Goal: Information Seeking & Learning: Check status

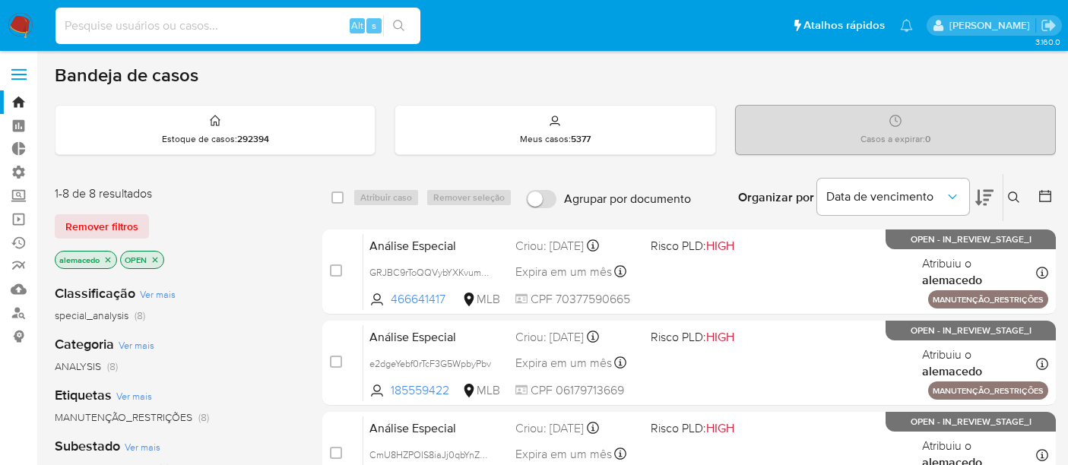
click at [84, 31] on input at bounding box center [237, 26] width 365 height 20
click at [106, 223] on span "Remover filtros" at bounding box center [101, 226] width 73 height 21
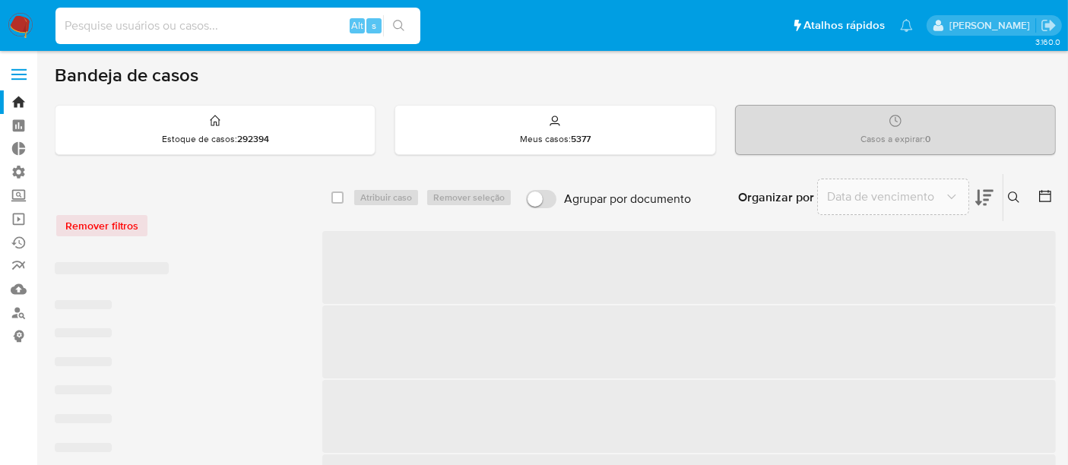
click at [113, 32] on input at bounding box center [237, 26] width 365 height 20
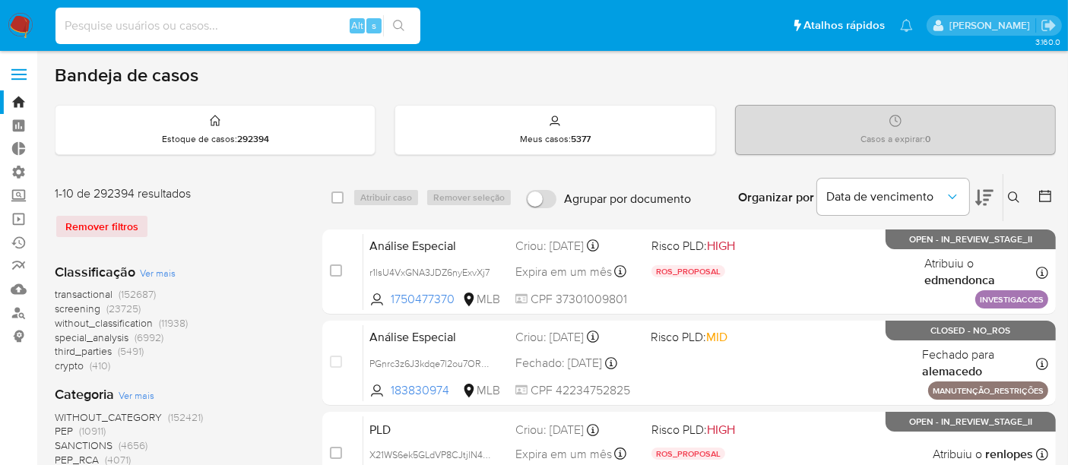
paste input "fasrYh3hID1MLOqMBDzXacuM"
type input "fasrYh3hID1MLOqMBDzXacuM"
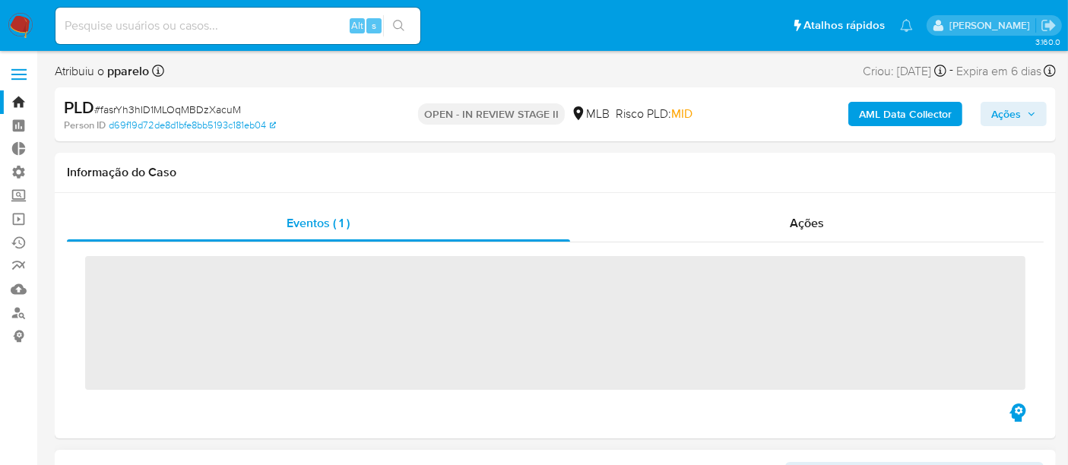
scroll to position [714, 0]
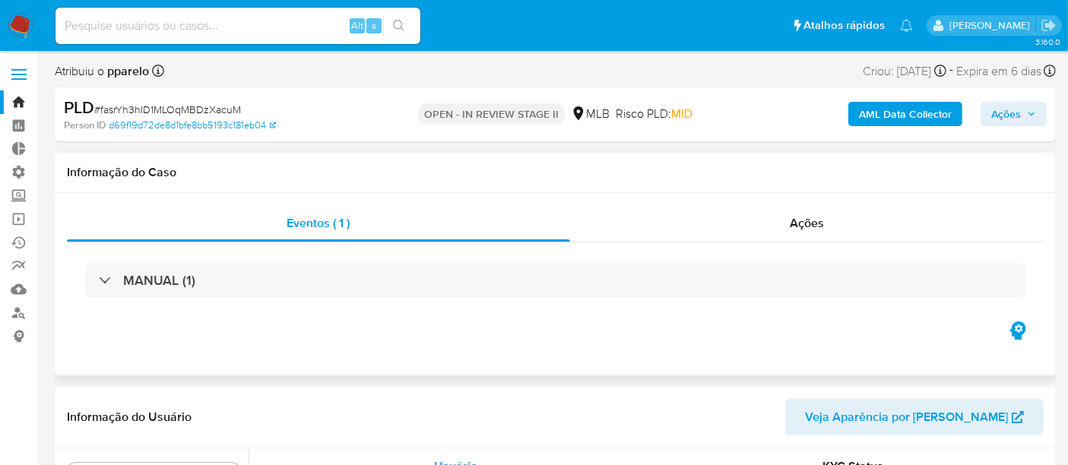
select select "10"
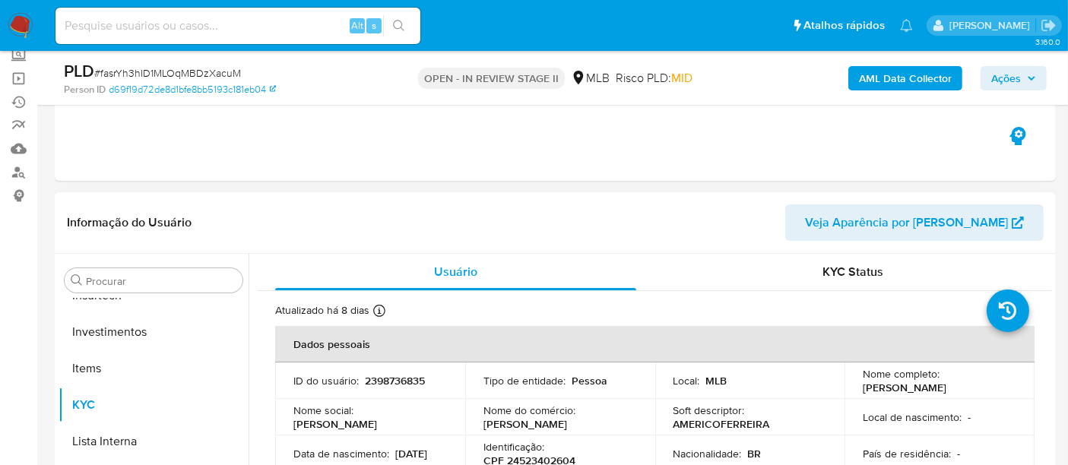
scroll to position [84, 0]
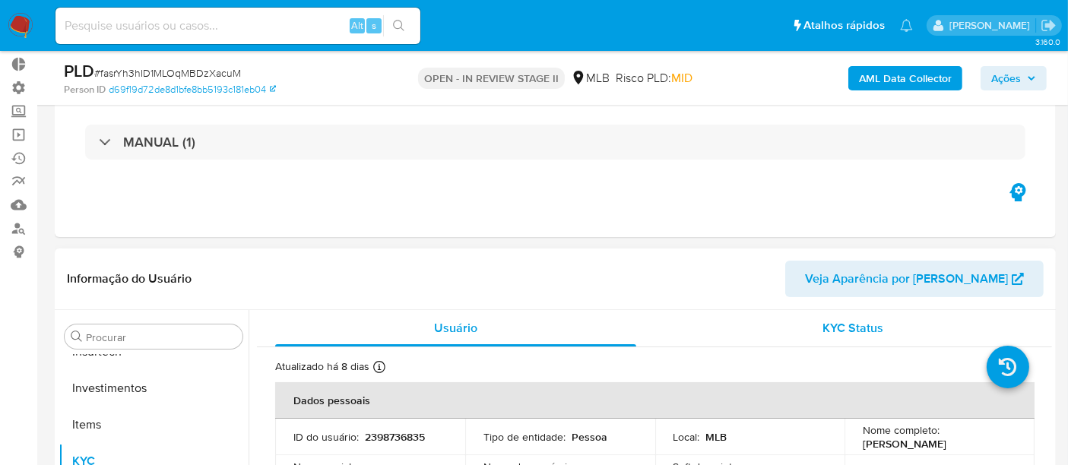
click at [827, 319] on span "KYC Status" at bounding box center [853, 327] width 61 height 17
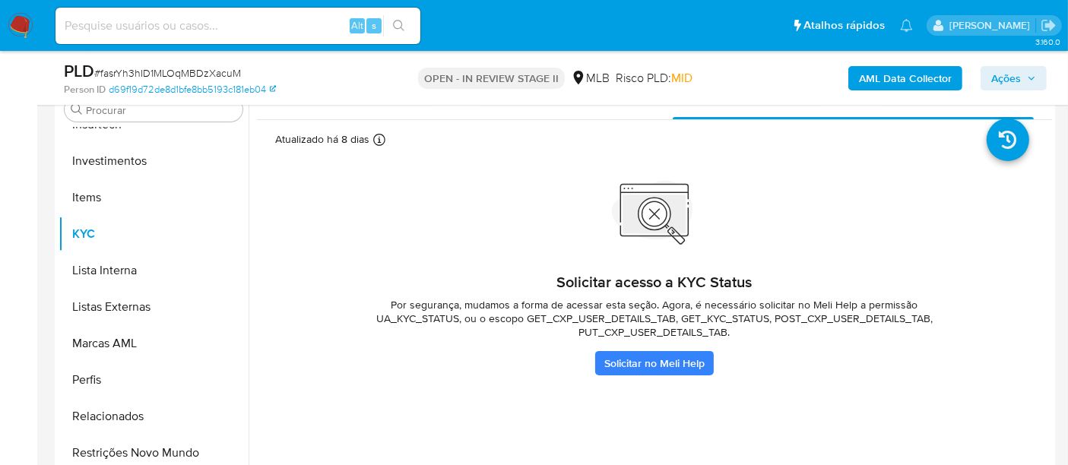
scroll to position [337, 0]
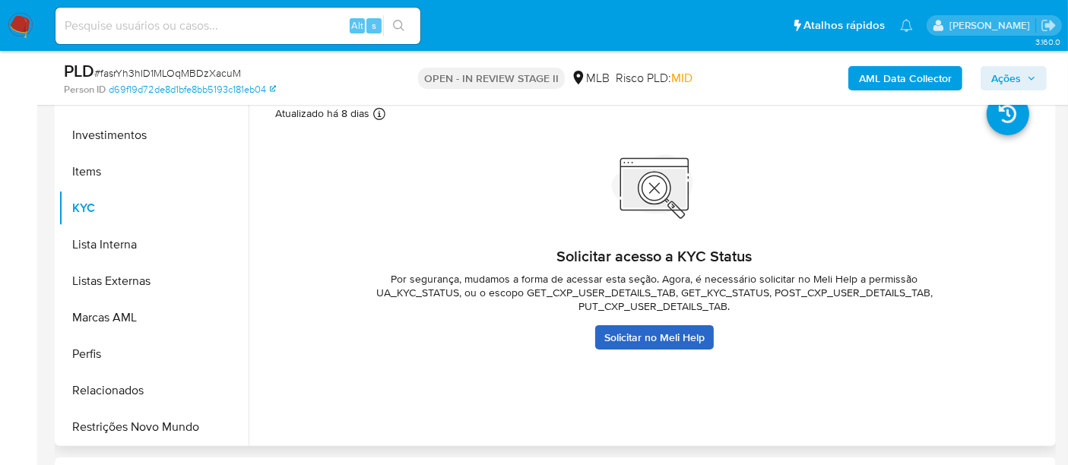
click at [655, 337] on link "Solicitar no Meli Help" at bounding box center [654, 337] width 119 height 24
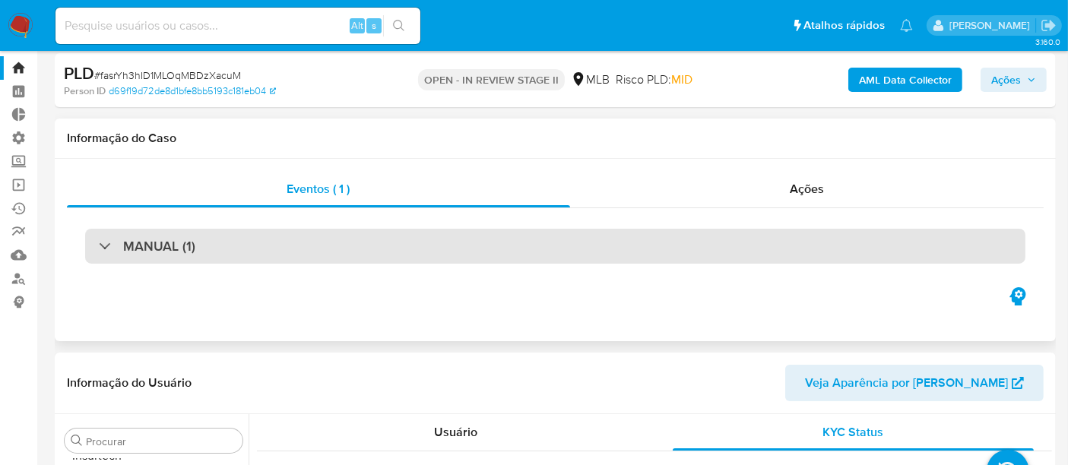
scroll to position [0, 0]
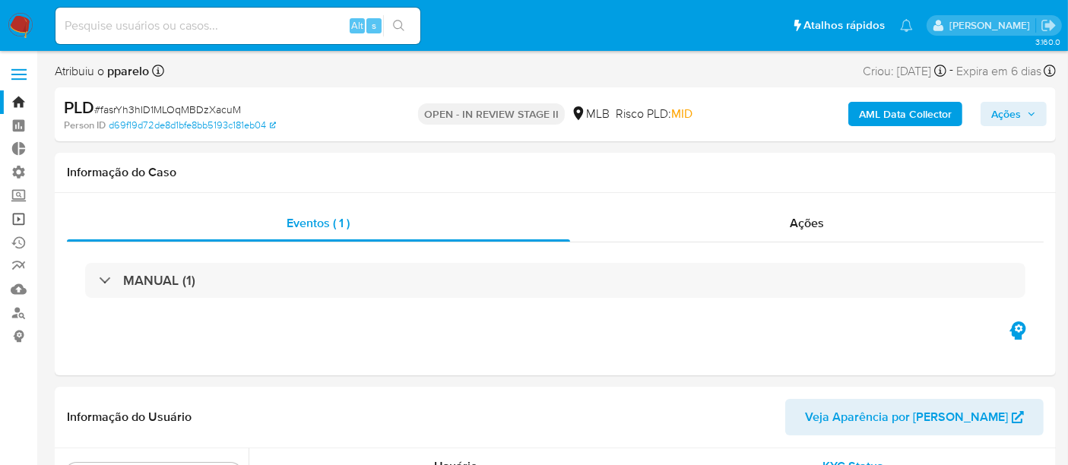
click at [10, 217] on link "Operações em massa" at bounding box center [90, 219] width 181 height 24
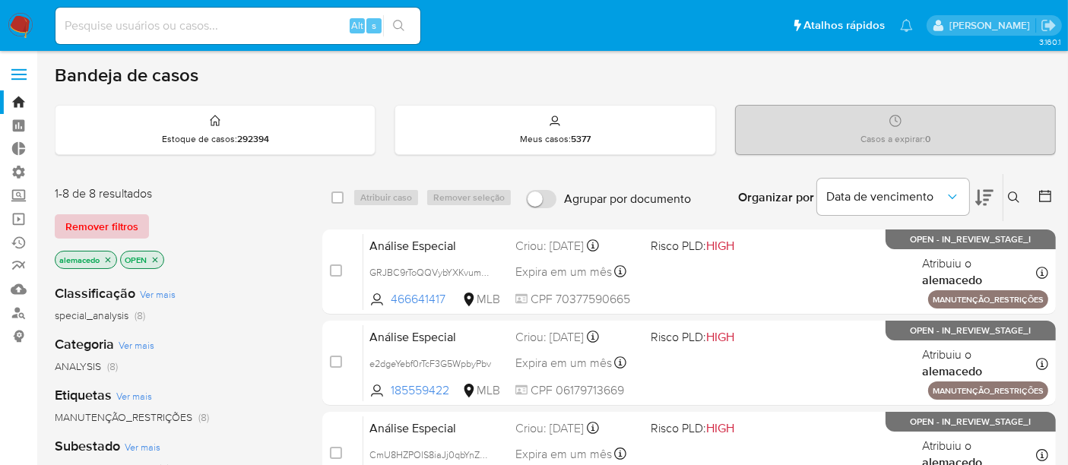
click at [111, 222] on span "Remover filtros" at bounding box center [101, 226] width 73 height 21
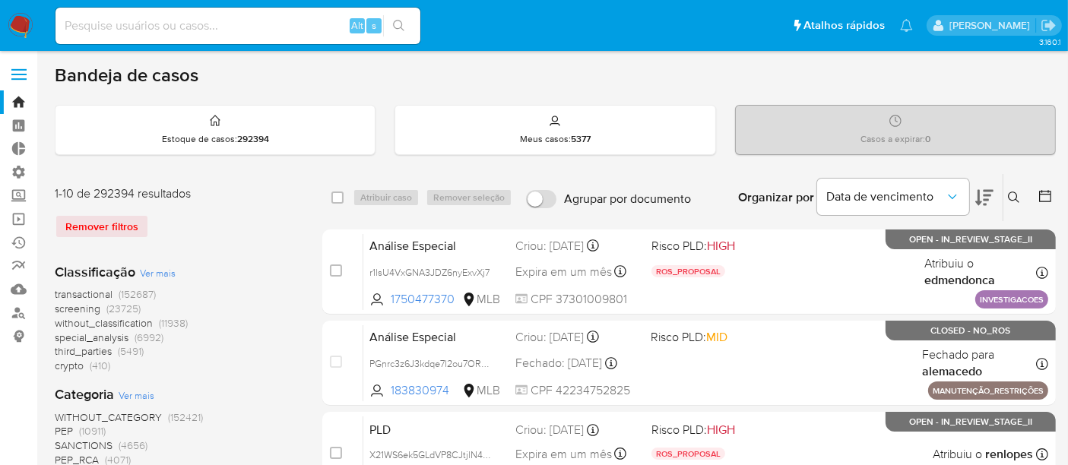
click at [1014, 201] on icon at bounding box center [1014, 197] width 12 height 12
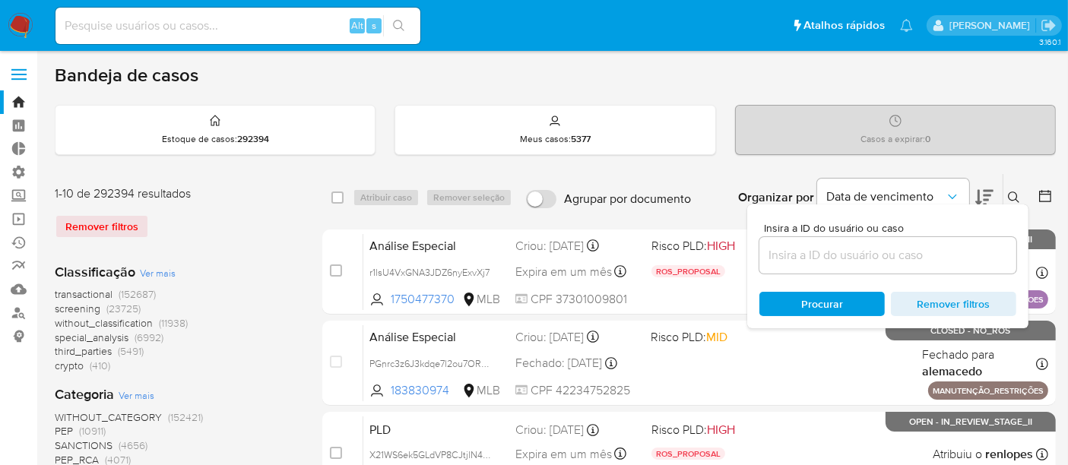
click at [829, 252] on input at bounding box center [887, 255] width 257 height 20
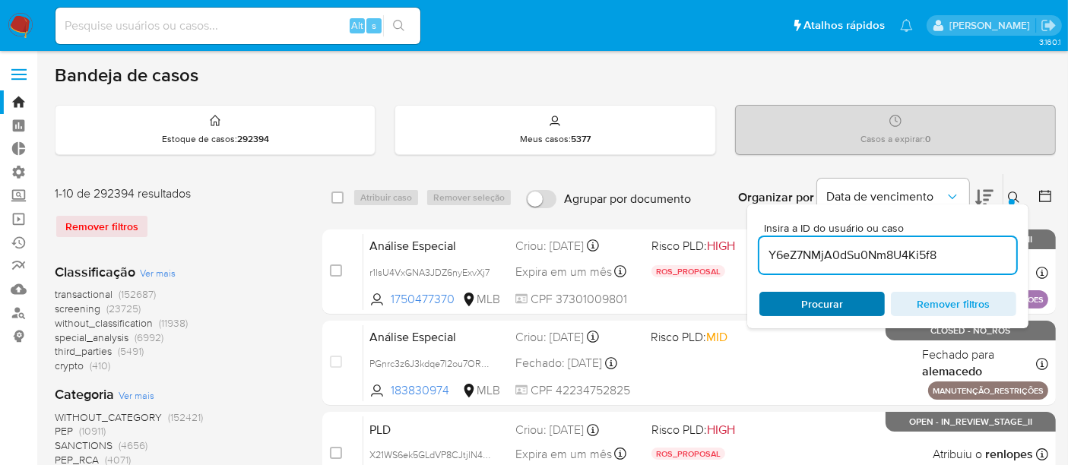
type input "Y6eZ7NMjA0dSu0Nm8U4Ki5f8"
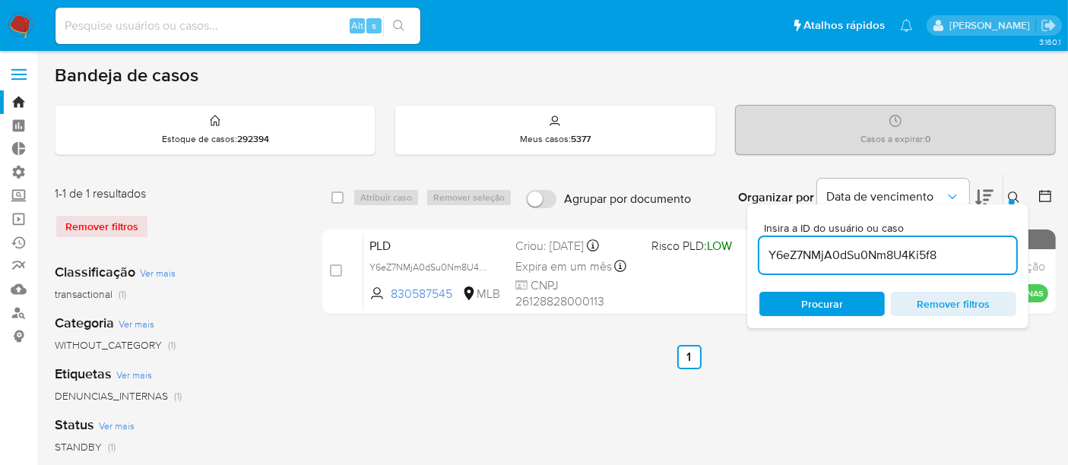
drag, startPoint x: 814, startPoint y: 302, endPoint x: 941, endPoint y: 261, distance: 134.1
click at [818, 302] on span "Procurar" at bounding box center [822, 304] width 42 height 24
click at [1016, 198] on icon at bounding box center [1014, 197] width 12 height 12
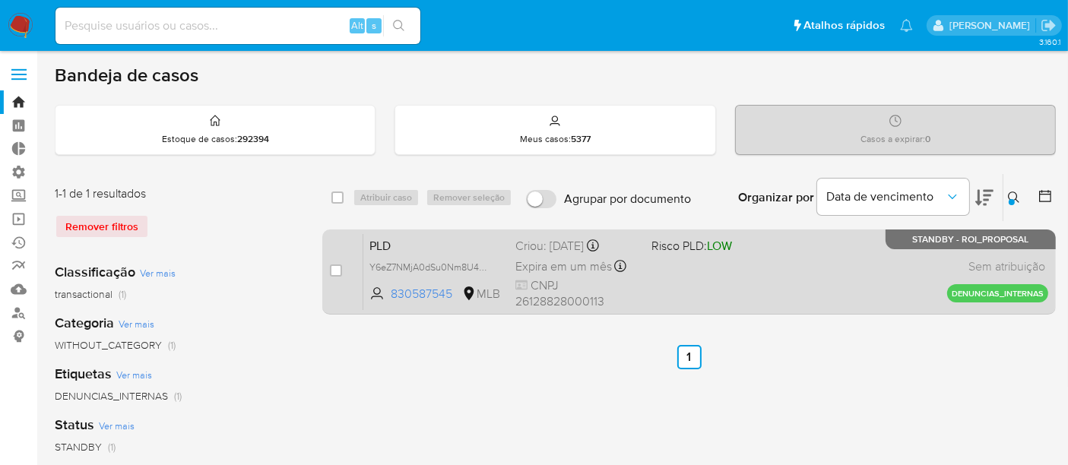
click at [801, 267] on div "PLD Y6eZ7NMjA0dSu0Nm8U4Ki5f8 830587545 MLB Risco PLD: LOW Criou: 15/09/2025 Cri…" at bounding box center [705, 271] width 685 height 77
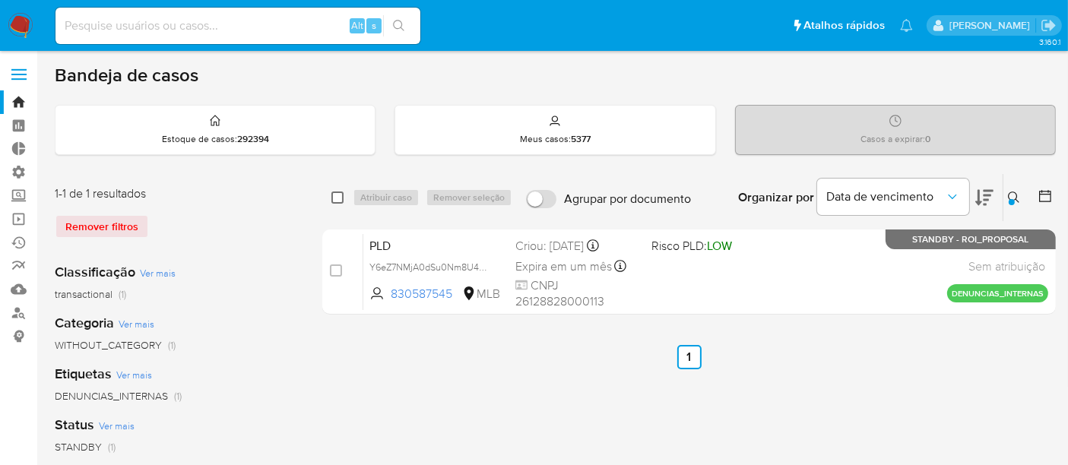
click at [336, 194] on input "checkbox" at bounding box center [337, 197] width 12 height 12
checkbox input "true"
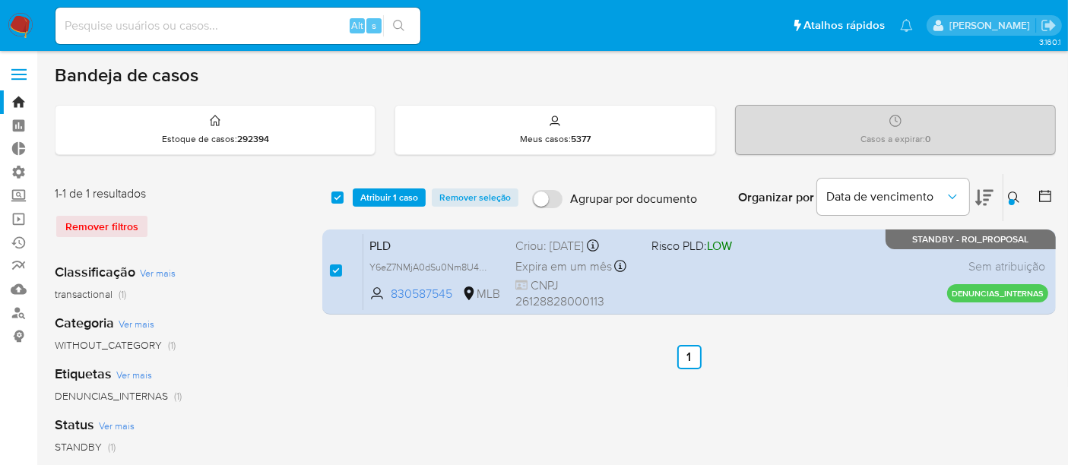
click at [343, 191] on span at bounding box center [337, 197] width 12 height 12
click at [395, 191] on span "Atribuir 1 caso" at bounding box center [389, 197] width 58 height 15
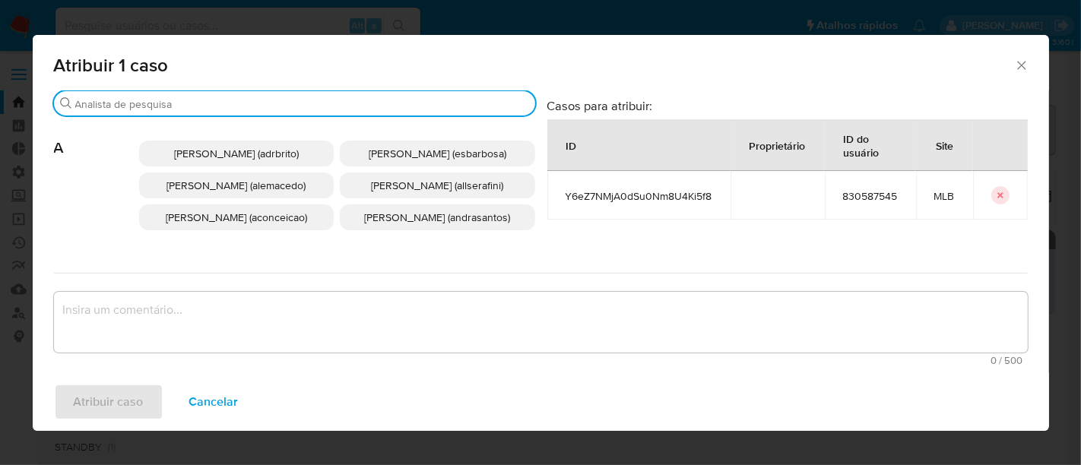
click at [142, 99] on input "Buscar" at bounding box center [302, 104] width 454 height 14
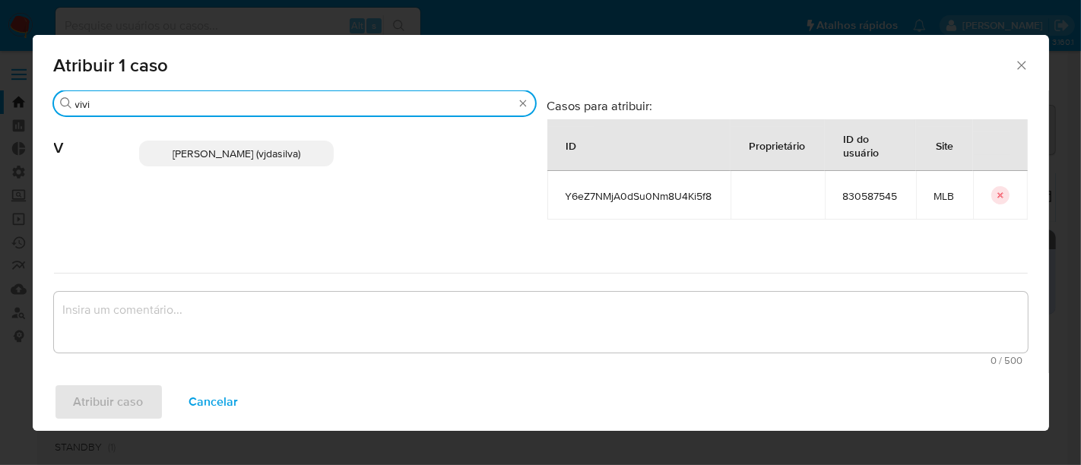
type input "vivi"
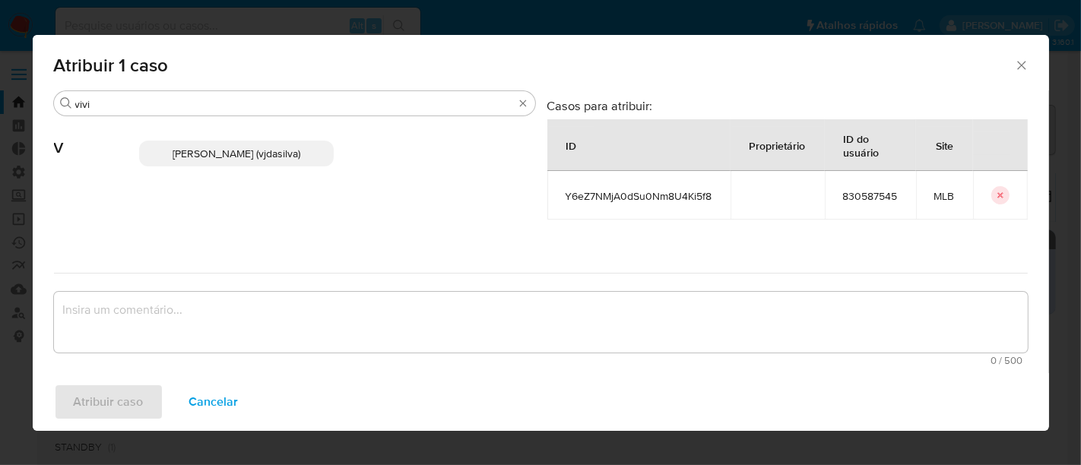
click at [223, 144] on p "Viviane Jesus Da Silva (vjdasilva)" at bounding box center [236, 154] width 195 height 26
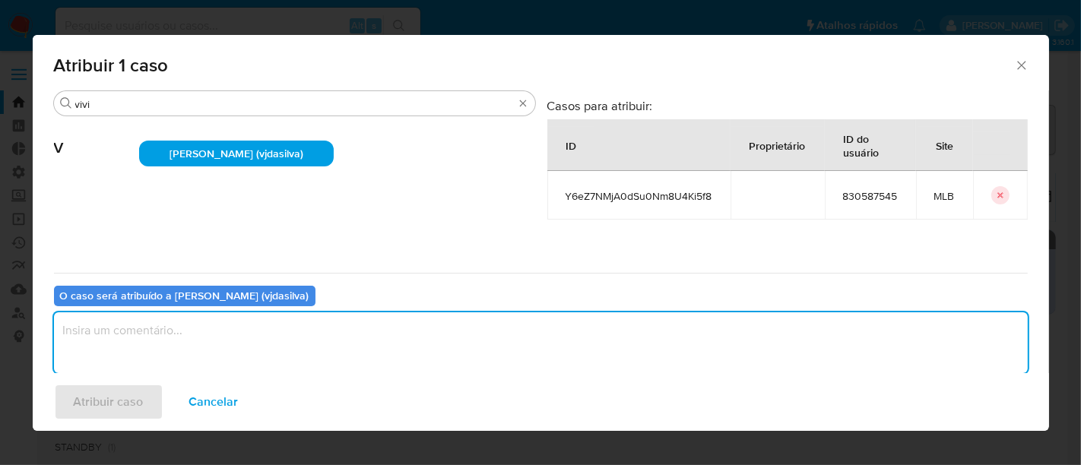
click at [100, 345] on textarea "assign-modal" at bounding box center [540, 342] width 973 height 61
paste textarea "Favorável ao declínio, com encerramento do relacionamento em face dos pontos el…"
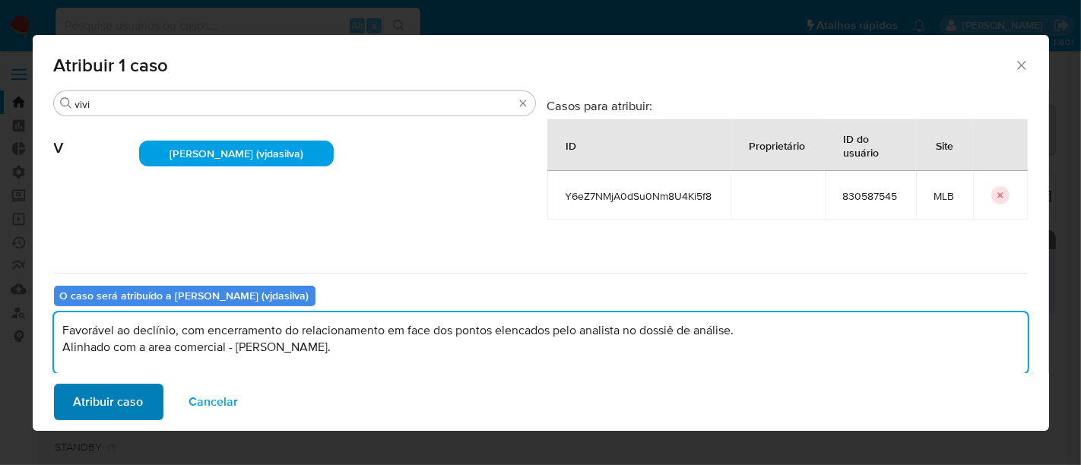
type textarea "Favorável ao declínio, com encerramento do relacionamento em face dos pontos el…"
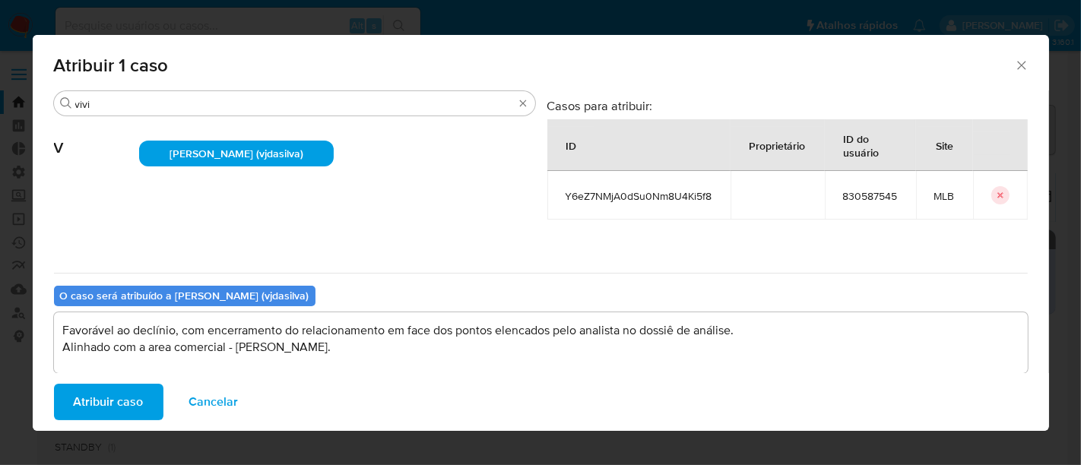
click at [122, 403] on span "Atribuir caso" at bounding box center [109, 401] width 70 height 33
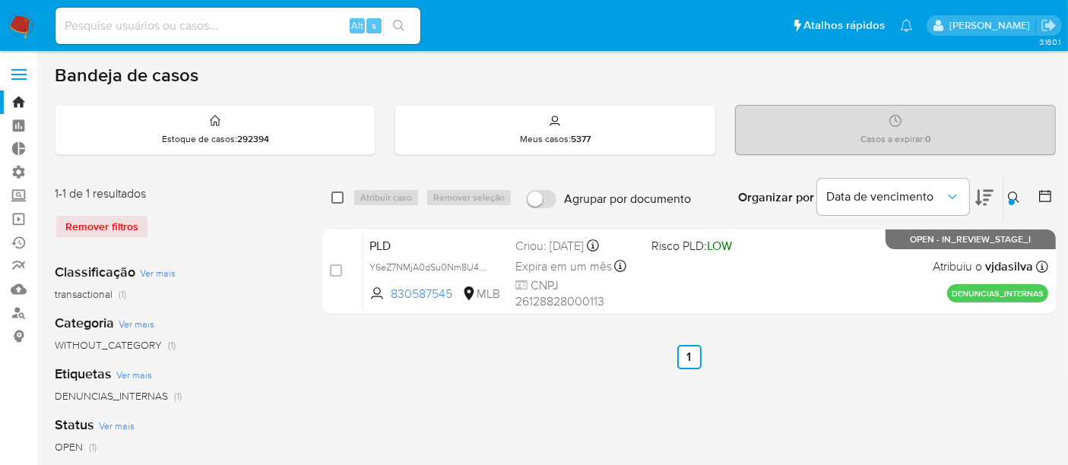
click at [340, 196] on input "checkbox" at bounding box center [337, 197] width 12 height 12
checkbox input "true"
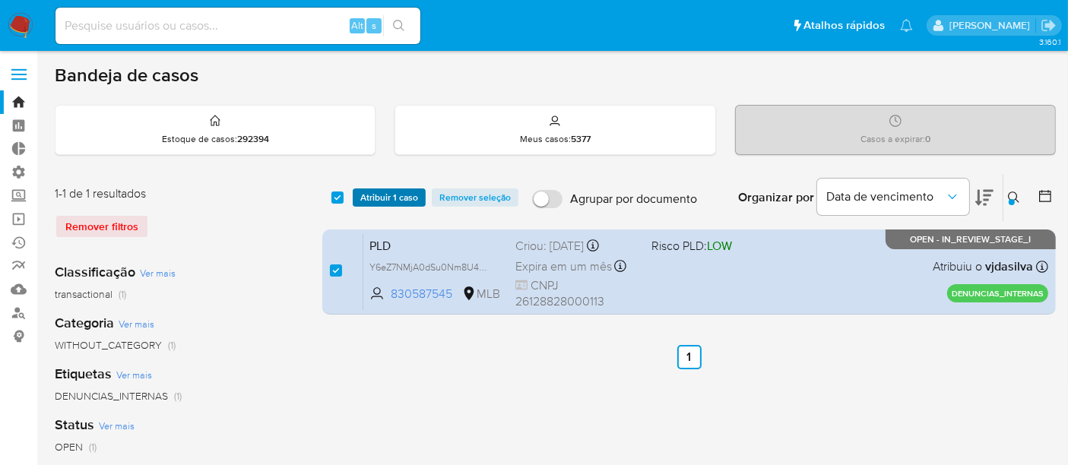
click at [391, 191] on span "Atribuir 1 caso" at bounding box center [389, 197] width 58 height 15
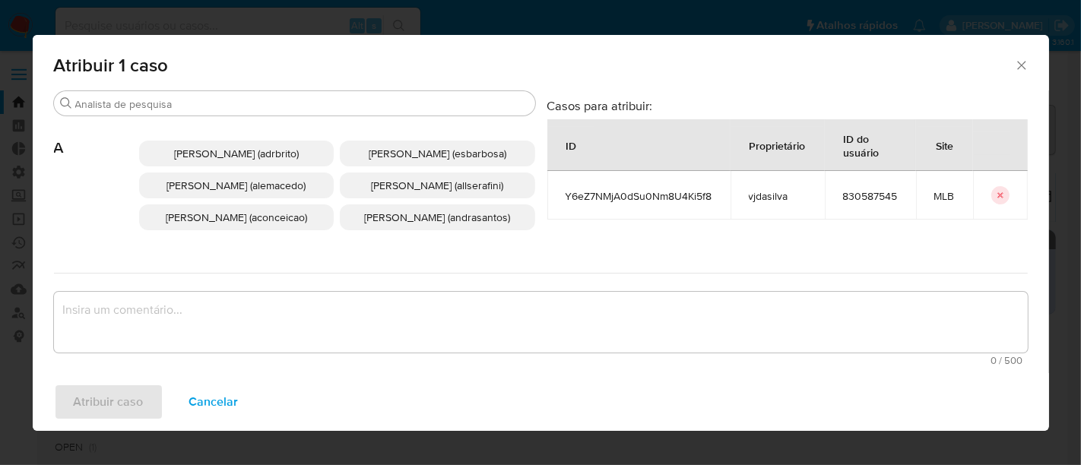
click at [202, 193] on span "Alexandra Macedo Da Silva (alemacedo)" at bounding box center [235, 185] width 139 height 15
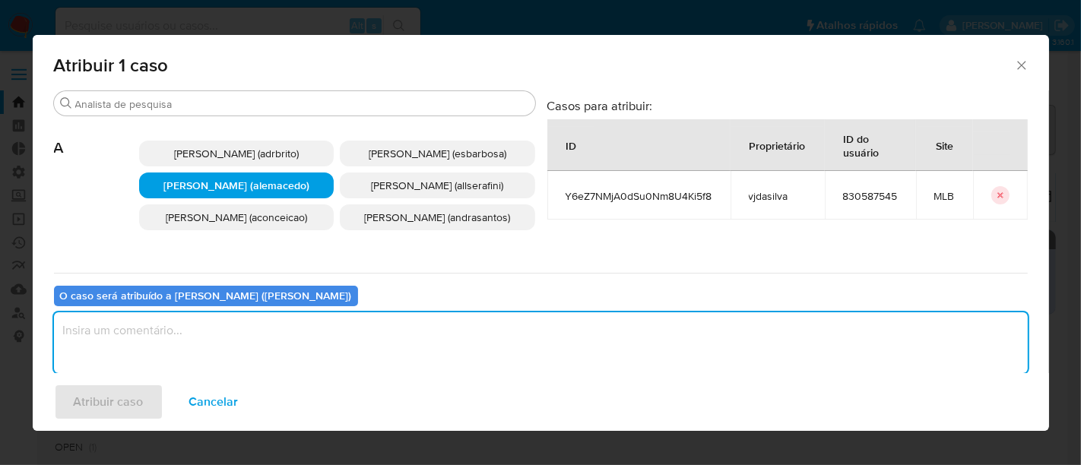
click at [119, 331] on textarea "assign-modal" at bounding box center [540, 342] width 973 height 61
paste textarea "Favorável ao declínio, com encerramento do relacionamento em face dos pontos el…"
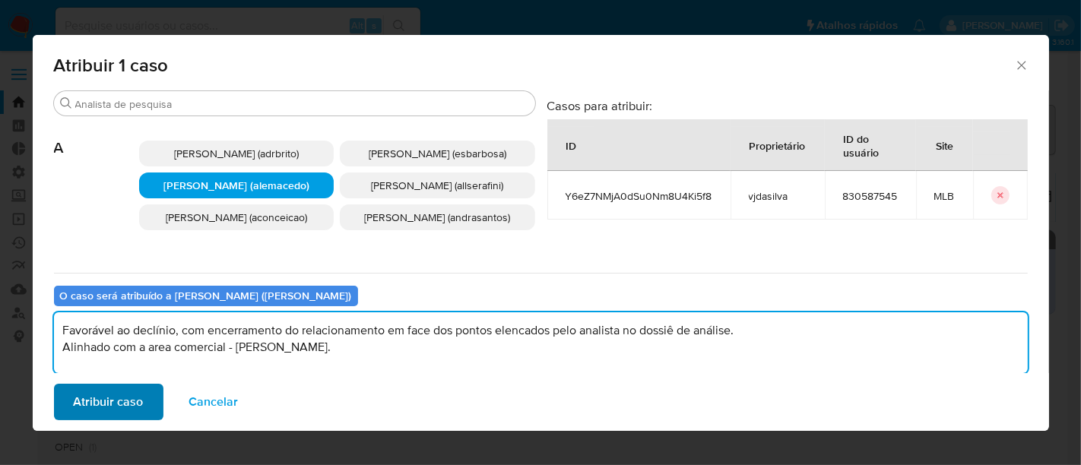
type textarea "Favorável ao declínio, com encerramento do relacionamento em face dos pontos el…"
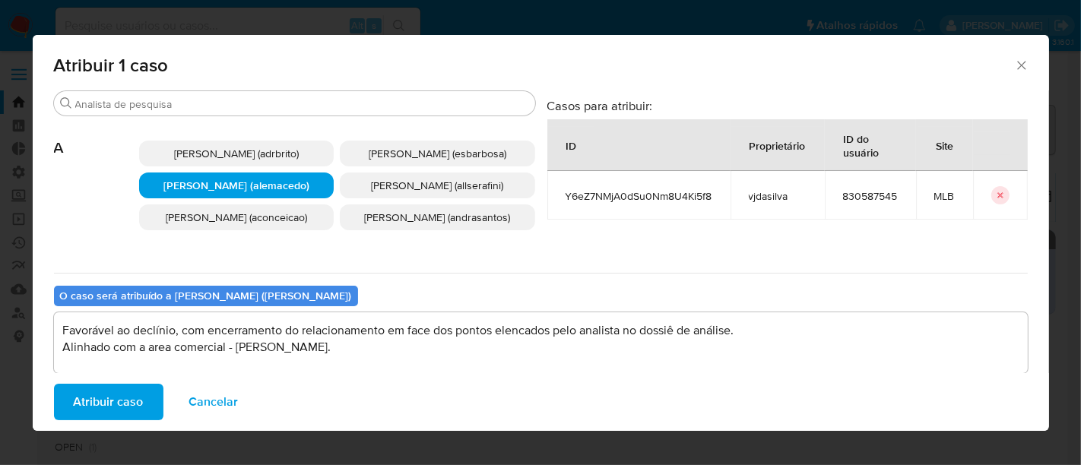
click at [97, 400] on span "Atribuir caso" at bounding box center [109, 401] width 70 height 33
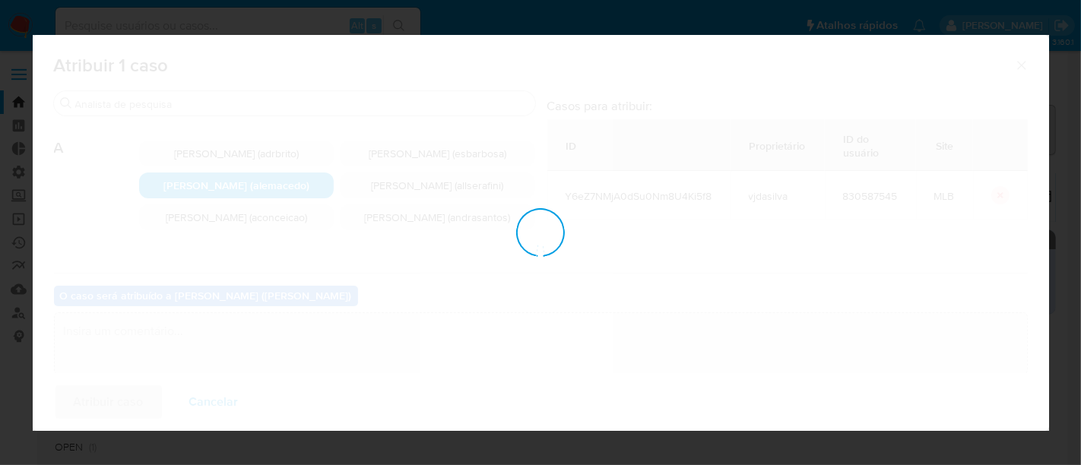
checkbox input "false"
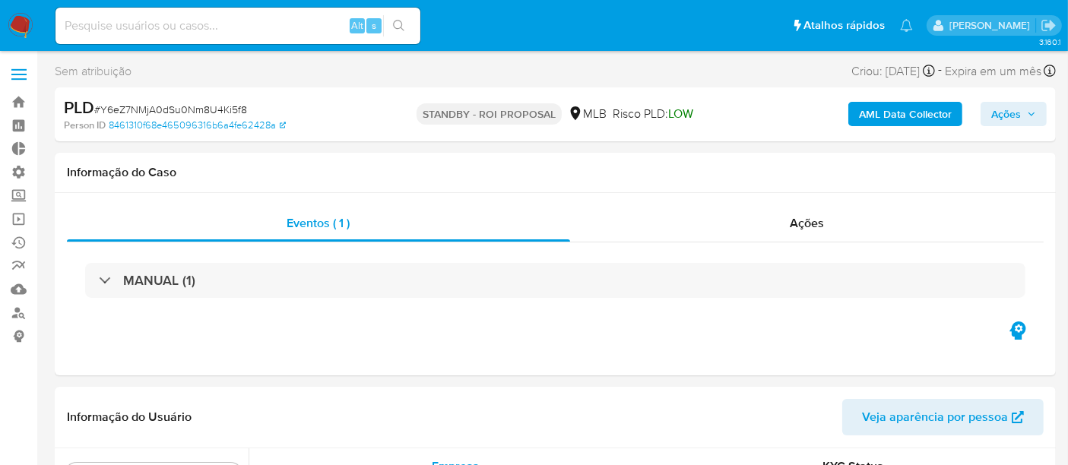
scroll to position [787, 0]
select select "10"
click at [1001, 118] on span "Ações" at bounding box center [1006, 114] width 30 height 24
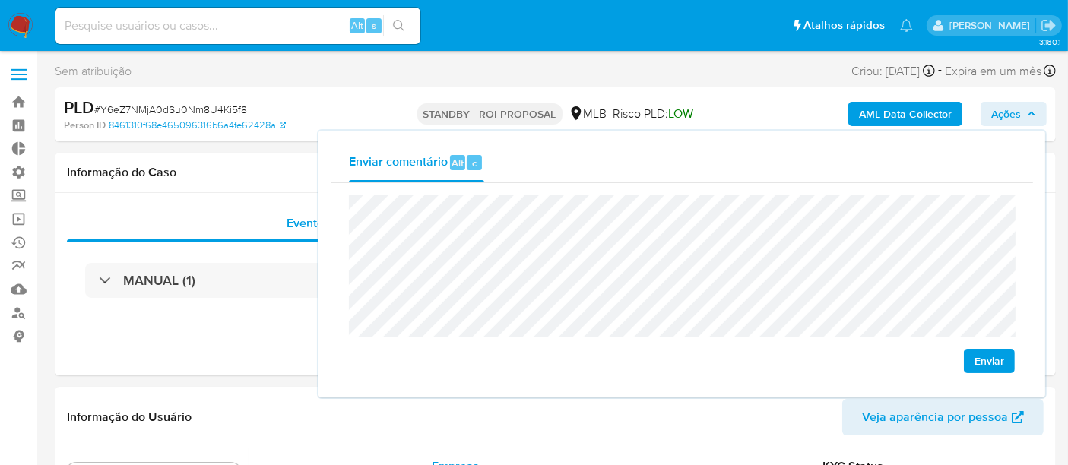
click at [995, 356] on span "Enviar" at bounding box center [989, 360] width 30 height 21
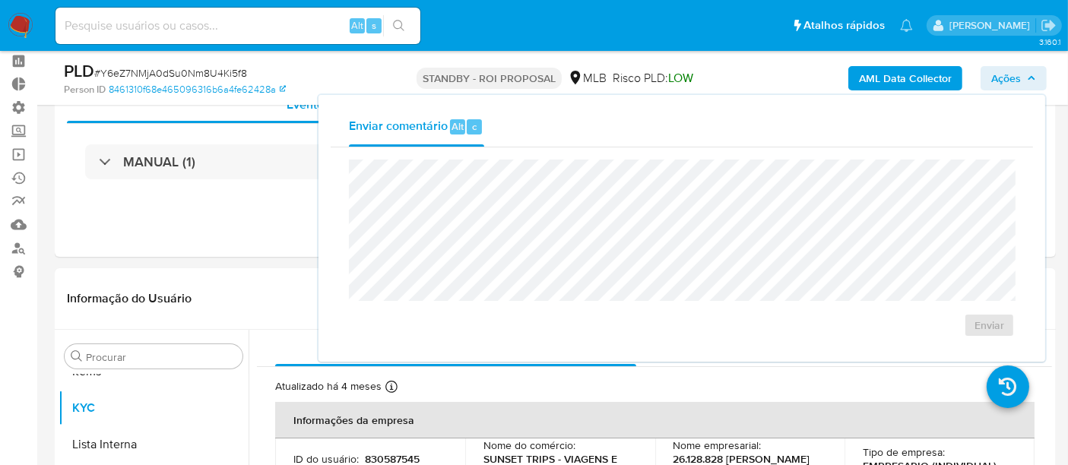
scroll to position [0, 0]
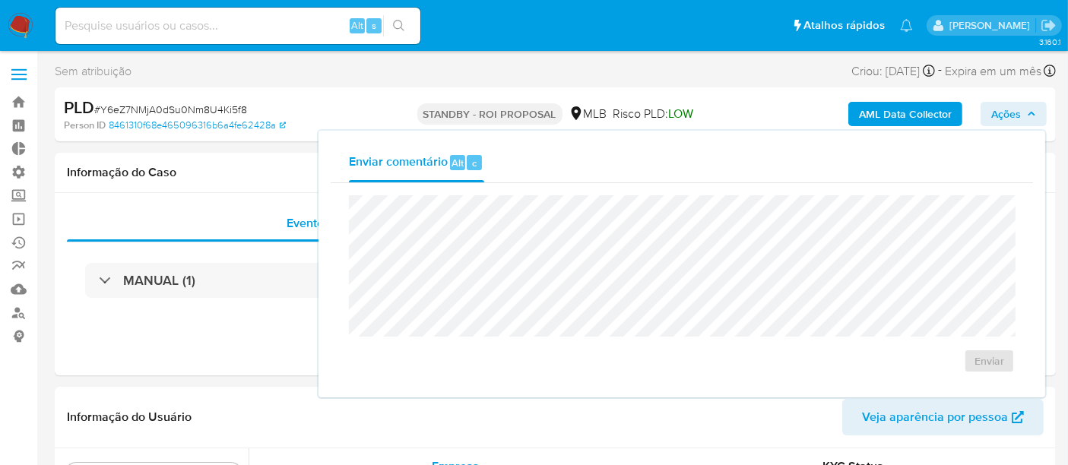
click at [361, 105] on div "PLD # Y6eZ7NMjA0dSu0Nm8U4Ki5f8" at bounding box center [225, 108] width 322 height 23
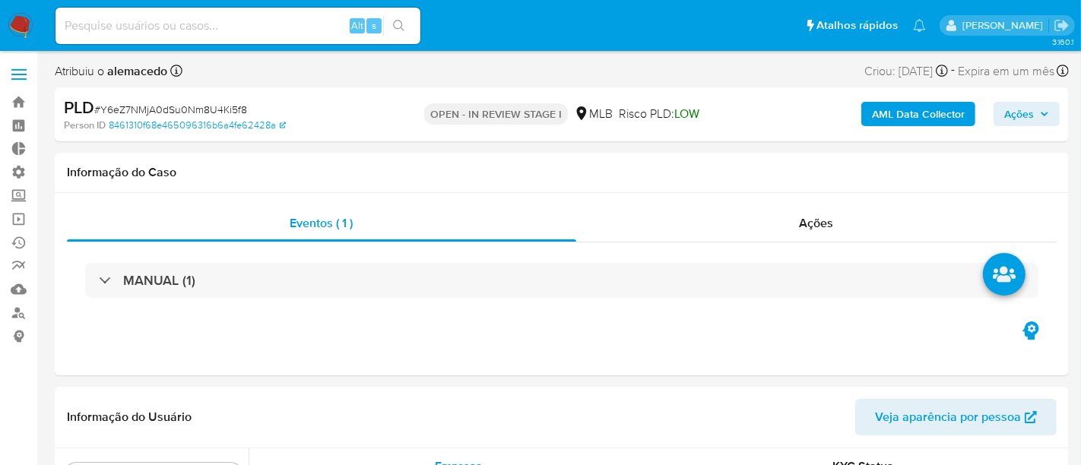
select select "10"
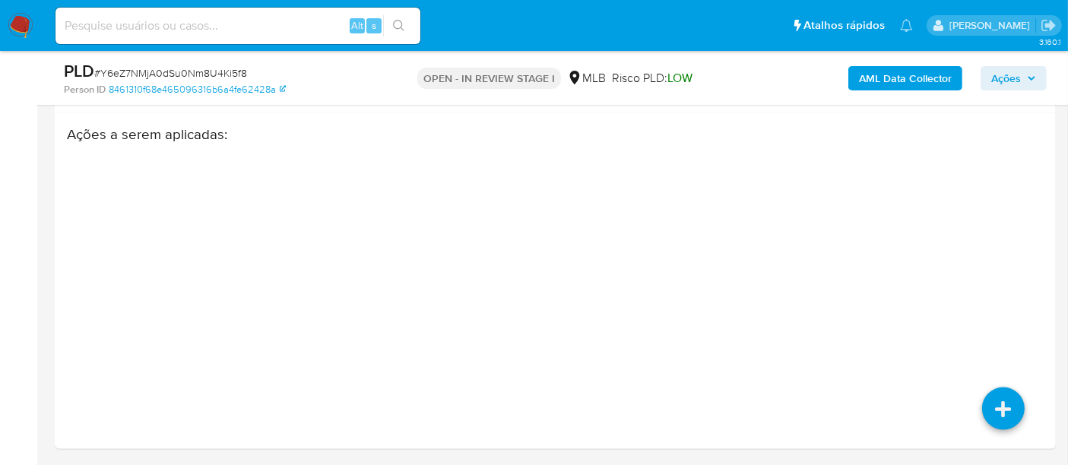
scroll to position [2273, 0]
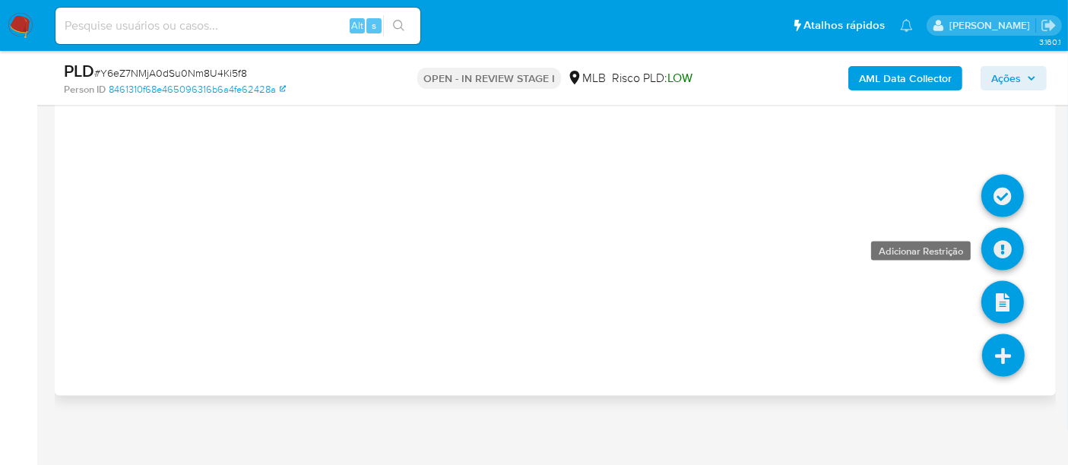
click at [1005, 233] on icon at bounding box center [1002, 249] width 43 height 43
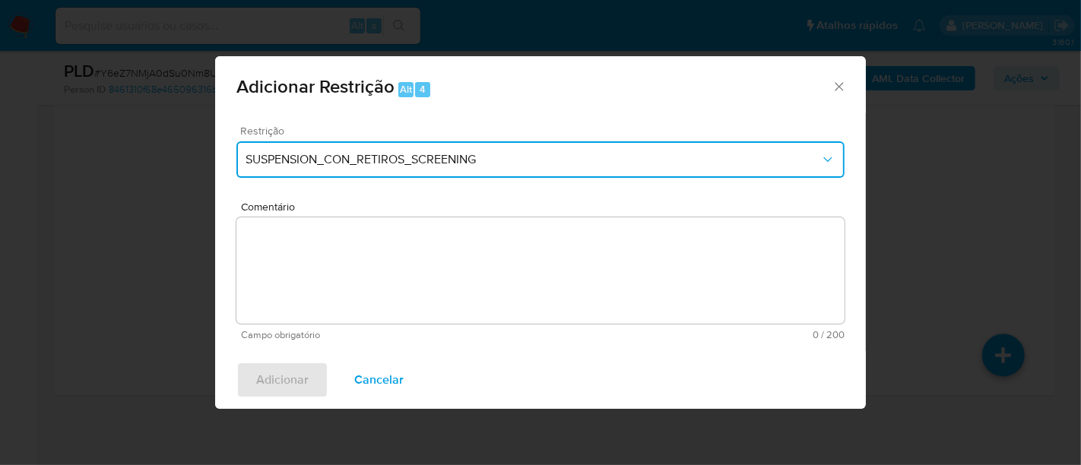
click at [827, 155] on icon "Restriction" at bounding box center [827, 159] width 15 height 15
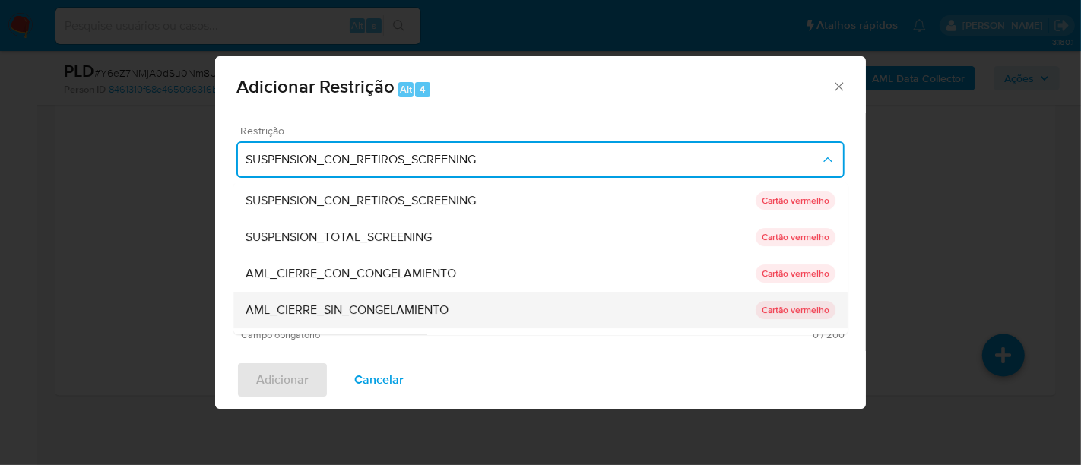
click at [366, 302] on span "AML_CIERRE_SIN_CONGELAMIENTO" at bounding box center [346, 309] width 203 height 15
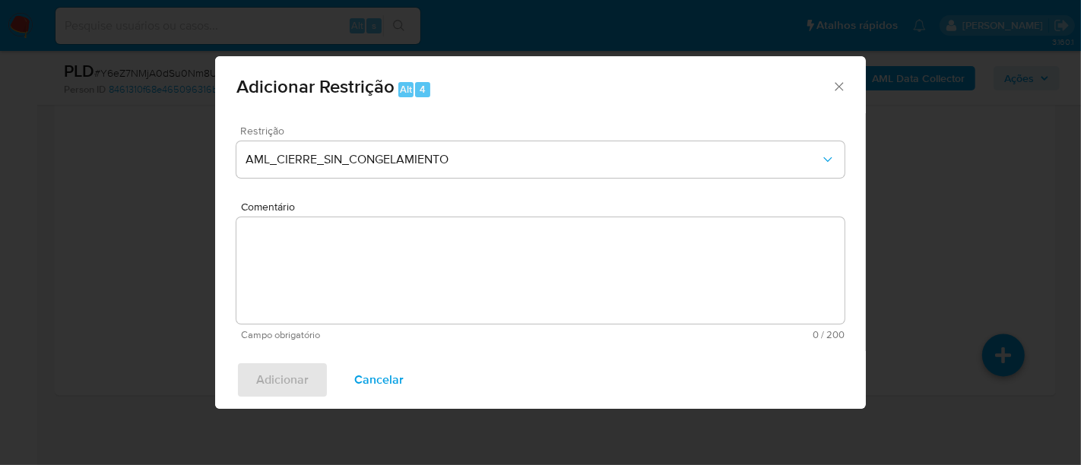
click at [337, 259] on textarea "Comentário" at bounding box center [540, 270] width 608 height 106
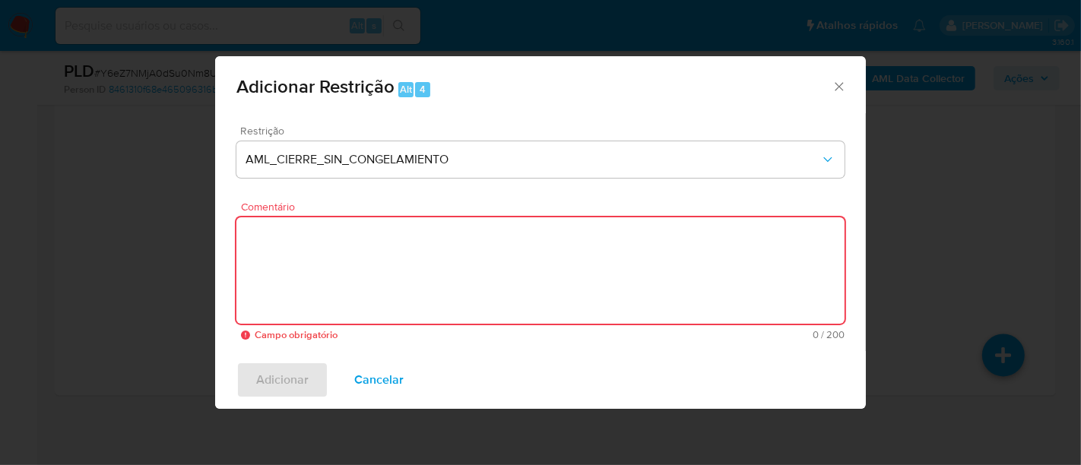
click at [331, 250] on textarea "Comentário" at bounding box center [540, 270] width 608 height 106
click at [364, 244] on textarea "Comentário" at bounding box center [540, 270] width 608 height 106
paste textarea "Deliberação para encerrar o relacionamento. NÃO INFORMAR AO USUÁRIO QUE SE TRAT…"
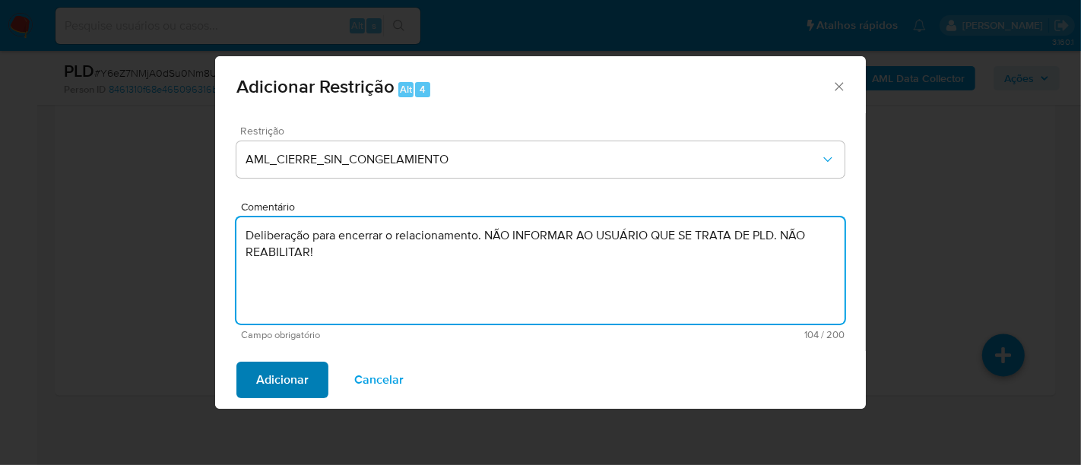
type textarea "Deliberação para encerrar o relacionamento. NÃO INFORMAR AO USUÁRIO QUE SE TRAT…"
click at [277, 381] on span "Adicionar" at bounding box center [282, 379] width 52 height 33
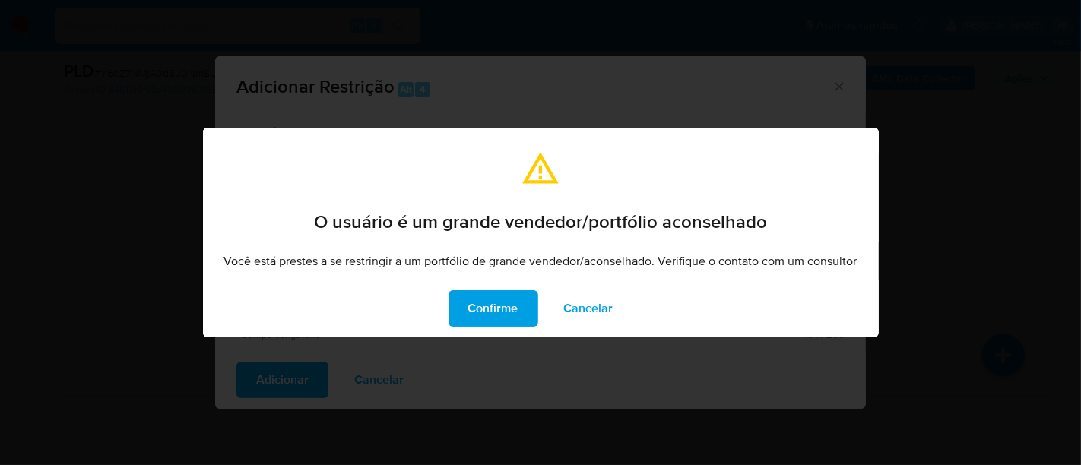
click at [593, 296] on span "Cancelar" at bounding box center [588, 308] width 49 height 33
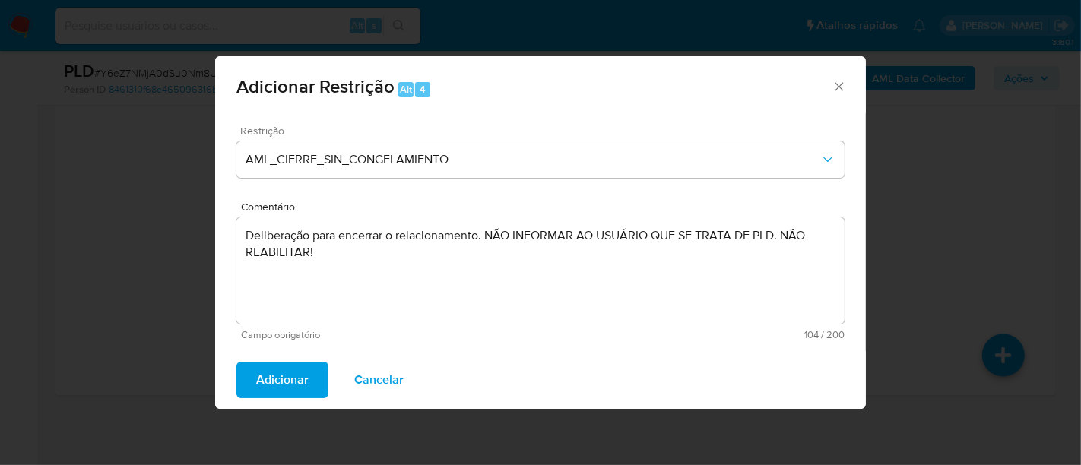
click at [293, 374] on span "Adicionar" at bounding box center [282, 379] width 52 height 33
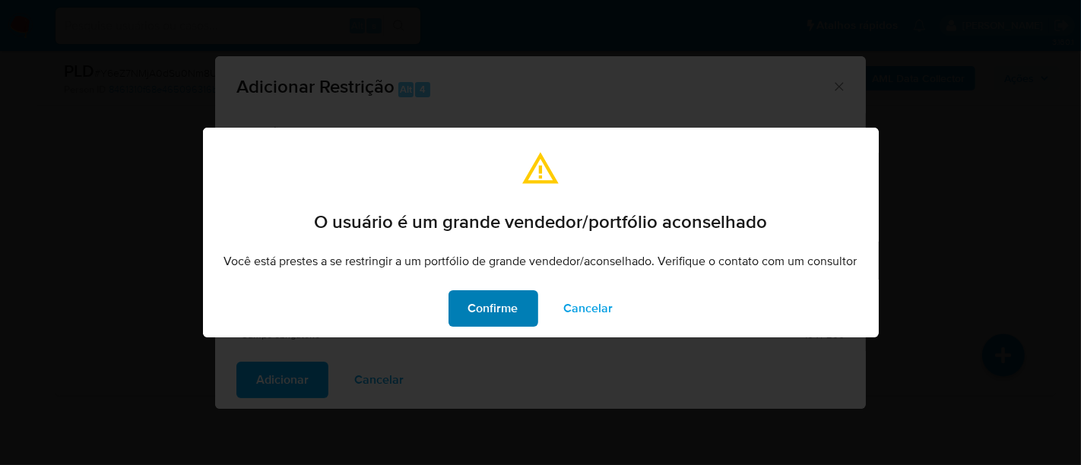
click at [492, 318] on span "Confirme" at bounding box center [493, 308] width 50 height 33
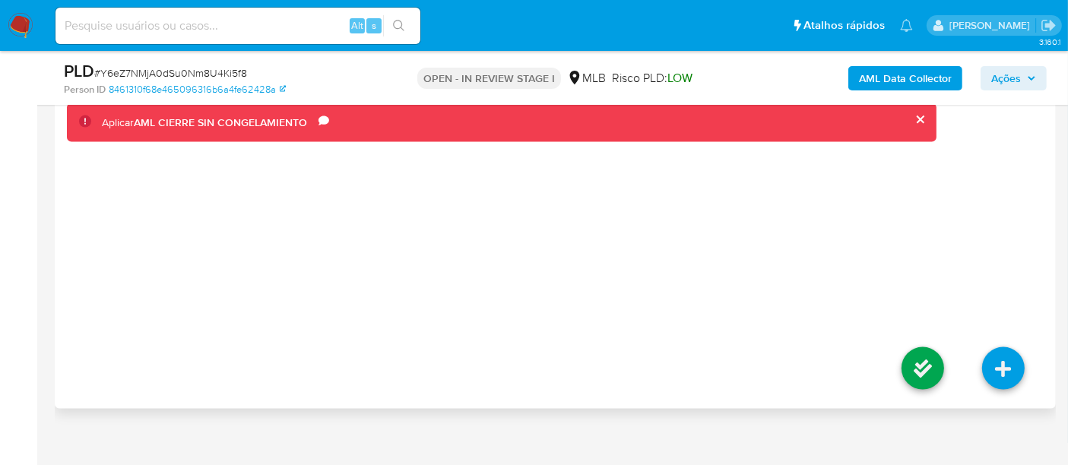
scroll to position [2188, 0]
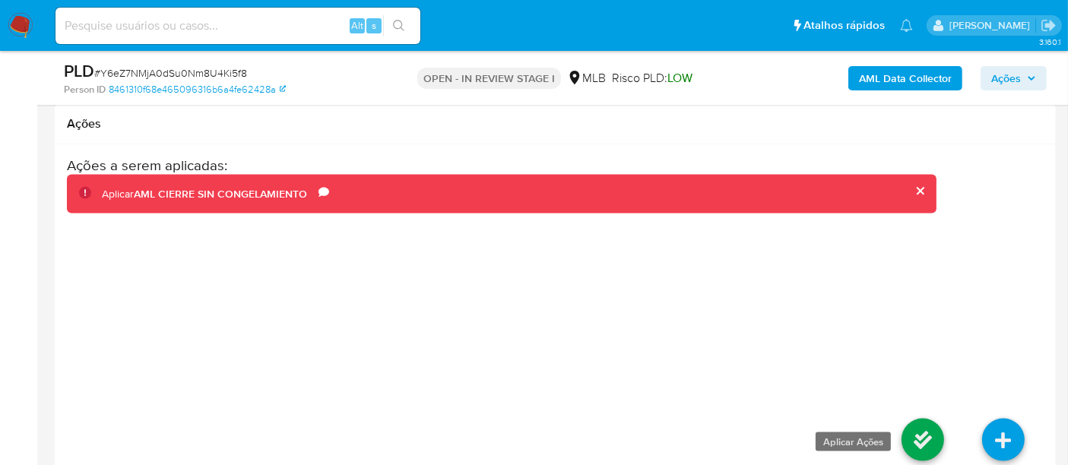
click at [918, 435] on icon at bounding box center [922, 440] width 43 height 43
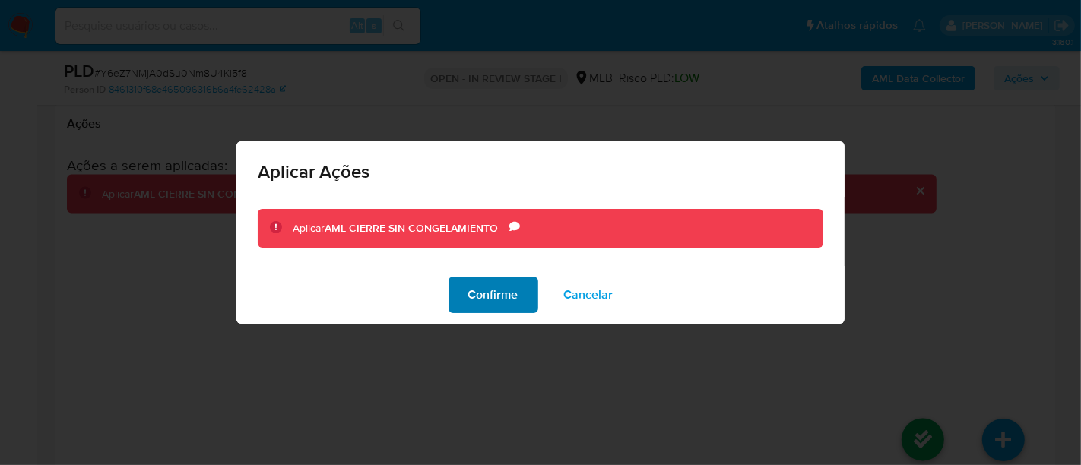
click at [499, 292] on span "Confirme" at bounding box center [493, 294] width 50 height 33
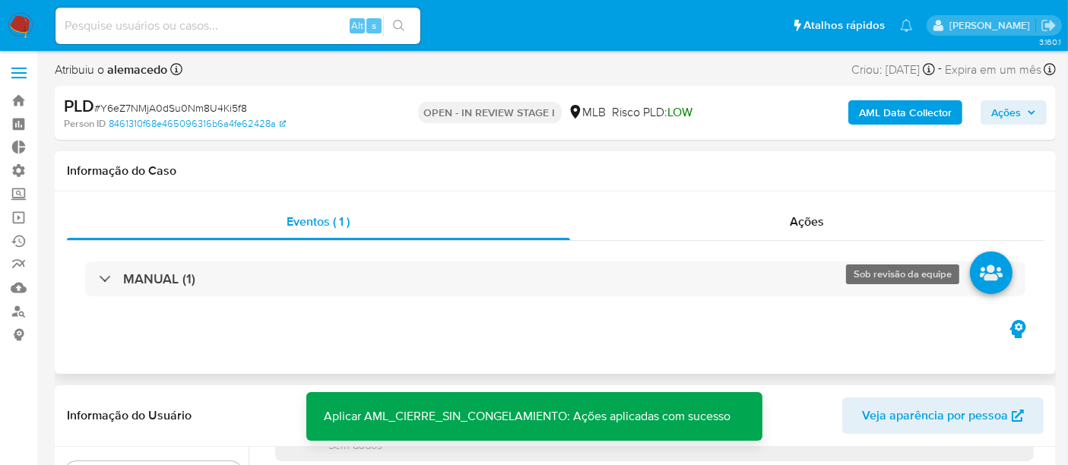
scroll to position [0, 0]
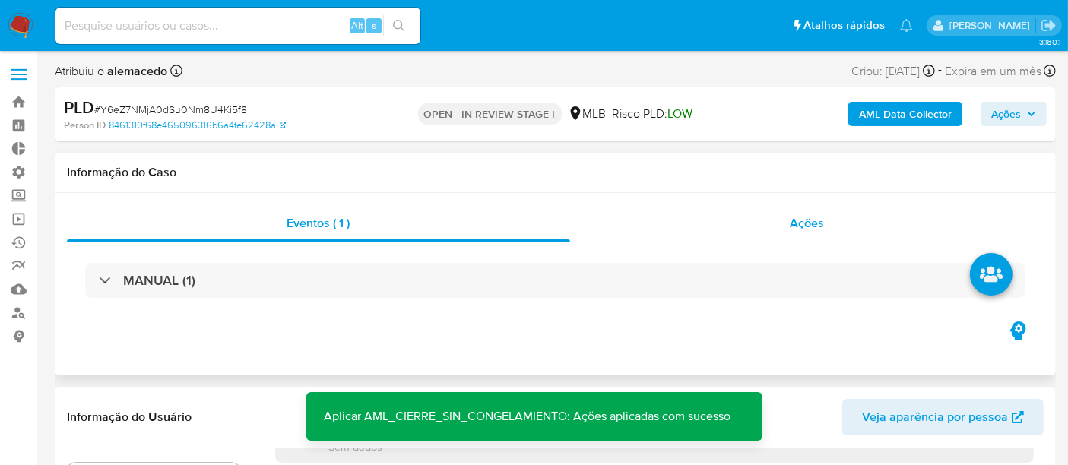
click at [824, 222] on div "Ações" at bounding box center [807, 223] width 474 height 36
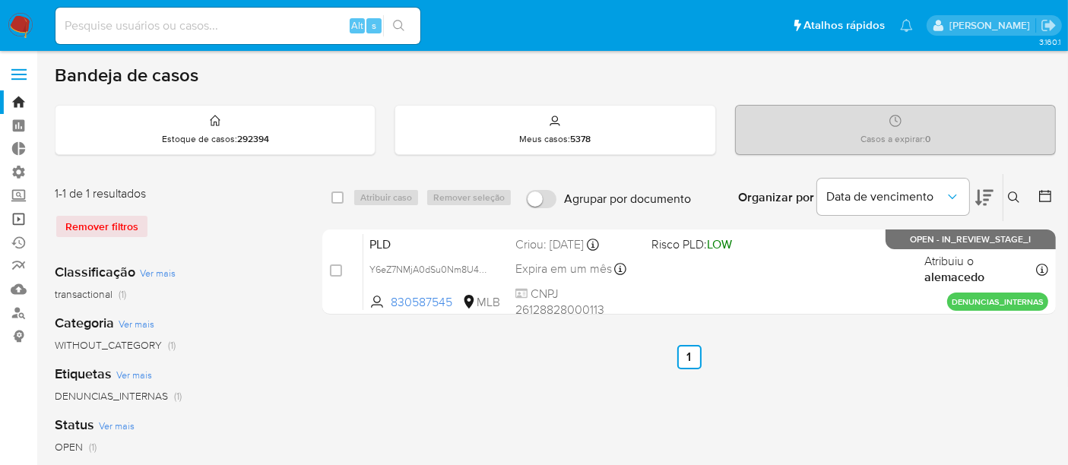
click at [27, 220] on link "Operações em massa" at bounding box center [90, 219] width 181 height 24
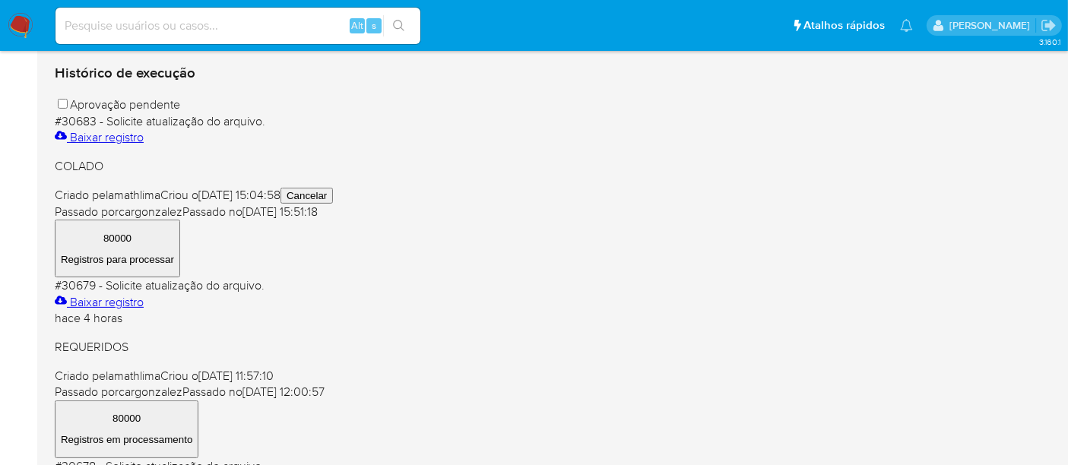
scroll to position [422, 0]
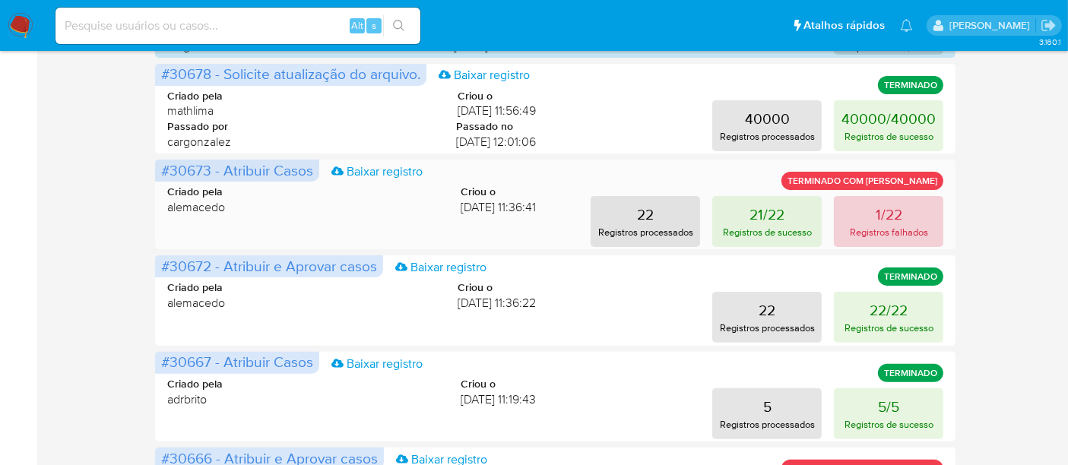
click at [892, 225] on p "Registros falhados" at bounding box center [889, 232] width 78 height 14
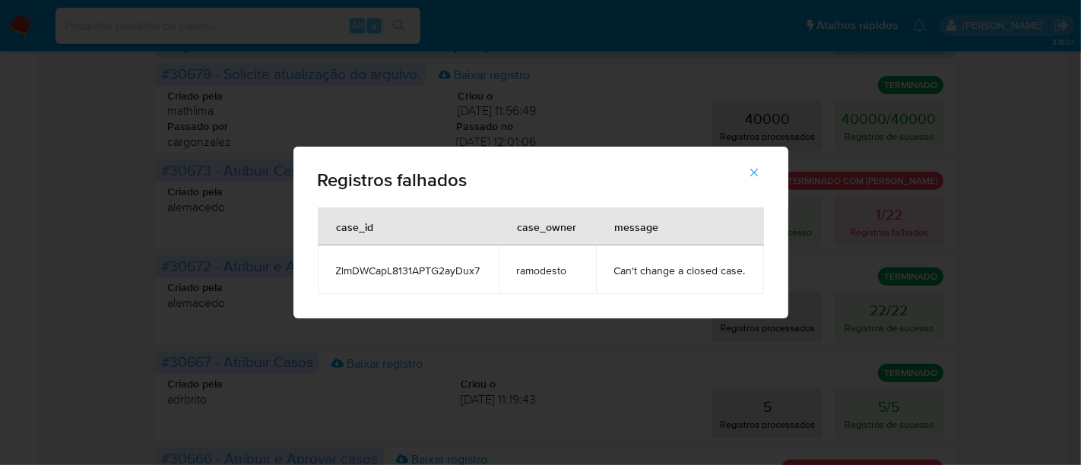
click at [762, 172] on button "button" at bounding box center [753, 172] width 53 height 36
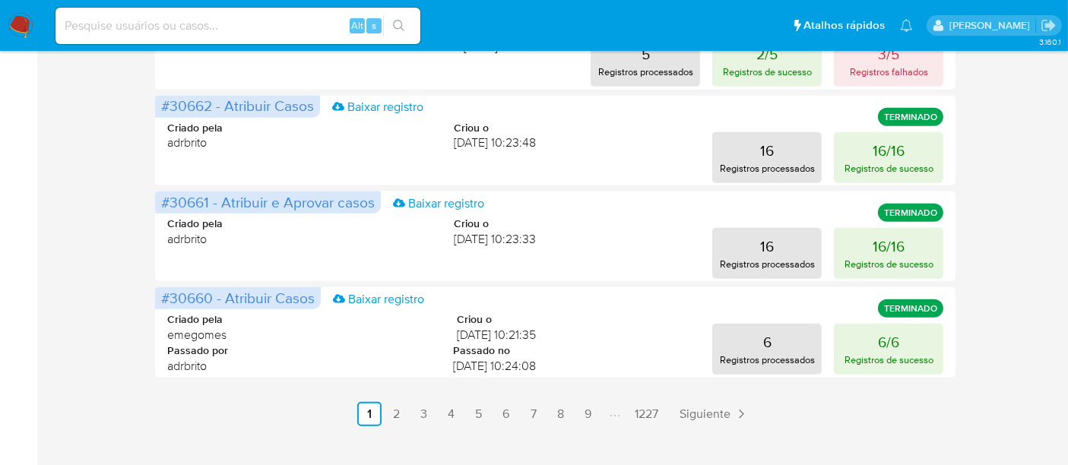
scroll to position [894, 0]
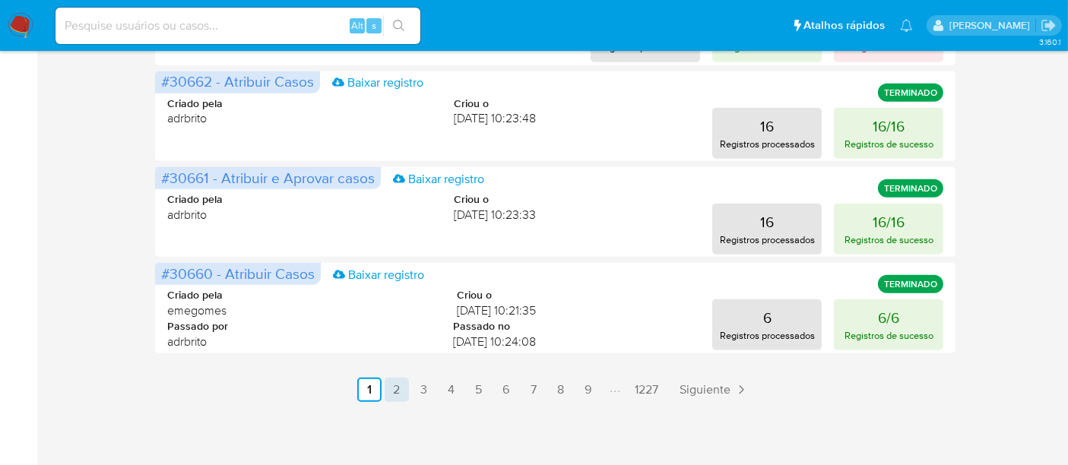
click at [403, 390] on link "2" at bounding box center [396, 390] width 24 height 24
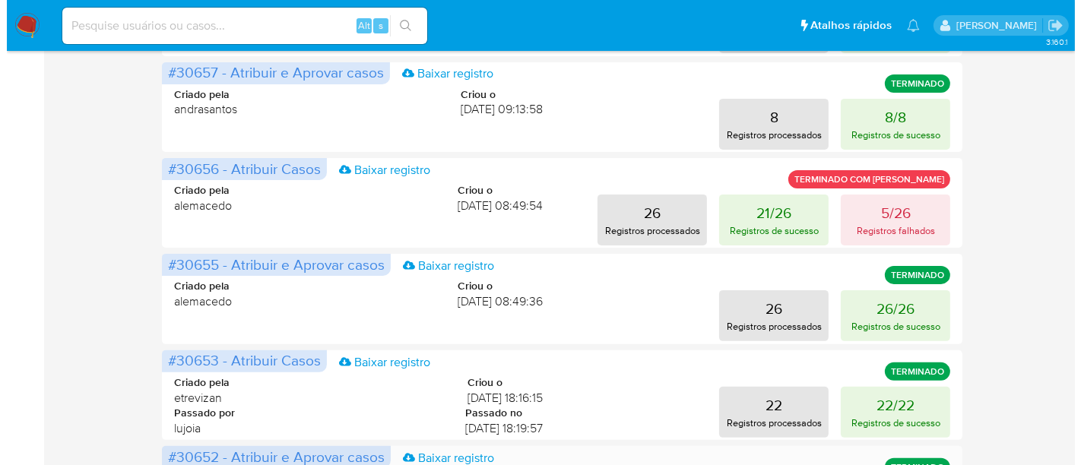
scroll to position [388, 0]
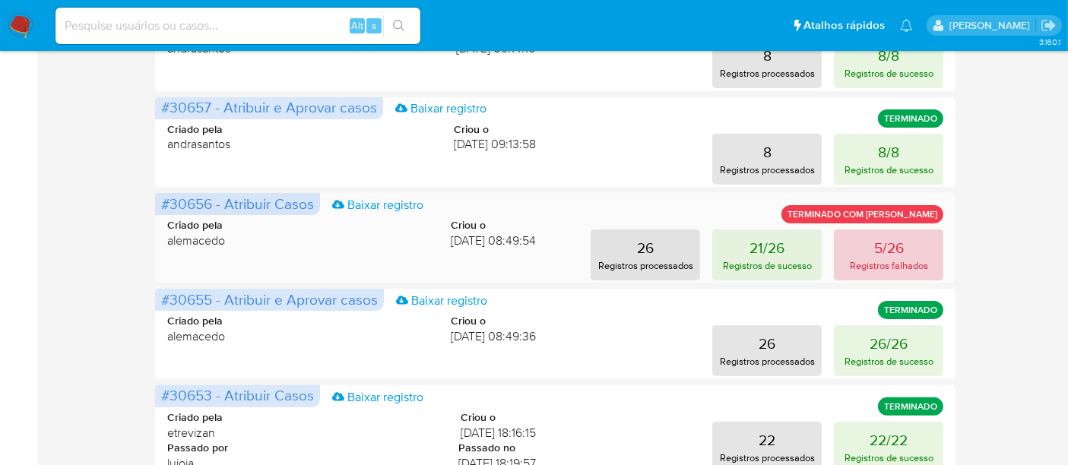
click at [899, 264] on p "Registros falhados" at bounding box center [889, 265] width 78 height 14
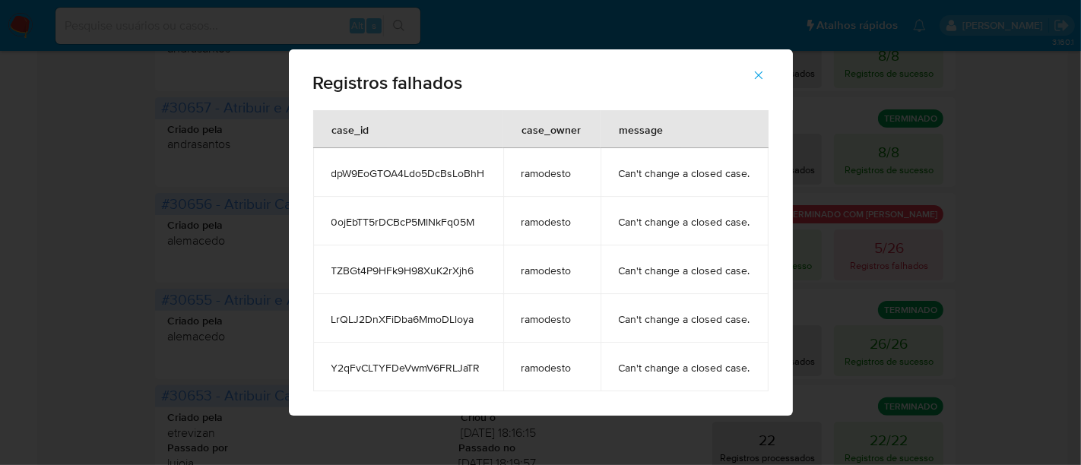
click at [760, 75] on icon "button" at bounding box center [758, 75] width 14 height 14
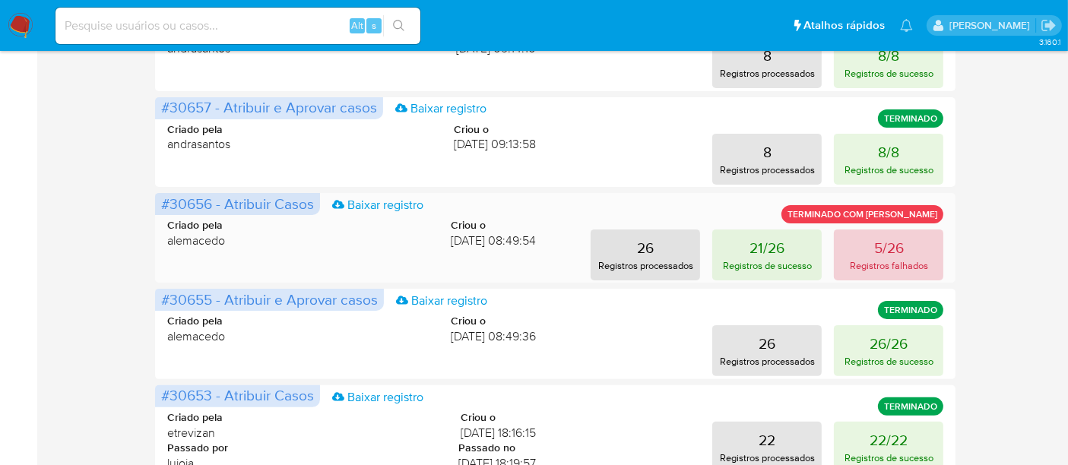
click at [887, 244] on p "5/26" at bounding box center [889, 247] width 30 height 21
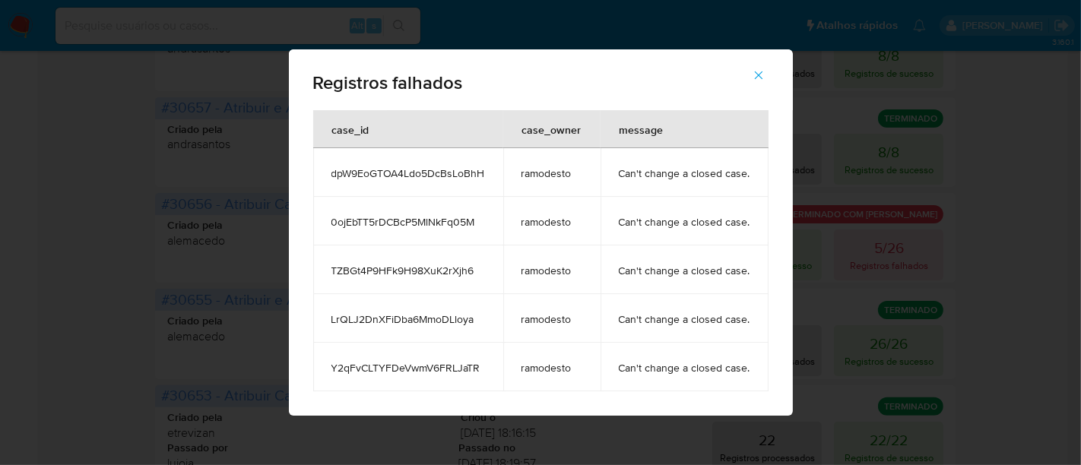
click at [757, 74] on icon "button" at bounding box center [758, 75] width 8 height 8
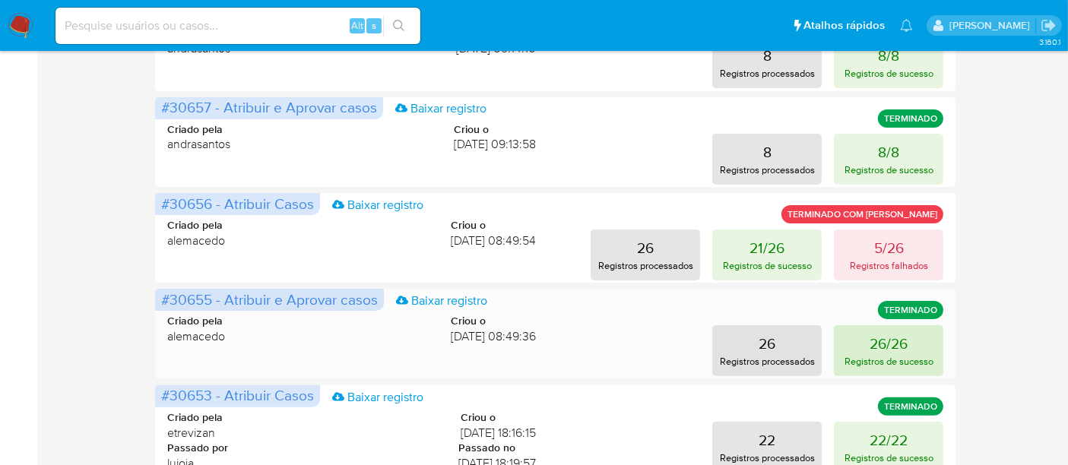
click at [912, 352] on button "26/26 Registros de sucesso" at bounding box center [888, 350] width 109 height 51
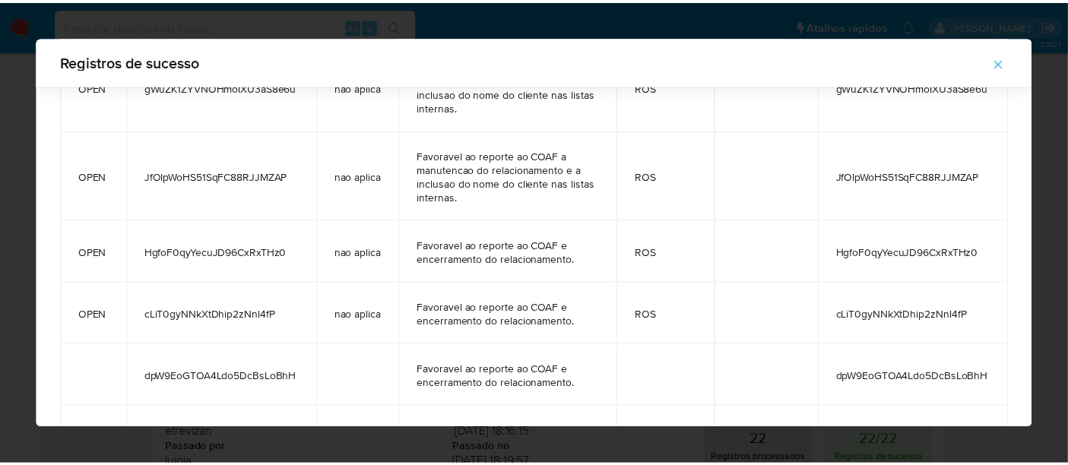
scroll to position [1604, 0]
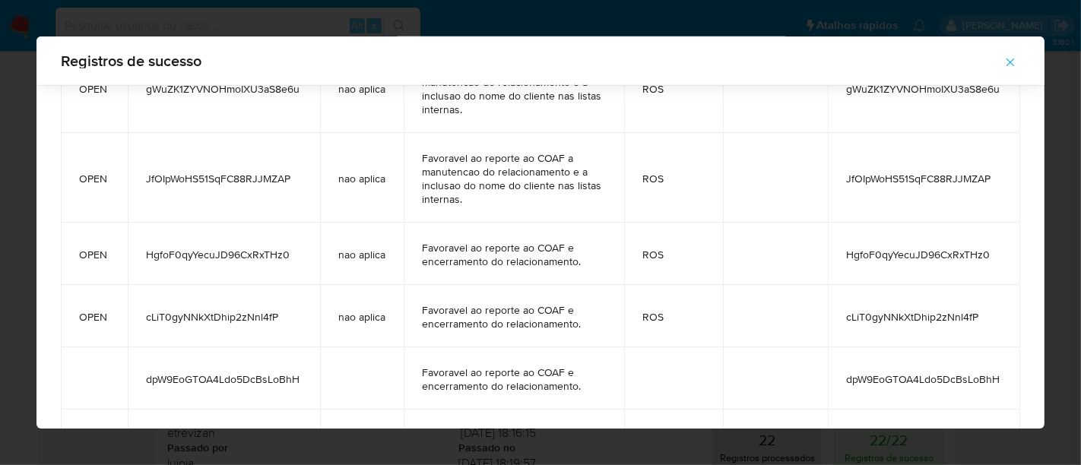
click at [1007, 62] on icon "button" at bounding box center [1010, 62] width 14 height 14
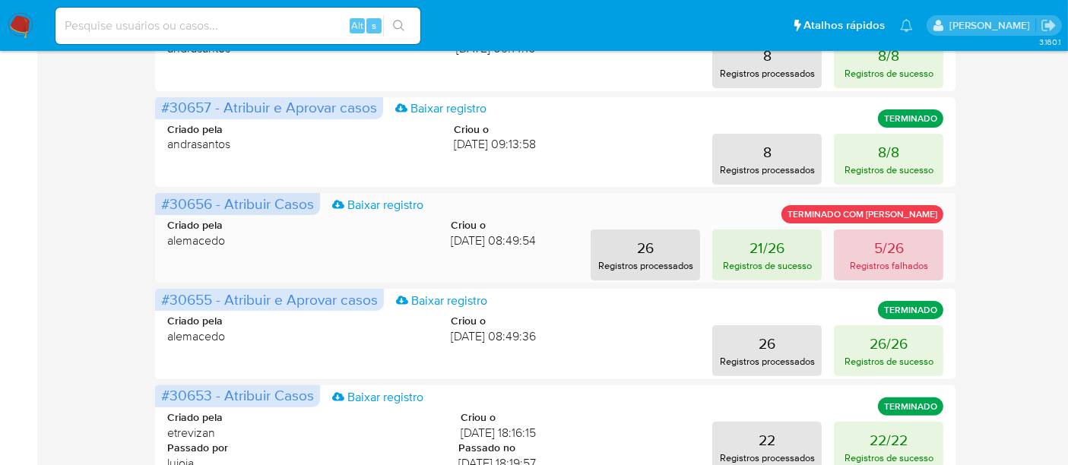
click at [878, 261] on p "Registros falhados" at bounding box center [889, 265] width 78 height 14
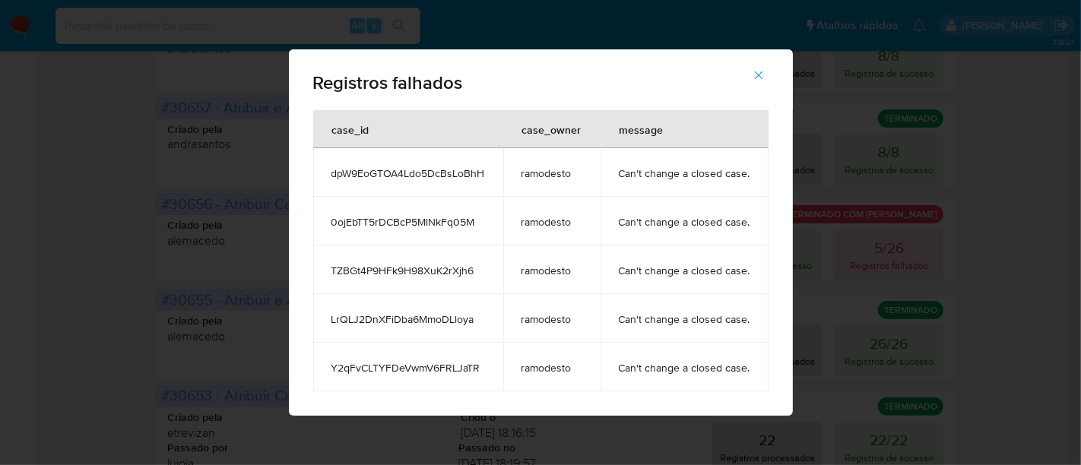
click at [755, 72] on icon "button" at bounding box center [758, 75] width 14 height 14
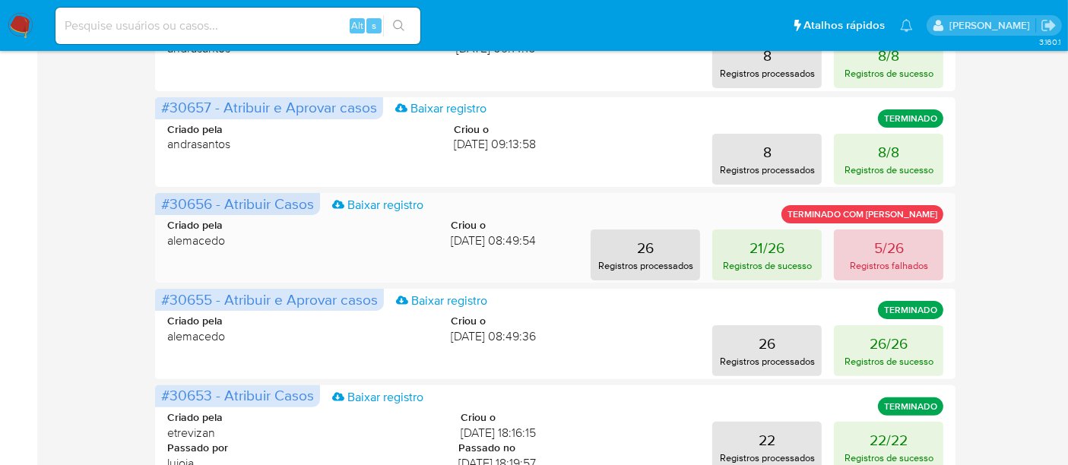
click at [875, 259] on p "Registros falhados" at bounding box center [889, 265] width 78 height 14
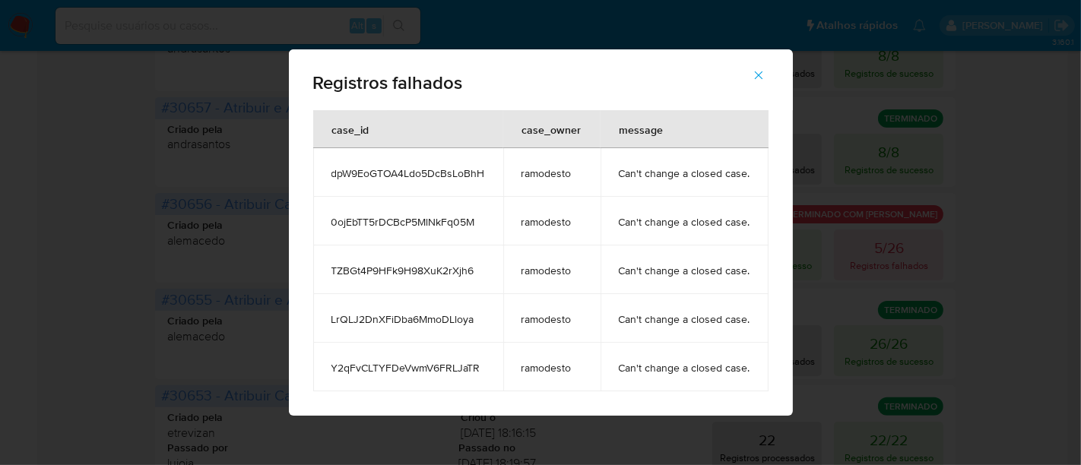
drag, startPoint x: 330, startPoint y: 221, endPoint x: 493, endPoint y: 218, distance: 163.4
click at [493, 218] on td "0ojEbTT5rDCBcP5MlNkFq05M" at bounding box center [408, 221] width 190 height 49
click at [759, 74] on icon "button" at bounding box center [758, 75] width 14 height 14
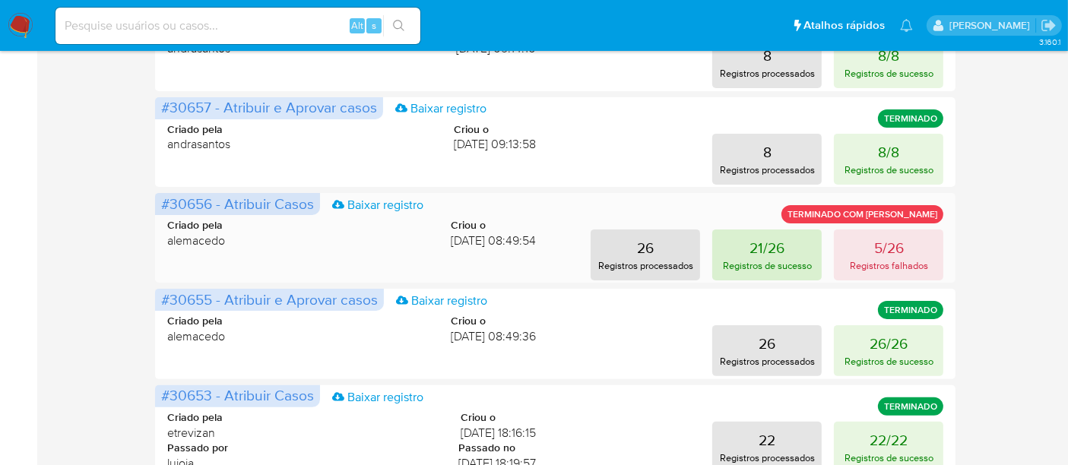
click at [759, 259] on p "Registros de sucesso" at bounding box center [767, 265] width 89 height 14
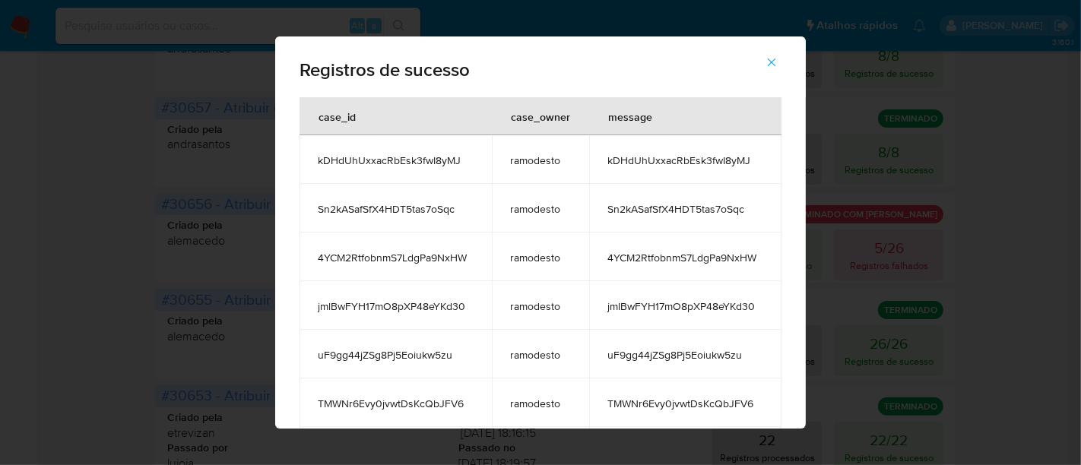
click at [776, 61] on icon "button" at bounding box center [771, 63] width 8 height 8
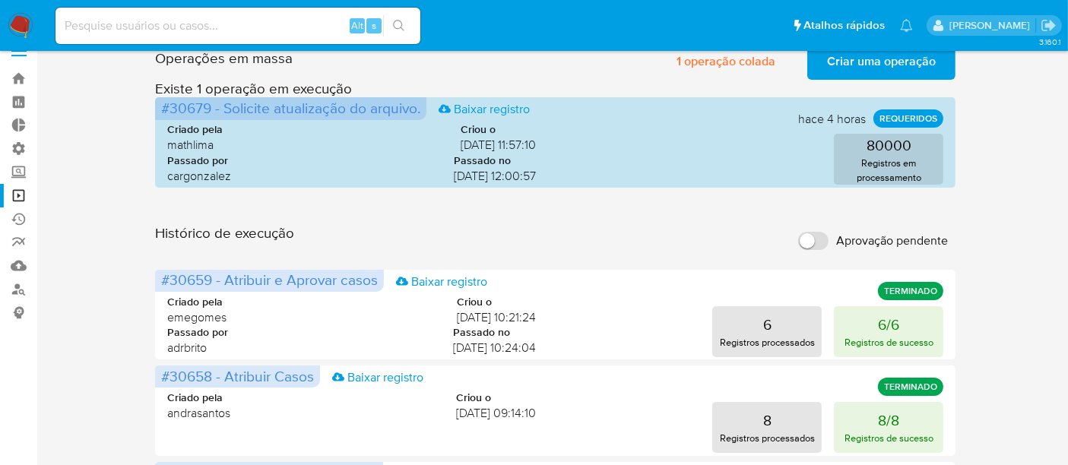
scroll to position [0, 0]
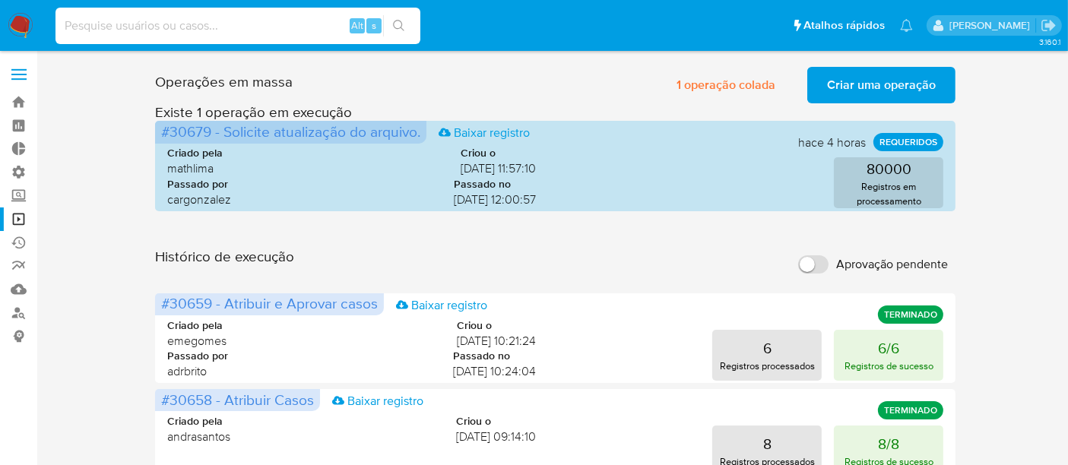
click at [122, 30] on input at bounding box center [237, 26] width 365 height 20
click at [26, 100] on link "Bandeja" at bounding box center [90, 102] width 181 height 24
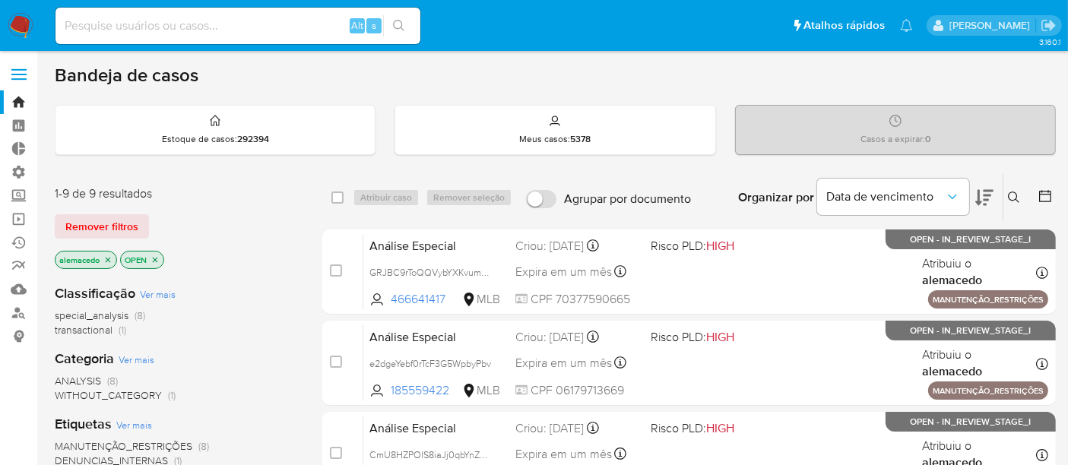
drag, startPoint x: 95, startPoint y: 222, endPoint x: 891, endPoint y: 90, distance: 806.5
click at [96, 221] on span "Remover filtros" at bounding box center [101, 226] width 73 height 21
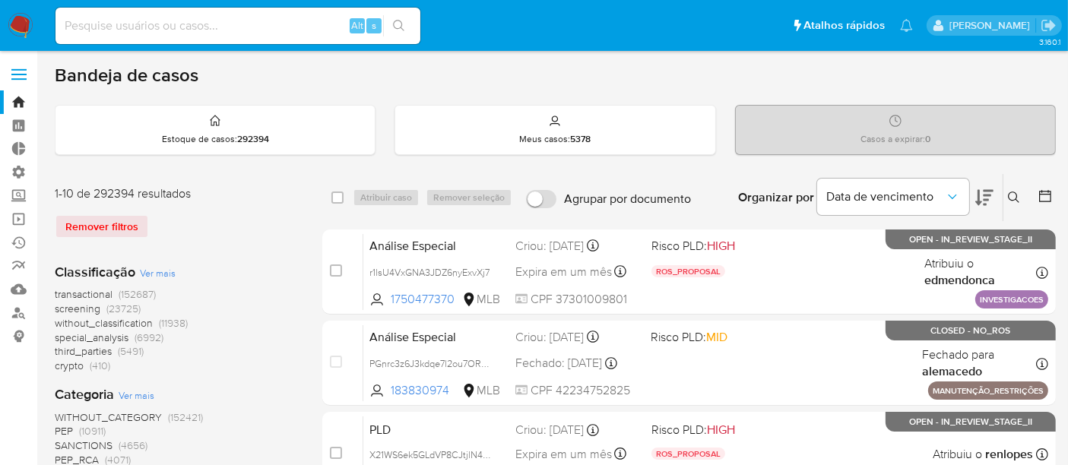
click at [1020, 194] on button at bounding box center [1015, 197] width 25 height 18
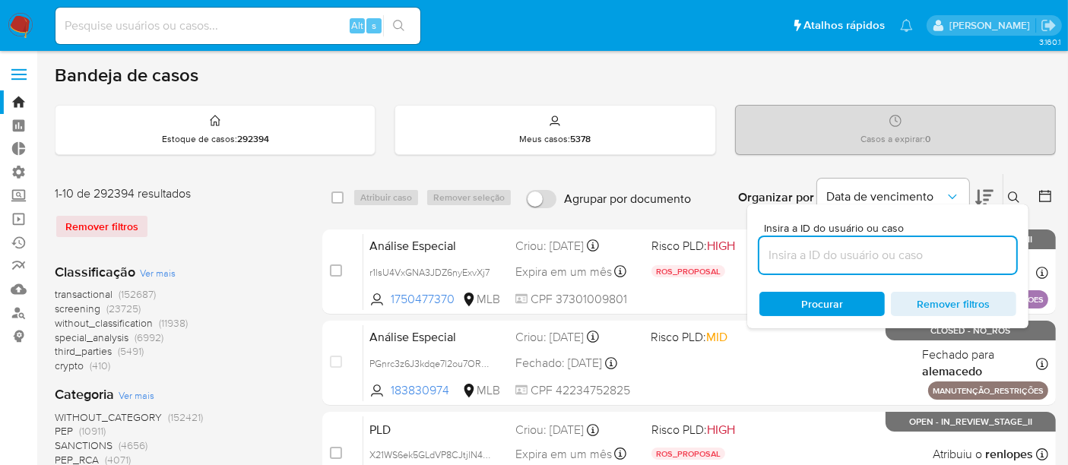
click at [834, 249] on input at bounding box center [887, 255] width 257 height 20
type input "0ojEbTT5rDCBcP5MlNkFq05M"
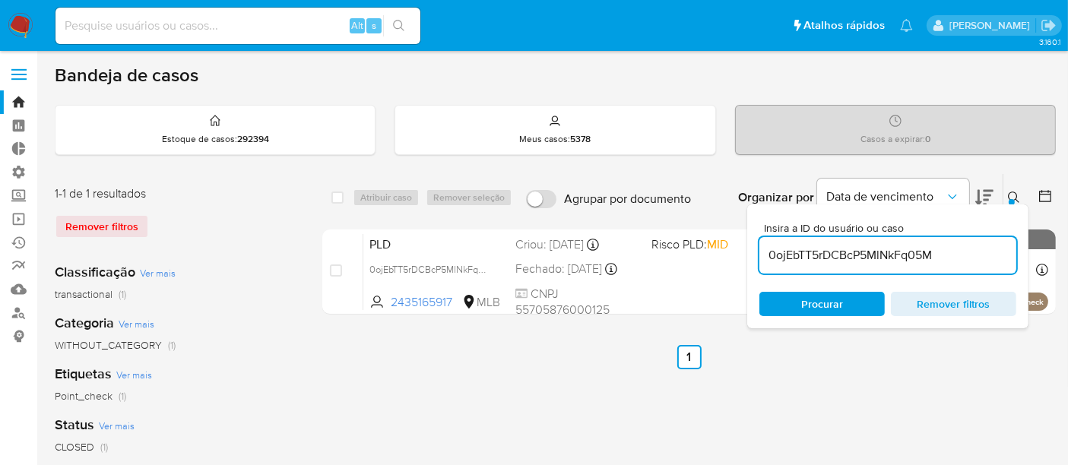
click at [1017, 194] on icon at bounding box center [1014, 197] width 12 height 12
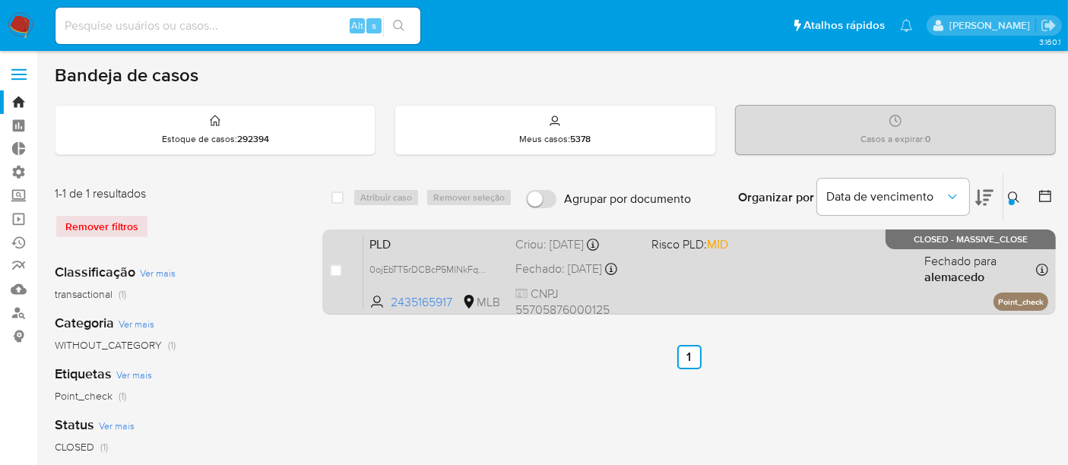
click at [438, 252] on div "PLD 0ojEbTT5rDCBcP5MlNkFq05M 2435165917 MLB Risco PLD: MID Criou: 12/08/2025 Cr…" at bounding box center [705, 271] width 685 height 77
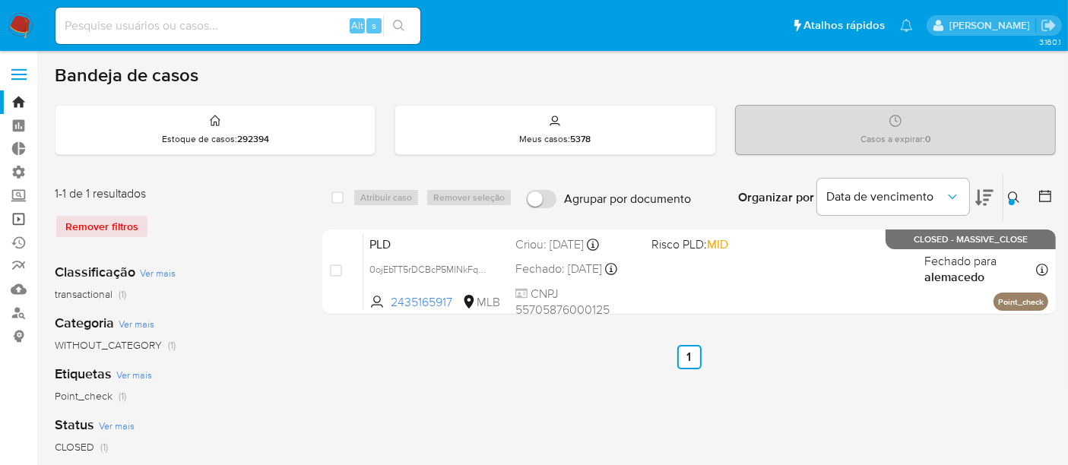
click at [13, 220] on link "Operações em massa" at bounding box center [90, 219] width 181 height 24
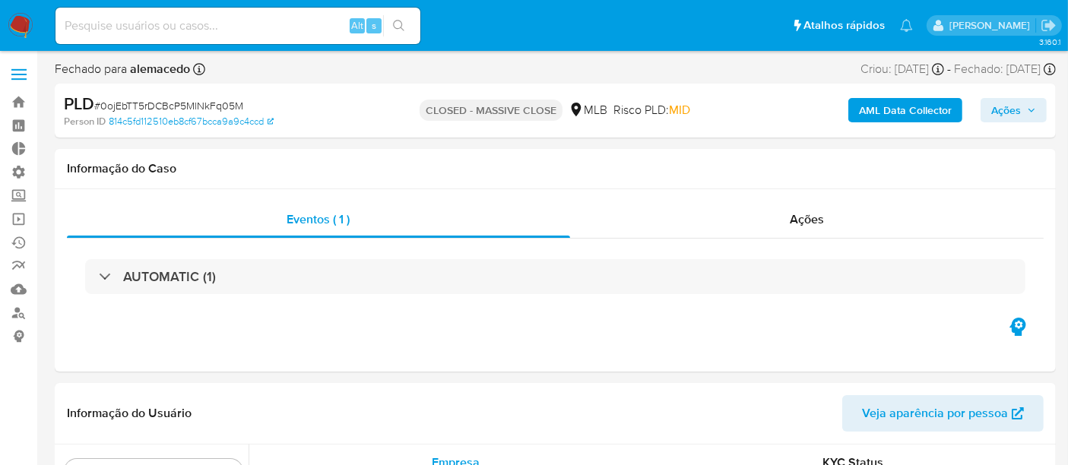
scroll to position [787, 0]
select select "10"
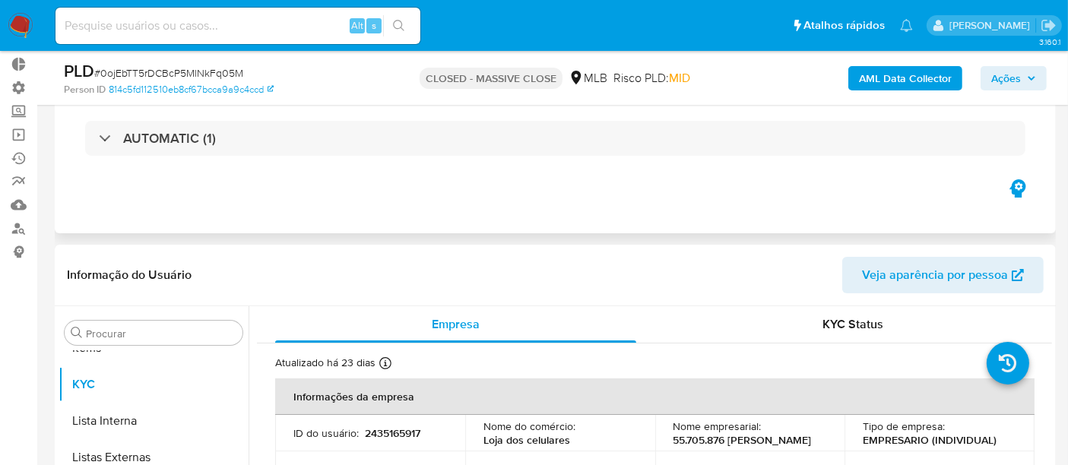
scroll to position [0, 0]
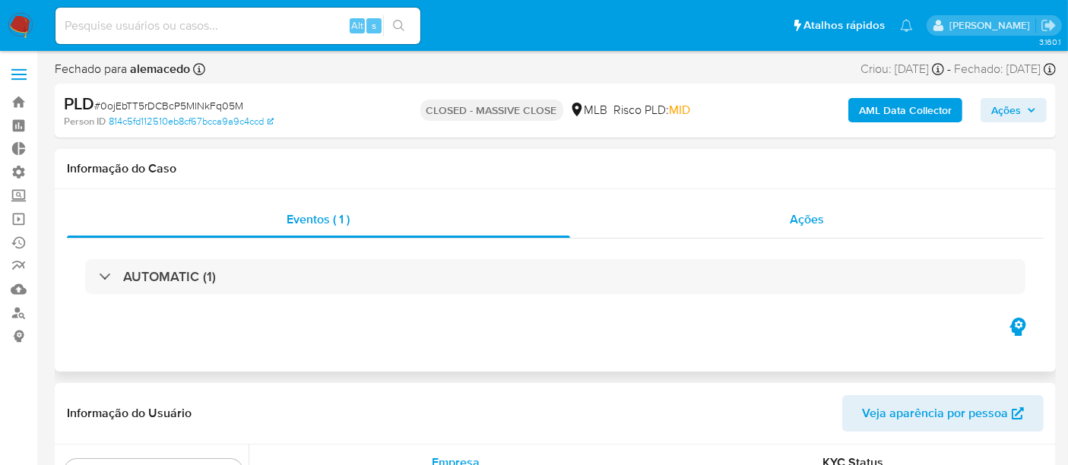
click at [808, 214] on span "Ações" at bounding box center [806, 218] width 34 height 17
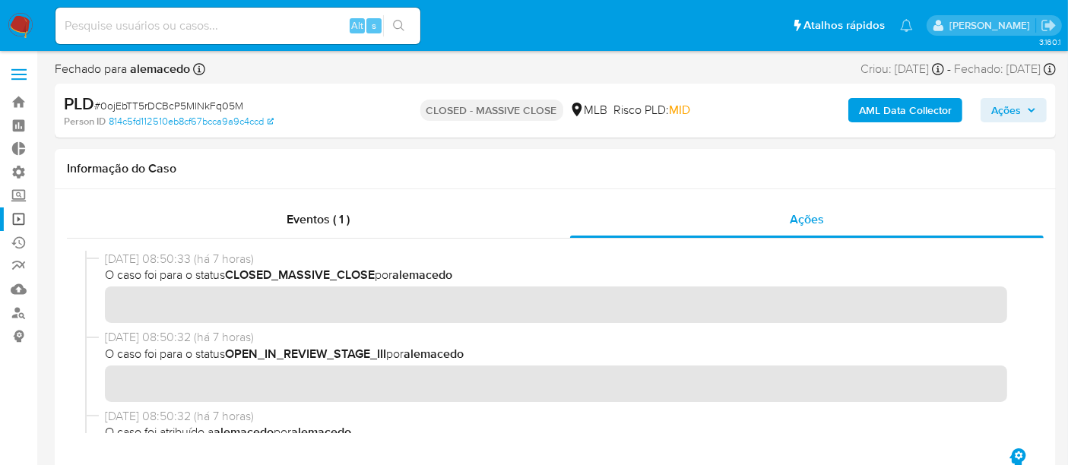
click at [20, 210] on link "Operações em massa" at bounding box center [90, 219] width 181 height 24
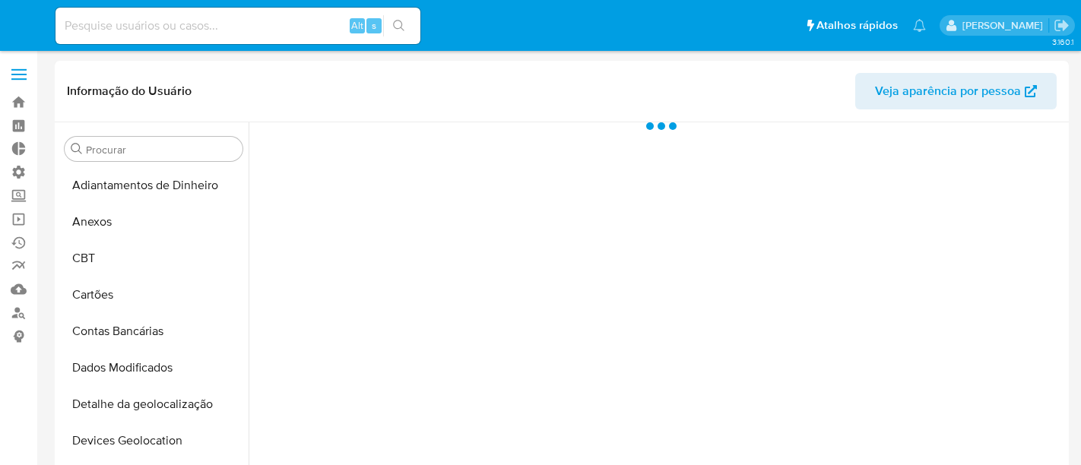
select select "10"
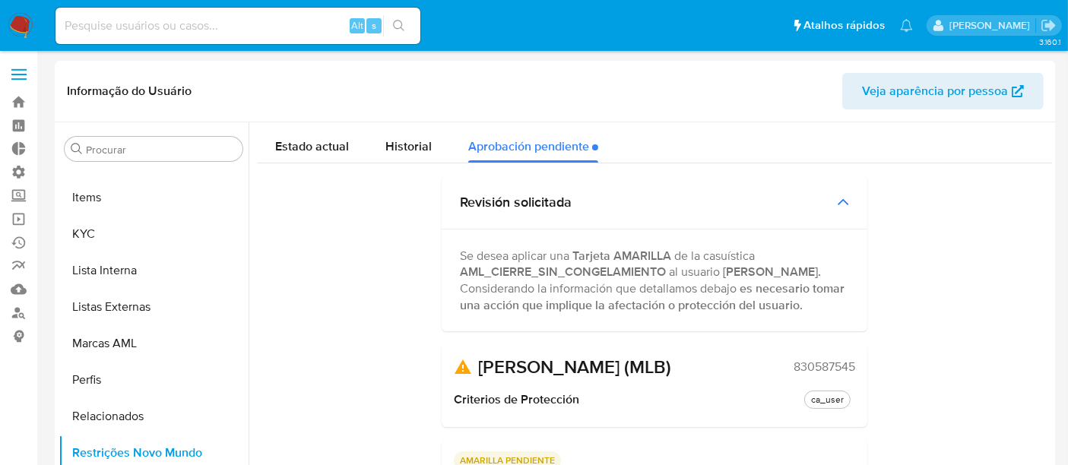
scroll to position [703, 0]
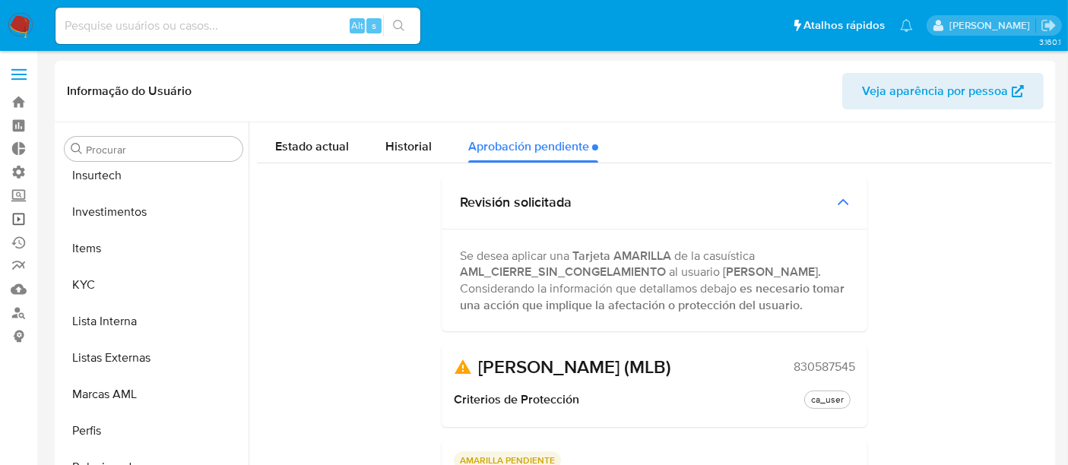
click at [23, 216] on link "Operações em massa" at bounding box center [90, 219] width 181 height 24
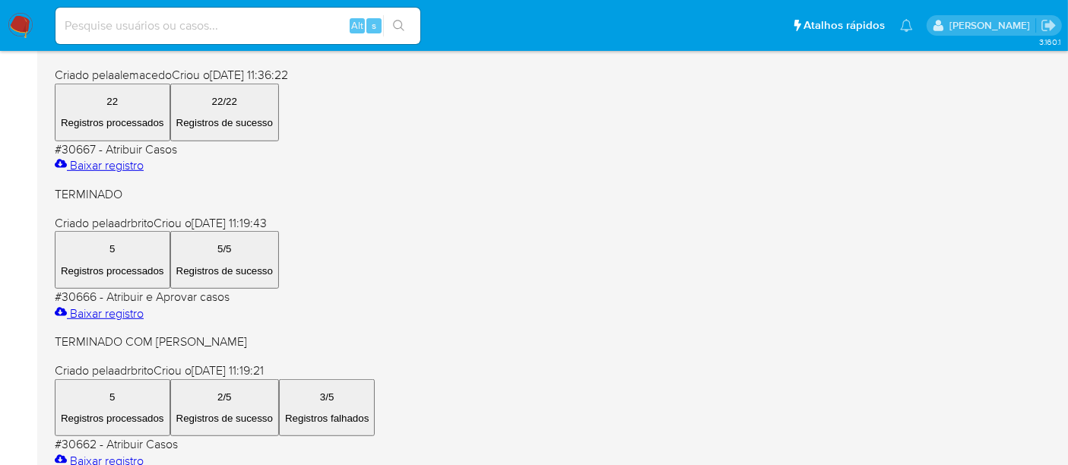
scroll to position [886, 0]
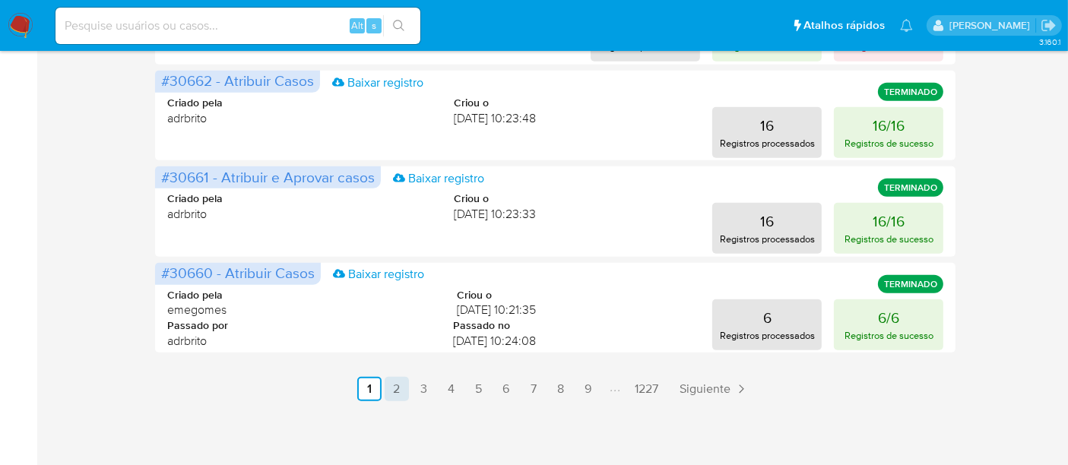
click at [403, 391] on link "2" at bounding box center [396, 389] width 24 height 24
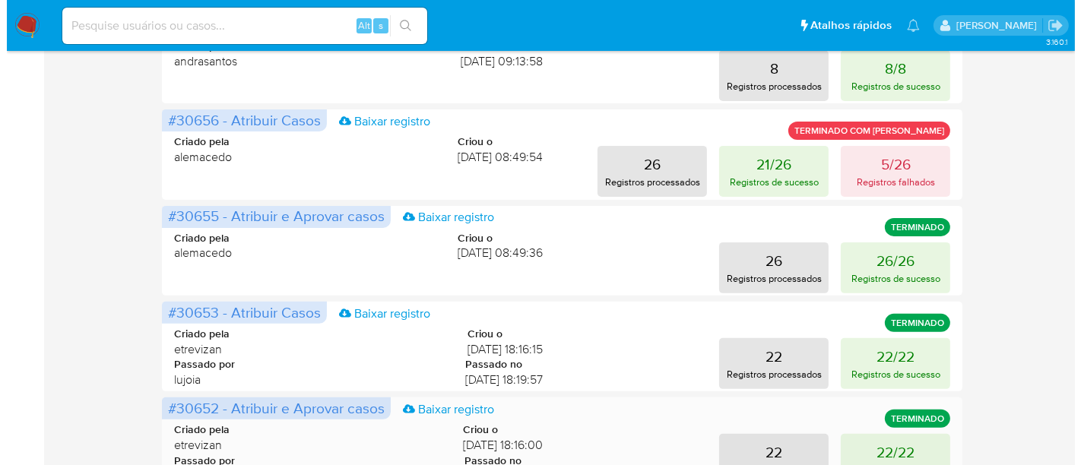
scroll to position [380, 0]
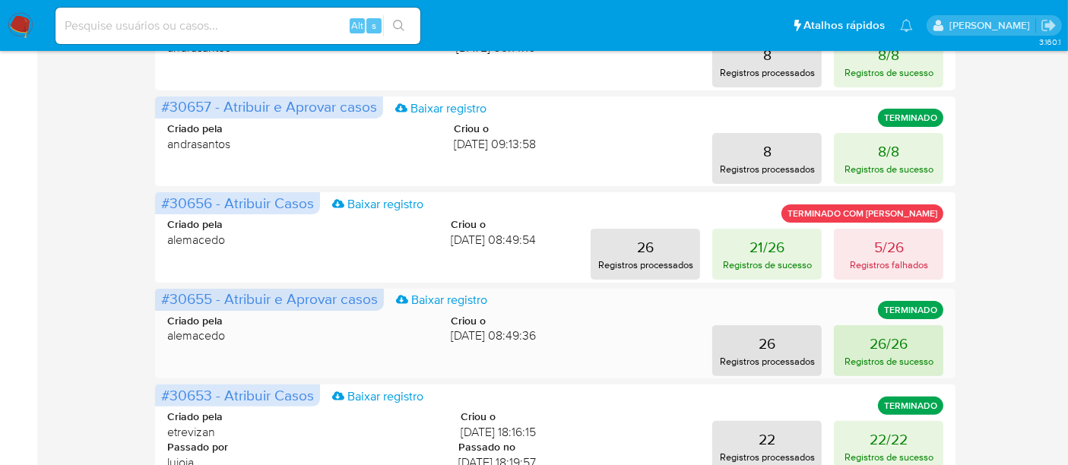
click at [890, 346] on p "26/26" at bounding box center [888, 343] width 38 height 21
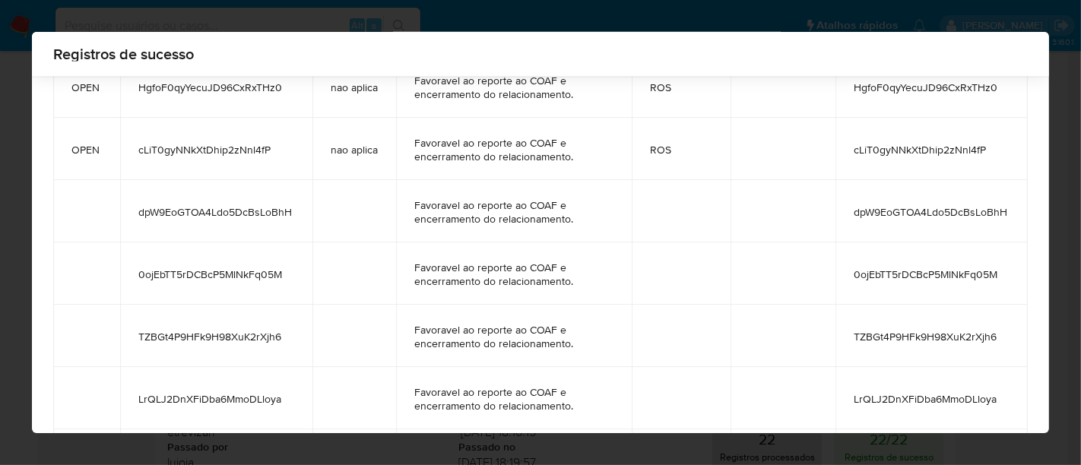
scroll to position [1878, 0]
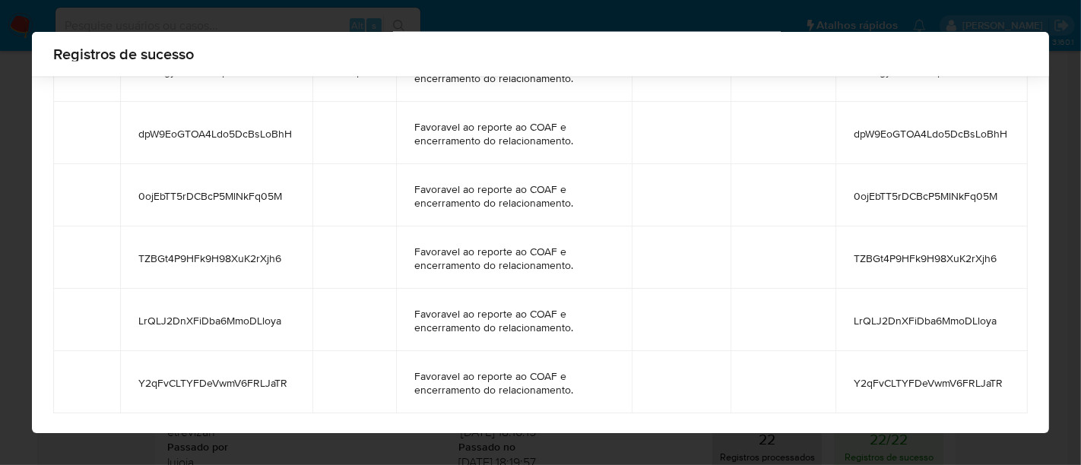
click at [497, 13] on div "Registros de sucesso status case_id ticket_jira comment_case status_detail clos…" at bounding box center [540, 232] width 1081 height 465
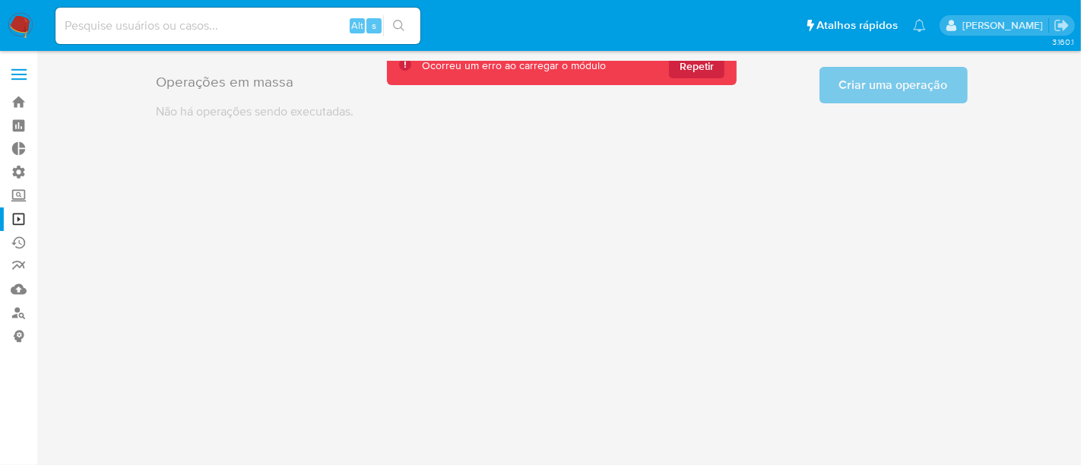
scroll to position [0, 0]
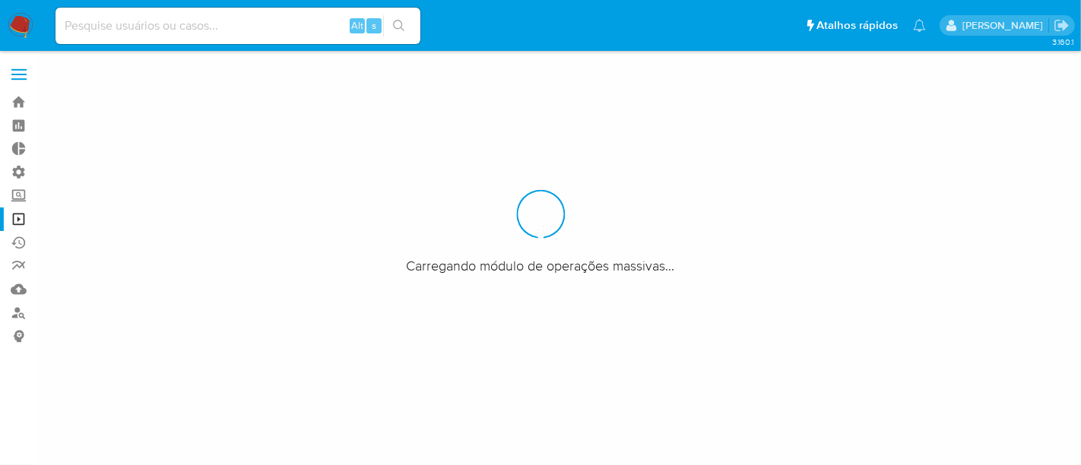
click at [836, 307] on div at bounding box center [540, 232] width 1081 height 465
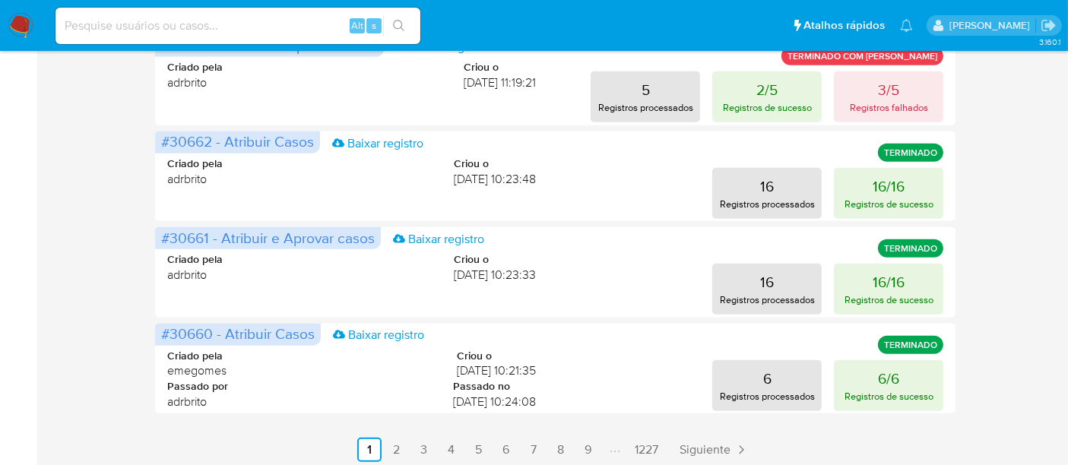
scroll to position [886, 0]
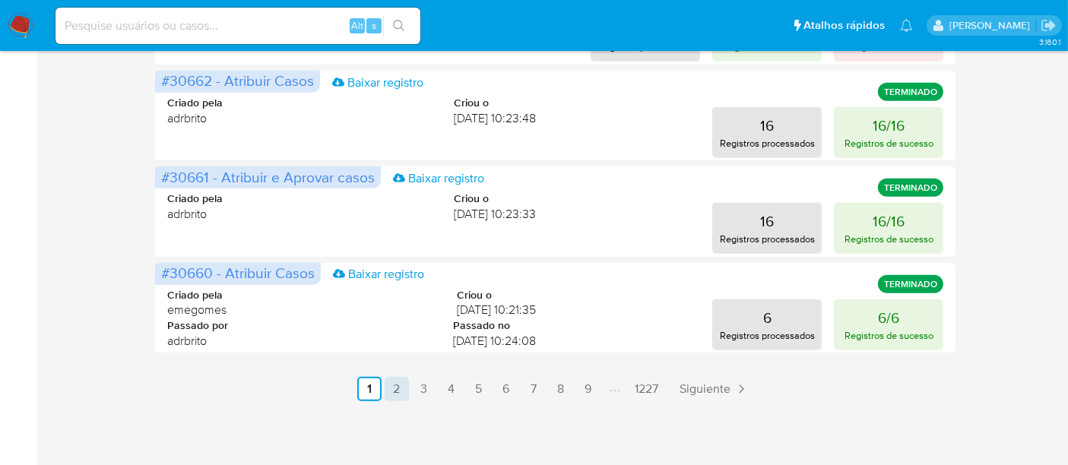
click at [403, 391] on link "2" at bounding box center [396, 389] width 24 height 24
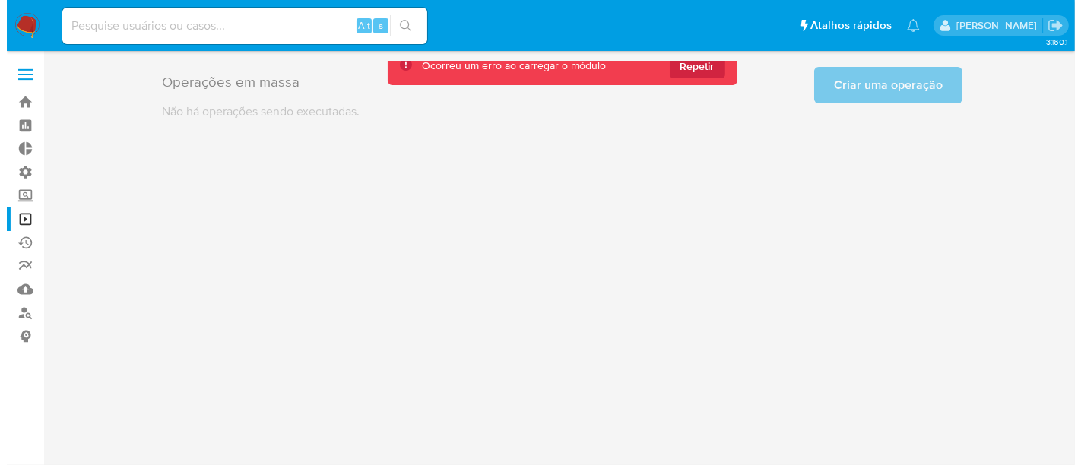
scroll to position [0, 0]
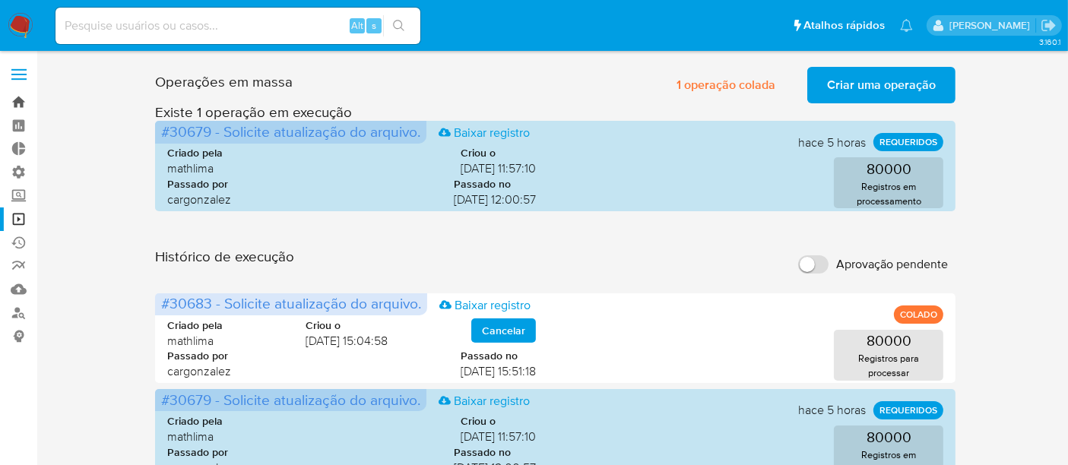
click at [17, 101] on link "Bandeja" at bounding box center [90, 102] width 181 height 24
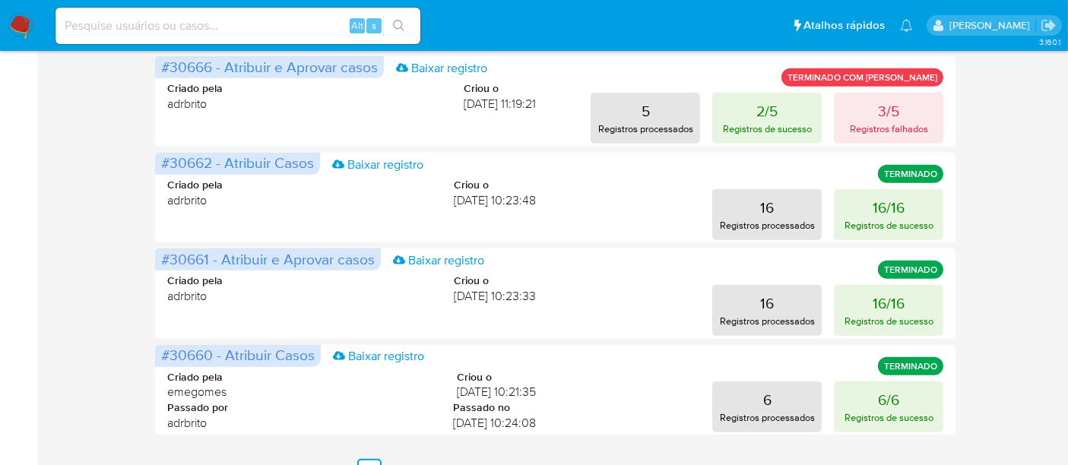
scroll to position [886, 0]
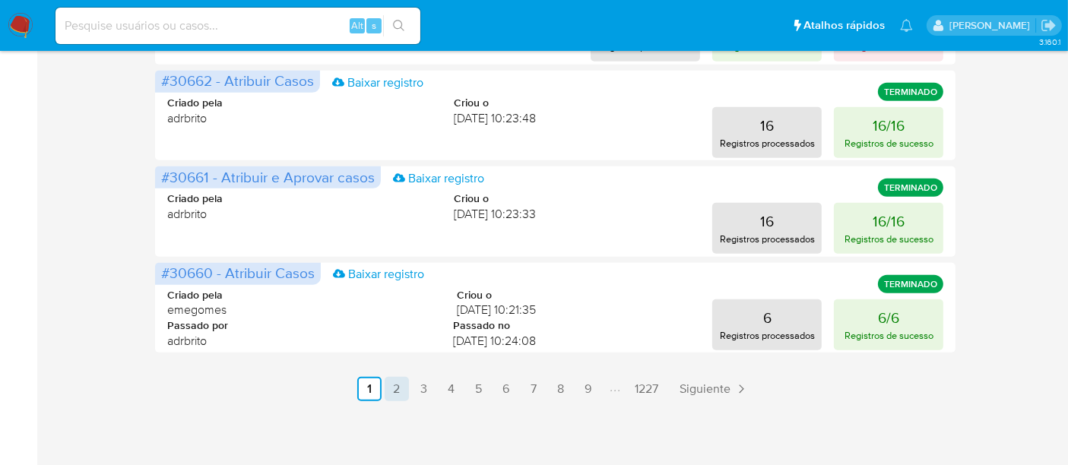
click at [407, 390] on link "2" at bounding box center [396, 389] width 24 height 24
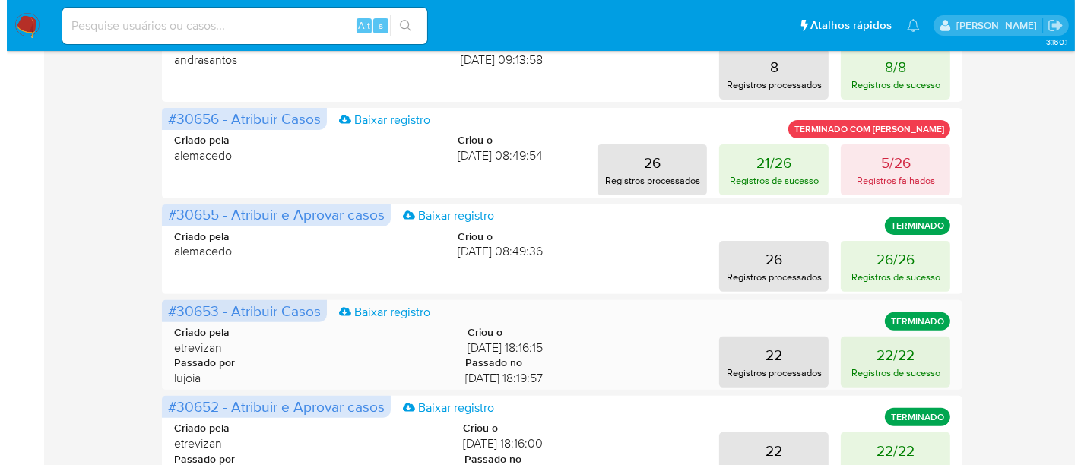
scroll to position [380, 0]
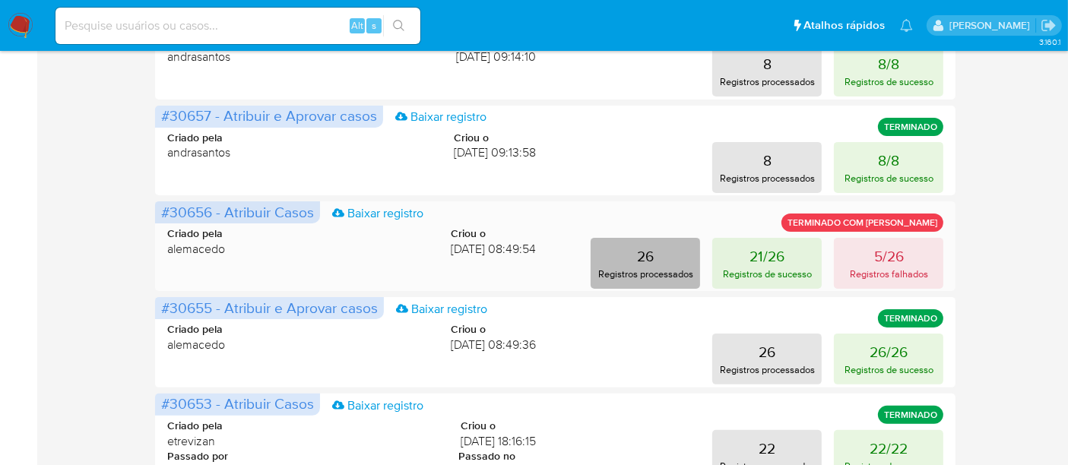
click at [647, 272] on p "Registros processados" at bounding box center [645, 274] width 95 height 14
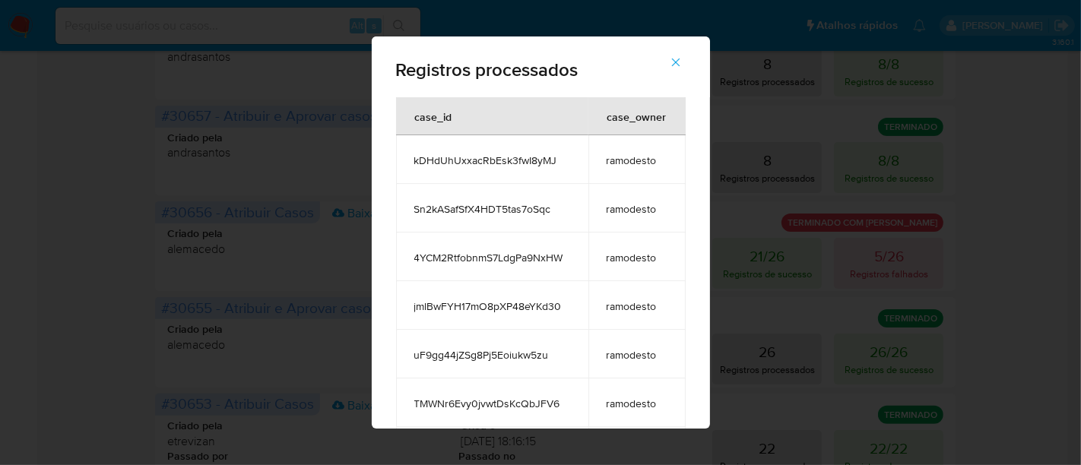
click at [676, 55] on icon "button" at bounding box center [676, 62] width 14 height 14
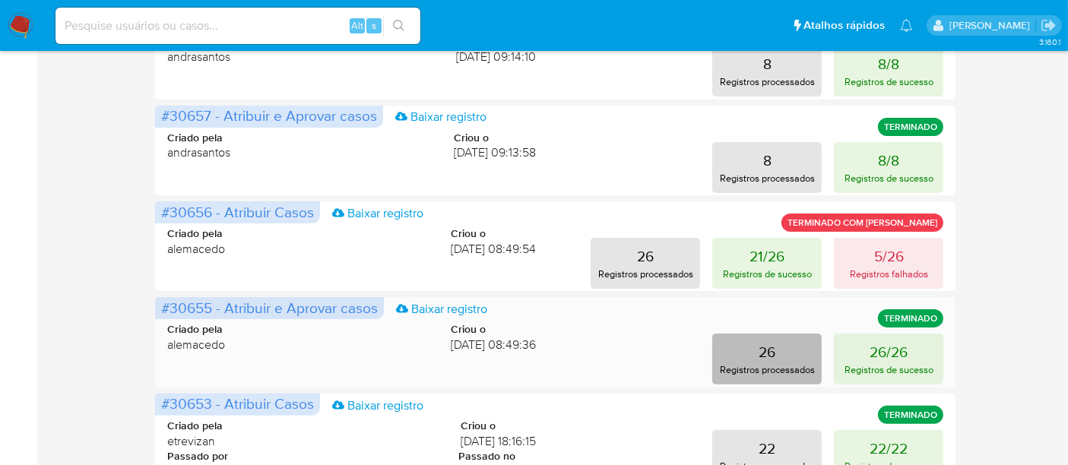
click at [772, 362] on p "Registros processados" at bounding box center [767, 369] width 95 height 14
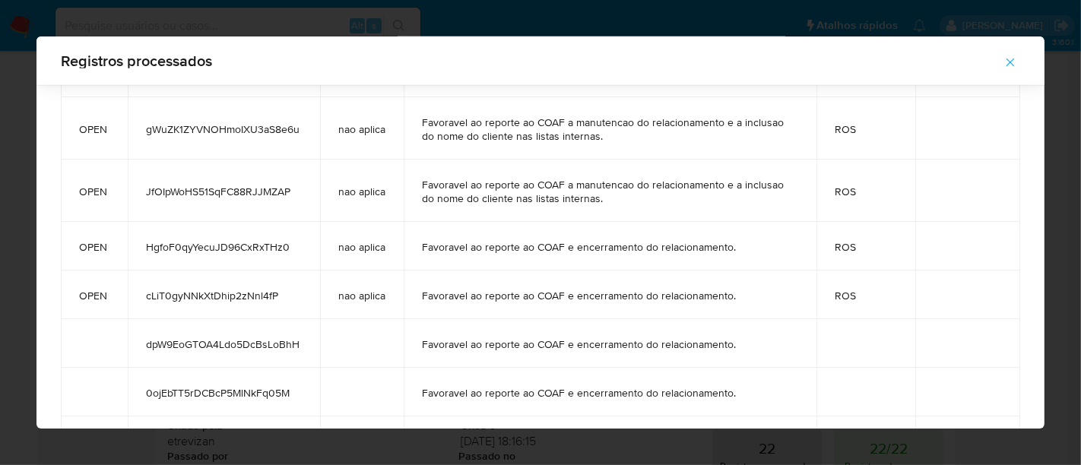
scroll to position [1242, 0]
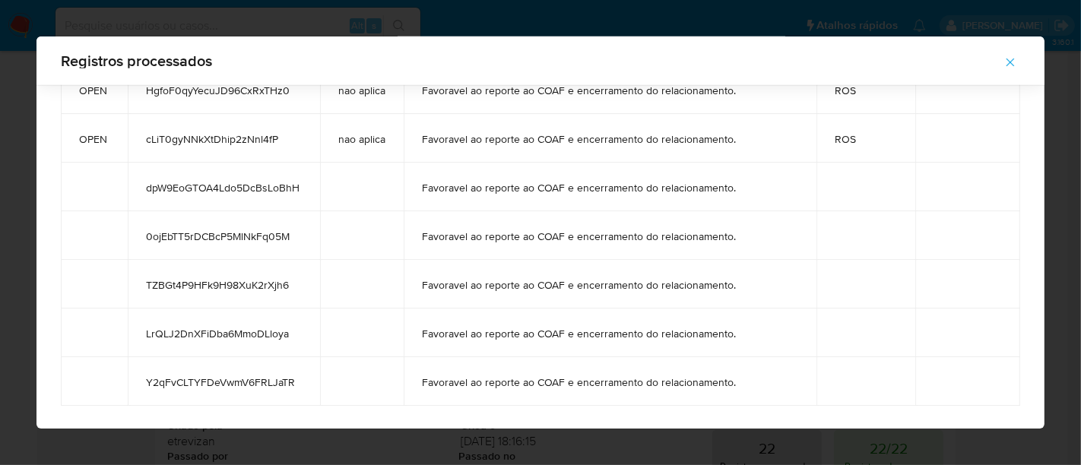
click at [1008, 62] on icon "button" at bounding box center [1010, 62] width 14 height 14
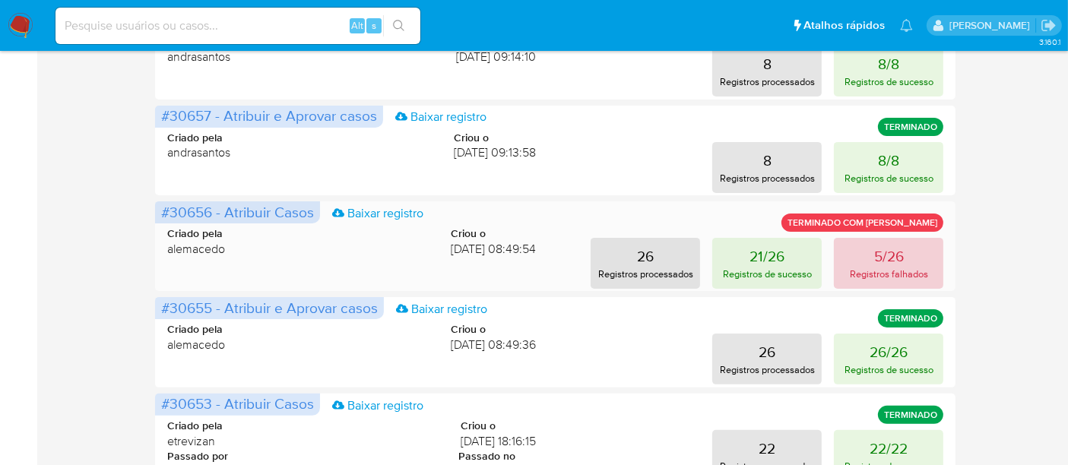
click at [884, 270] on p "Registros falhados" at bounding box center [889, 274] width 78 height 14
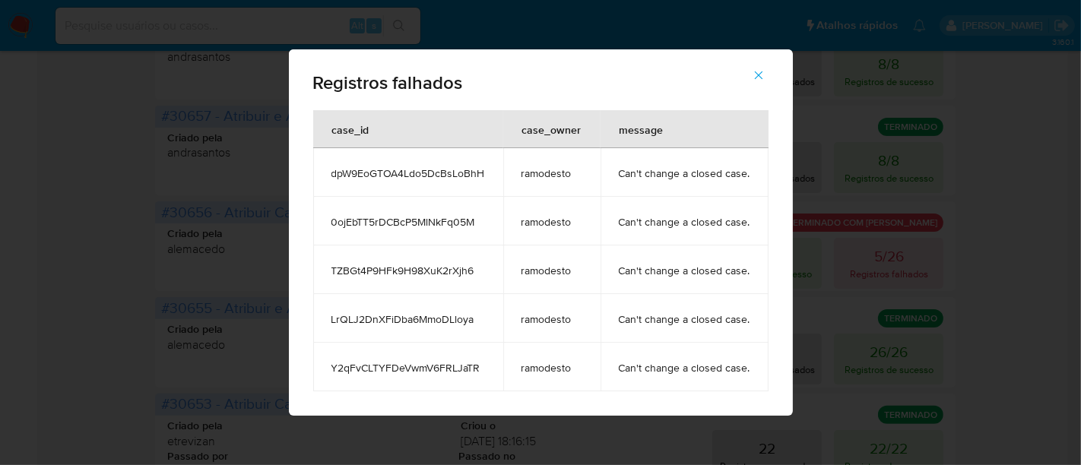
click at [758, 71] on icon "button" at bounding box center [758, 75] width 14 height 14
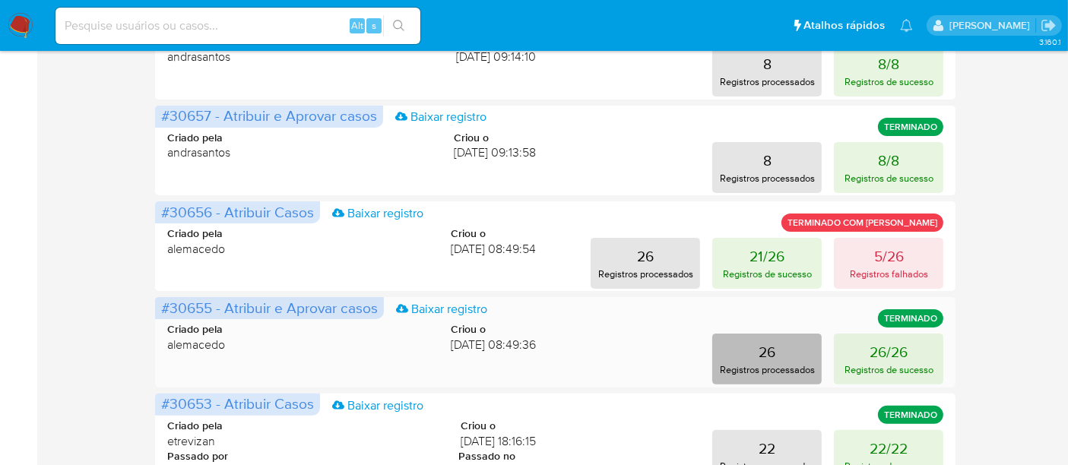
click at [773, 355] on p "26" at bounding box center [766, 351] width 17 height 21
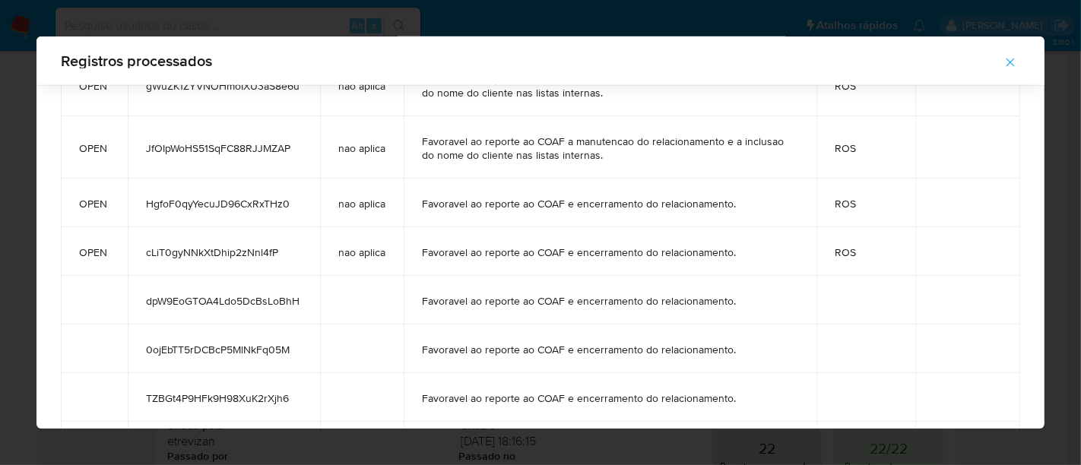
scroll to position [1073, 0]
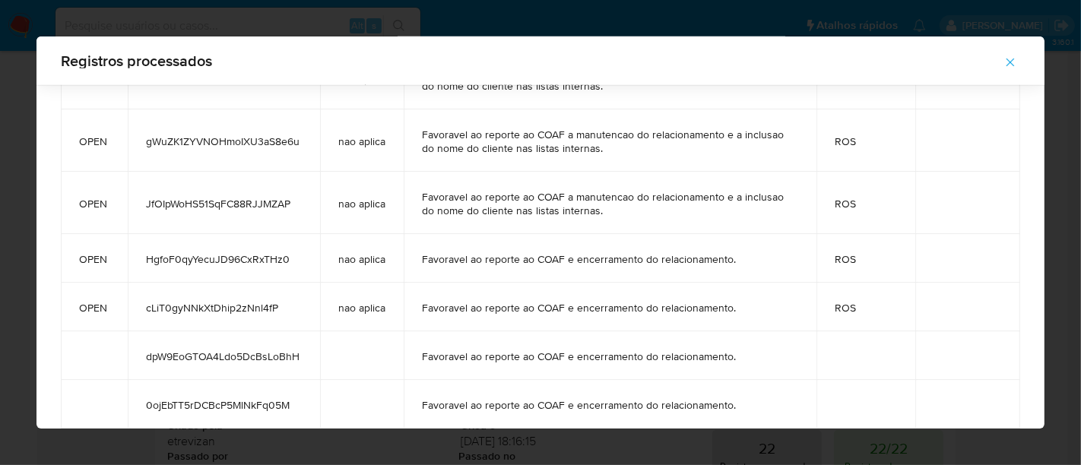
click at [1018, 67] on button "button" at bounding box center [1009, 62] width 53 height 36
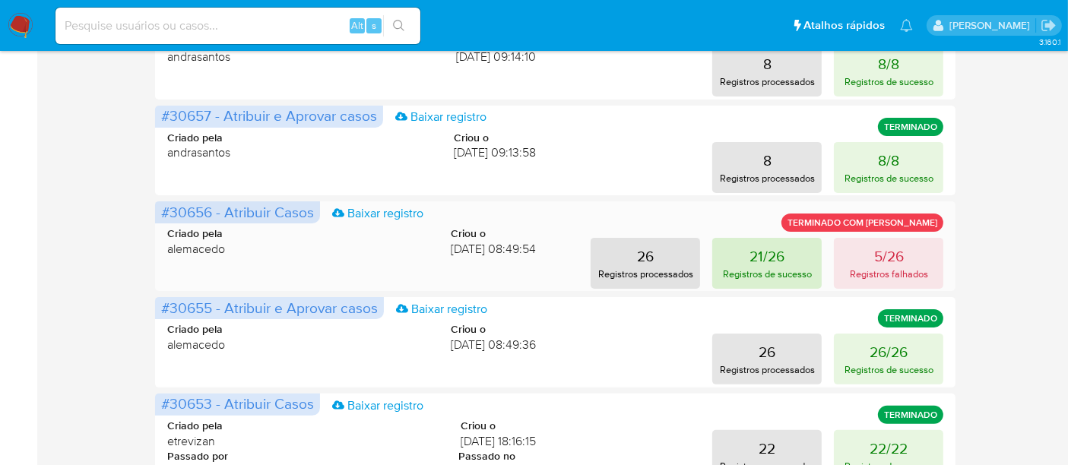
click at [802, 261] on button "21/26 Registros de sucesso" at bounding box center [766, 263] width 109 height 51
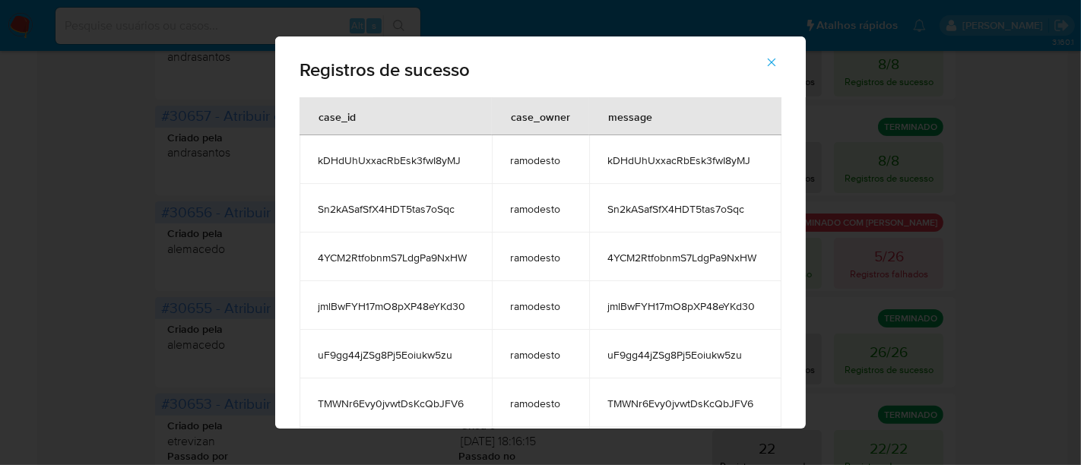
click at [776, 60] on icon "button" at bounding box center [771, 63] width 8 height 8
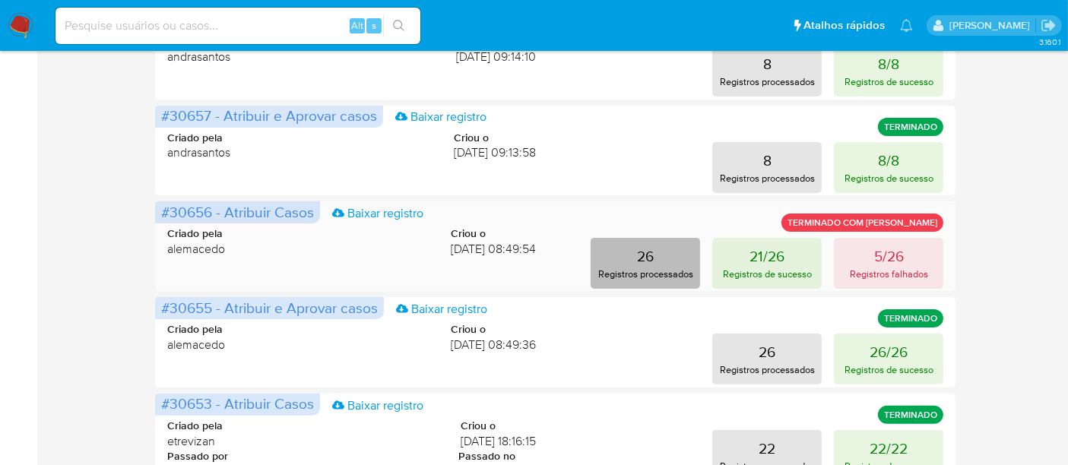
click at [640, 267] on p "Registros processados" at bounding box center [645, 274] width 95 height 14
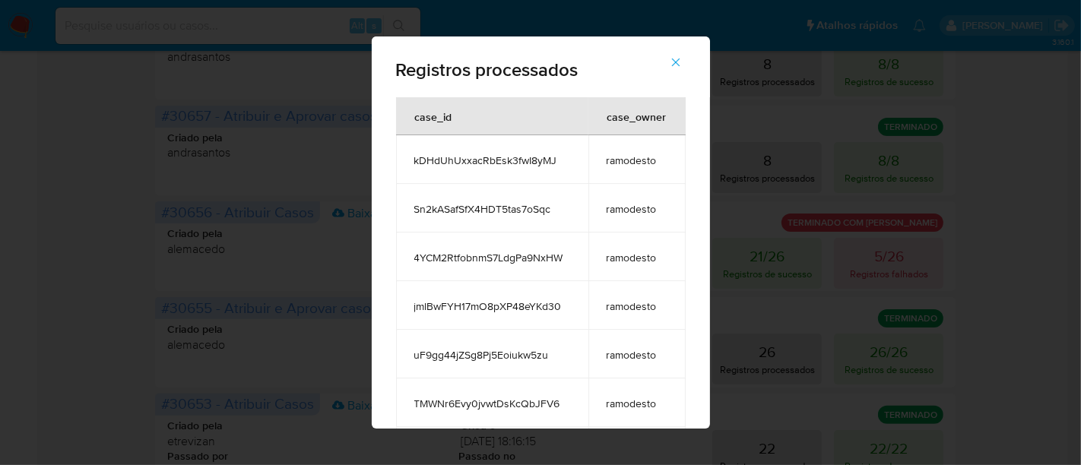
click at [691, 55] on button "button" at bounding box center [675, 62] width 53 height 36
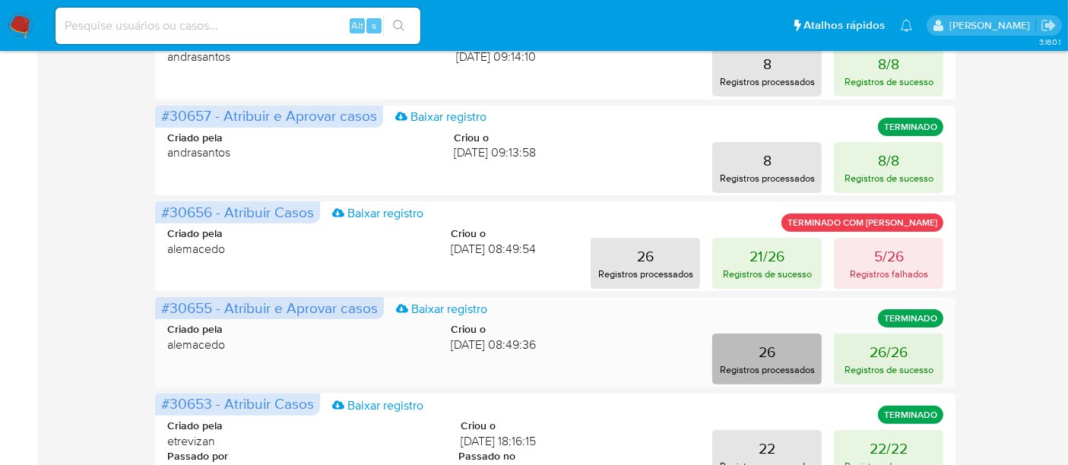
click at [753, 369] on p "Registros processados" at bounding box center [767, 369] width 95 height 14
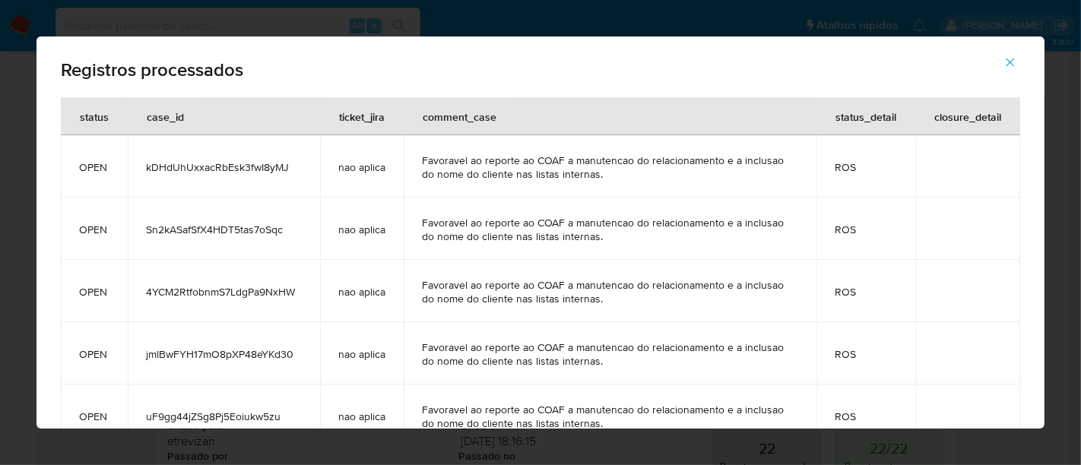
drag, startPoint x: 79, startPoint y: 117, endPoint x: 112, endPoint y: 118, distance: 33.4
click at [112, 118] on div "status" at bounding box center [94, 116] width 65 height 36
drag, startPoint x: 818, startPoint y: 116, endPoint x: 900, endPoint y: 118, distance: 82.8
click at [900, 118] on div "status_detail" at bounding box center [865, 116] width 97 height 36
click at [1013, 66] on icon "button" at bounding box center [1010, 62] width 14 height 14
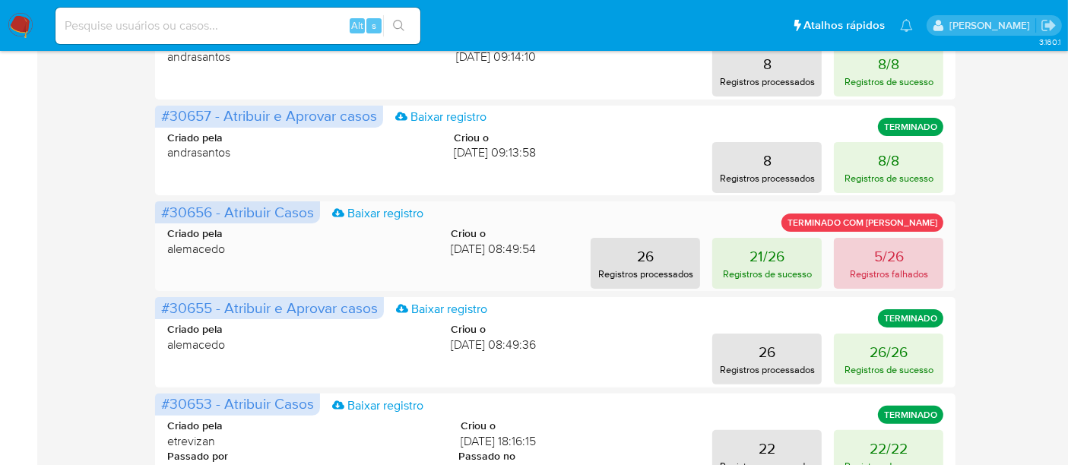
click at [903, 265] on button "5/26 Registros falhados" at bounding box center [888, 263] width 109 height 51
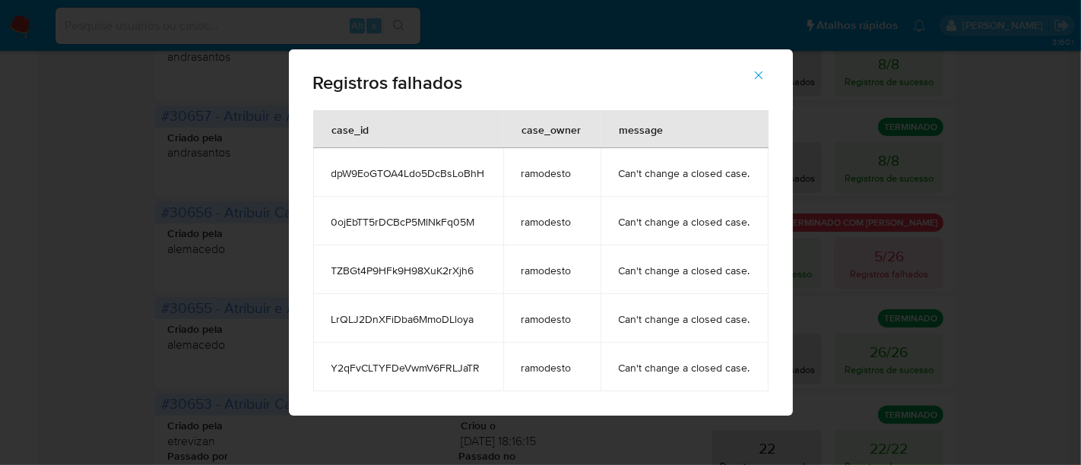
drag, startPoint x: 328, startPoint y: 175, endPoint x: 479, endPoint y: 369, distance: 245.8
click at [479, 369] on tbody "dpW9EoGTOA4Ldo5DcBsLoBhH ramodesto Can't change a closed case. 0ojEbTT5rDCBcP5M…" at bounding box center [540, 269] width 455 height 243
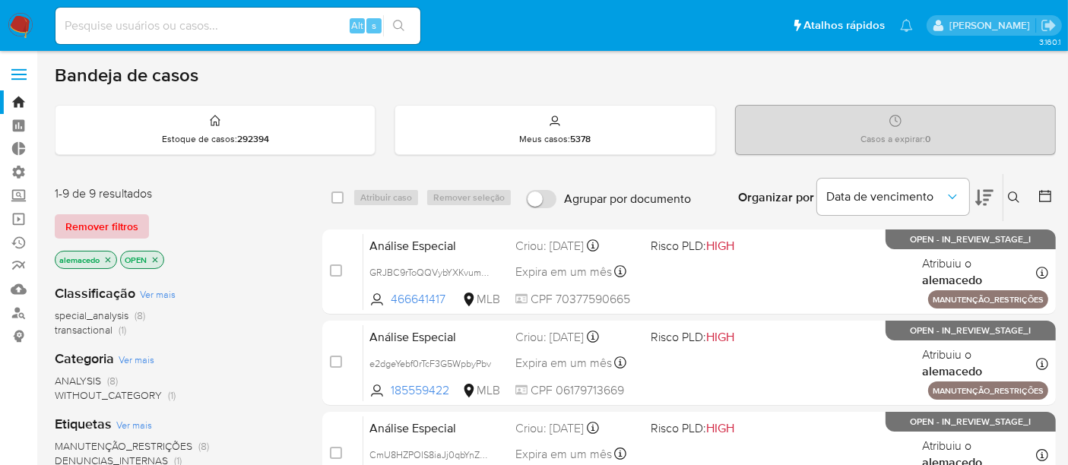
click at [95, 227] on span "Remover filtros" at bounding box center [101, 226] width 73 height 21
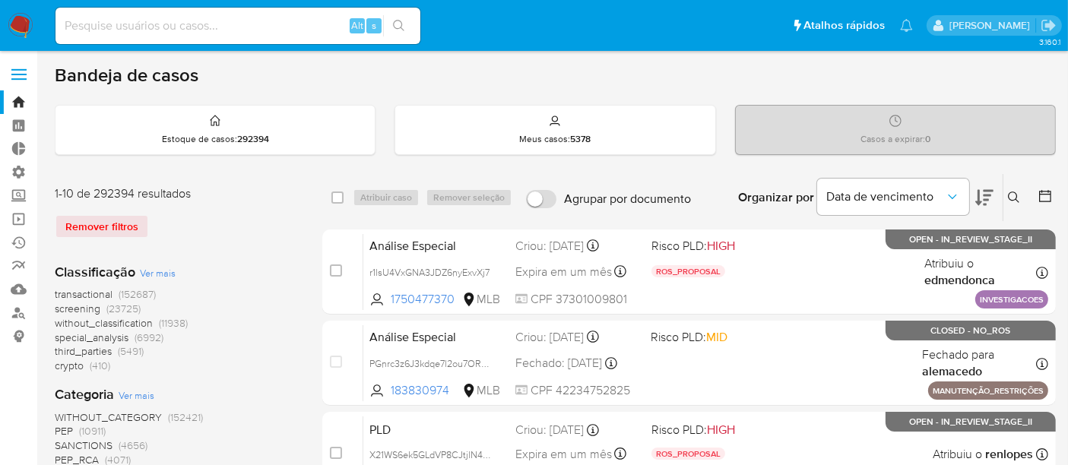
click at [1020, 196] on button at bounding box center [1015, 197] width 25 height 18
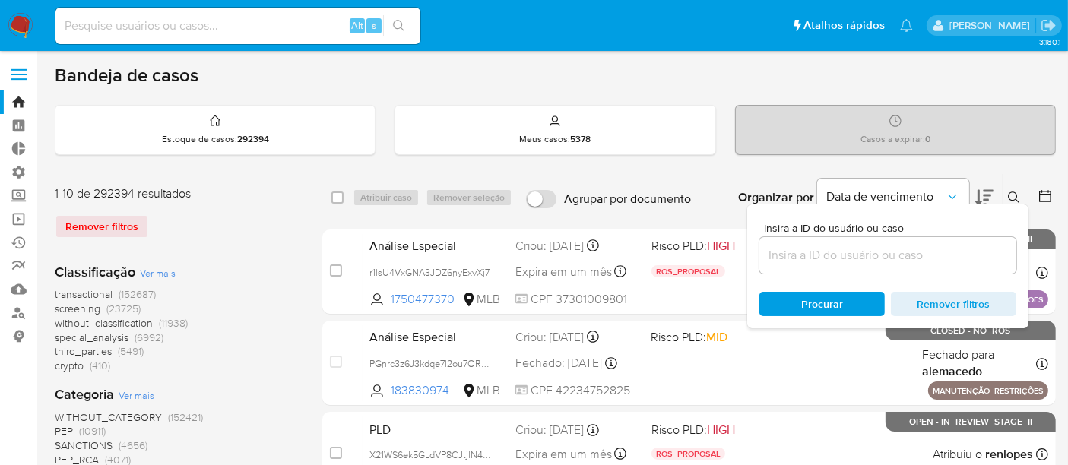
click at [826, 248] on input at bounding box center [887, 255] width 257 height 20
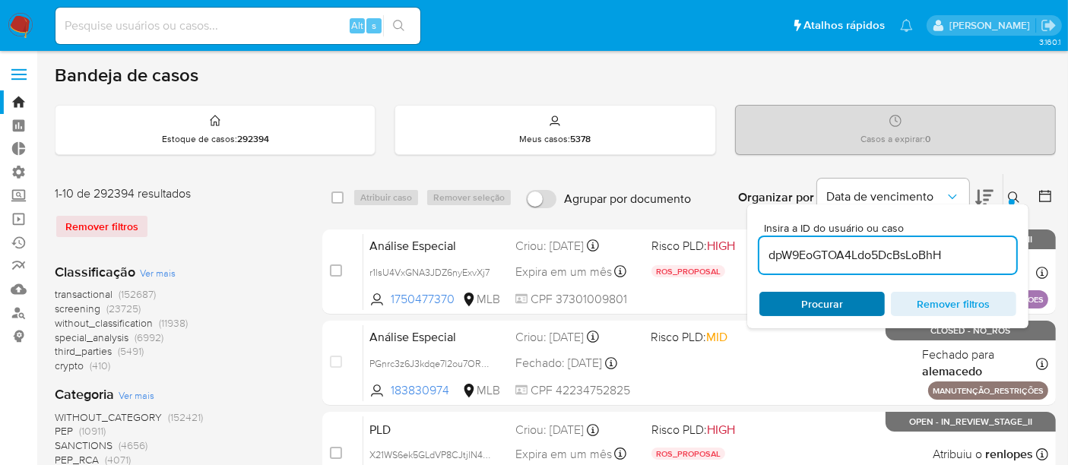
type input "dpW9EoGTOA4Ldo5DcBsLoBhH"
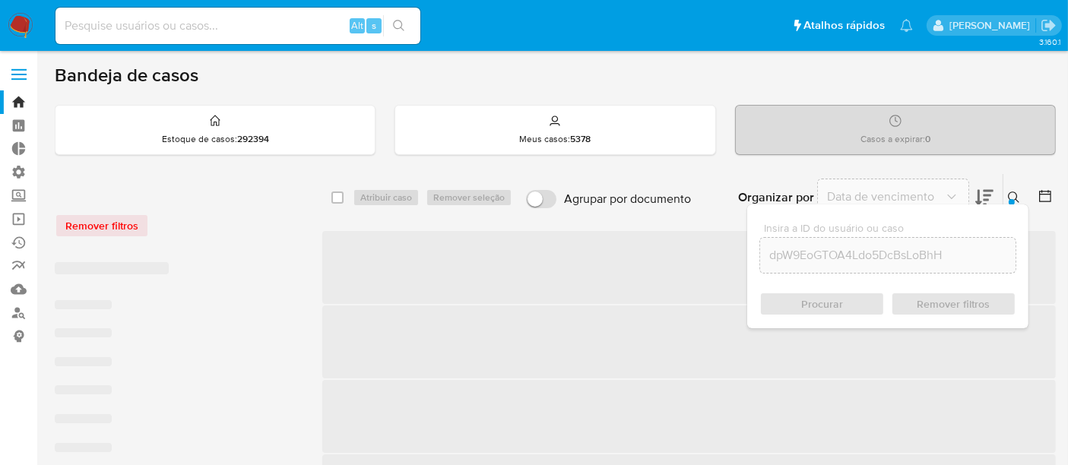
click at [840, 300] on div "Procurar Remover filtros" at bounding box center [887, 304] width 257 height 24
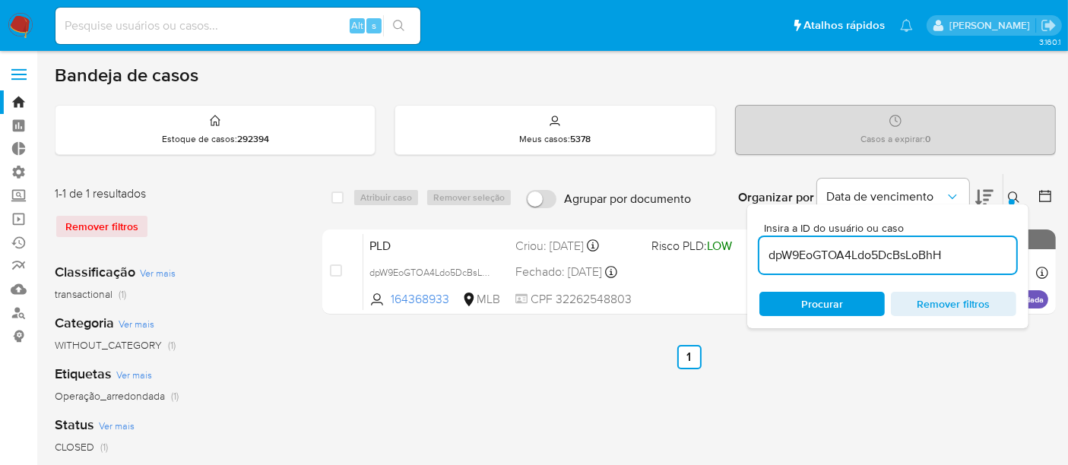
click at [1012, 191] on icon at bounding box center [1014, 197] width 12 height 12
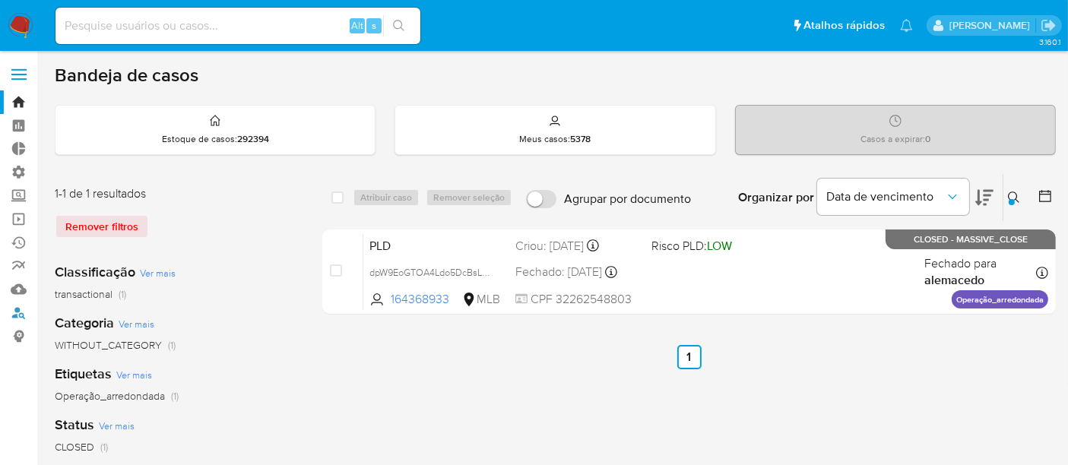
drag, startPoint x: 14, startPoint y: 309, endPoint x: 87, endPoint y: 343, distance: 79.6
click at [15, 309] on link "Localizador de pessoas" at bounding box center [90, 313] width 181 height 24
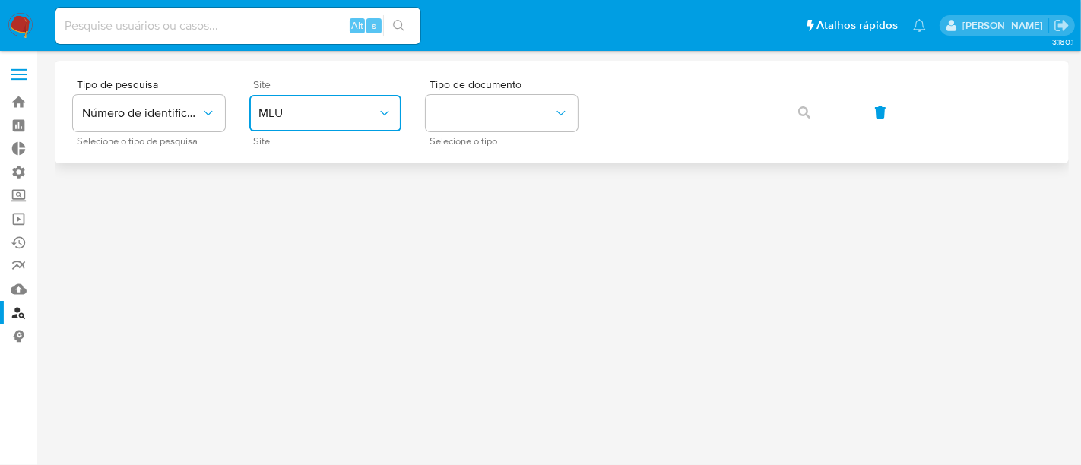
click at [297, 125] on button "MLU" at bounding box center [325, 113] width 152 height 36
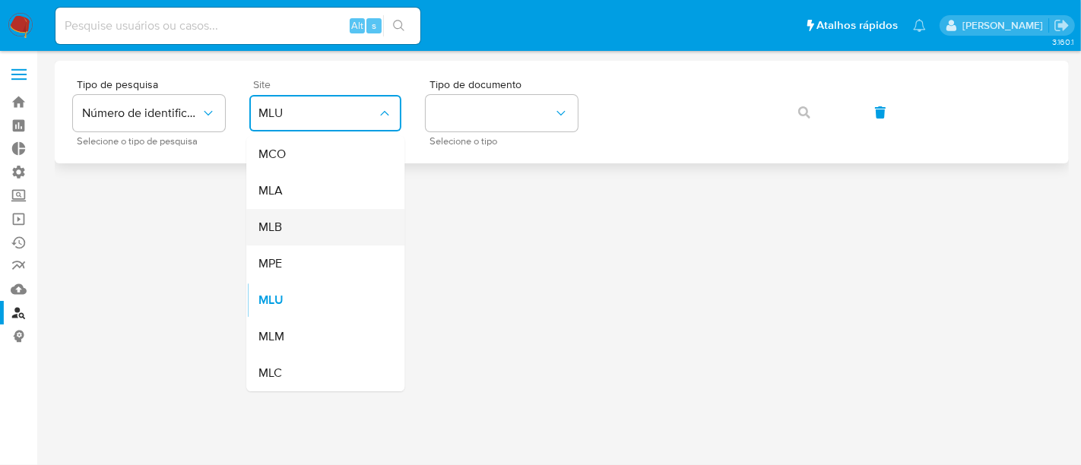
click at [296, 224] on div "MLB" at bounding box center [320, 227] width 125 height 36
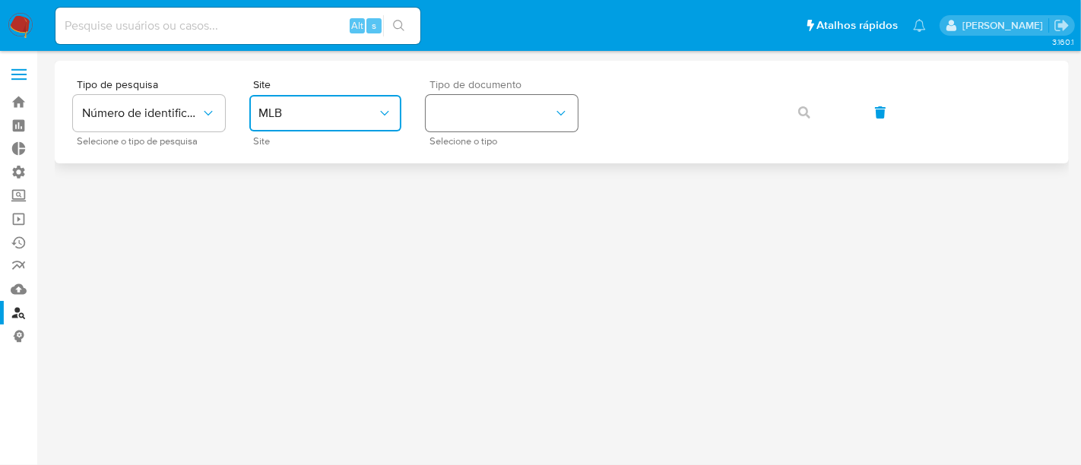
click at [469, 120] on button "identificationType" at bounding box center [502, 113] width 152 height 36
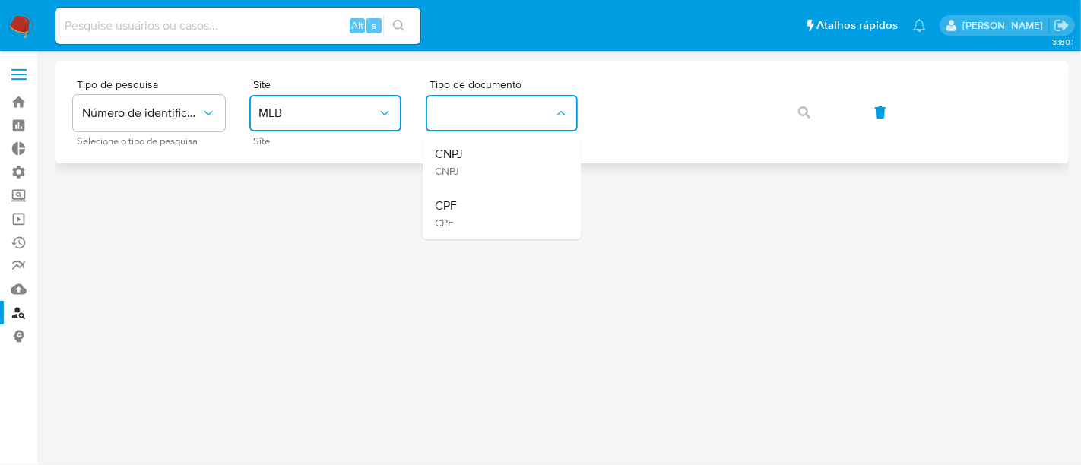
drag, startPoint x: 460, startPoint y: 157, endPoint x: 586, endPoint y: 133, distance: 127.7
click at [473, 153] on div "CNPJ CNPJ" at bounding box center [497, 162] width 125 height 52
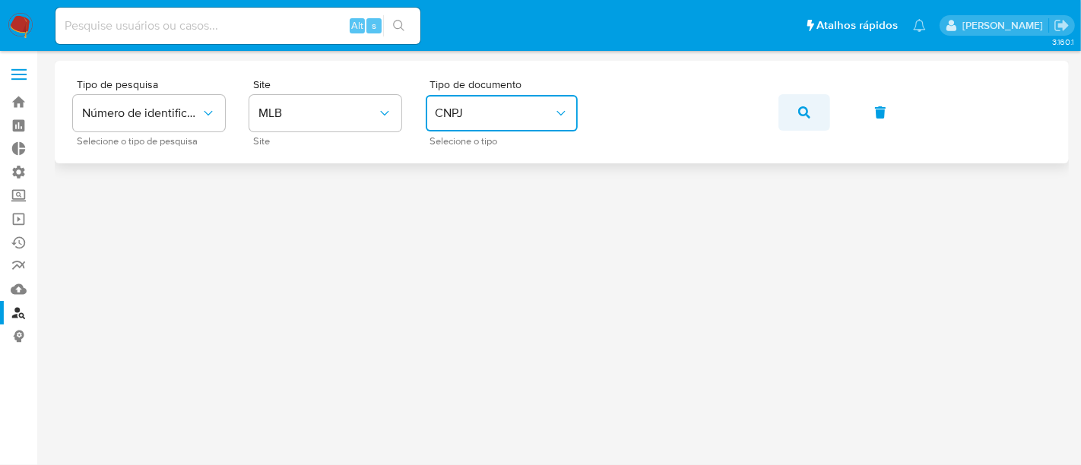
click at [804, 100] on span "button" at bounding box center [804, 112] width 12 height 33
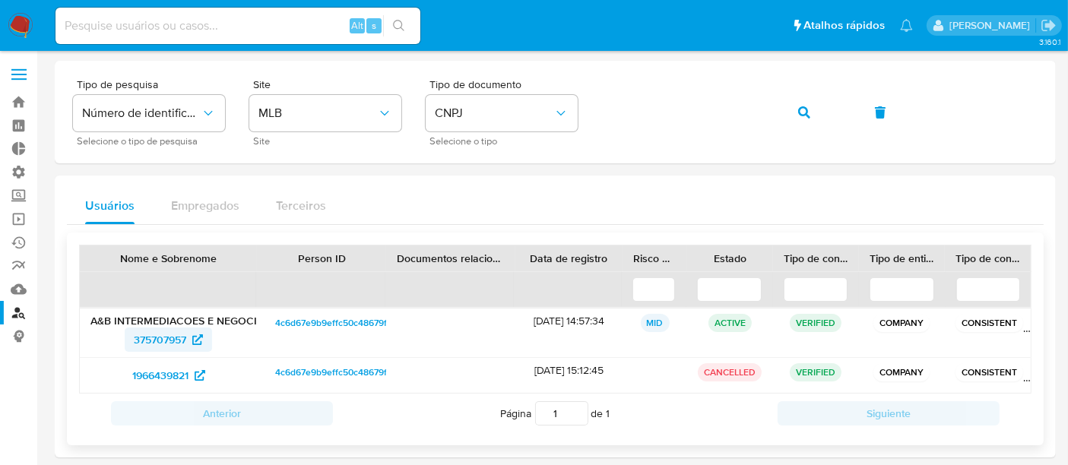
click at [173, 339] on span "375707957" at bounding box center [160, 339] width 52 height 24
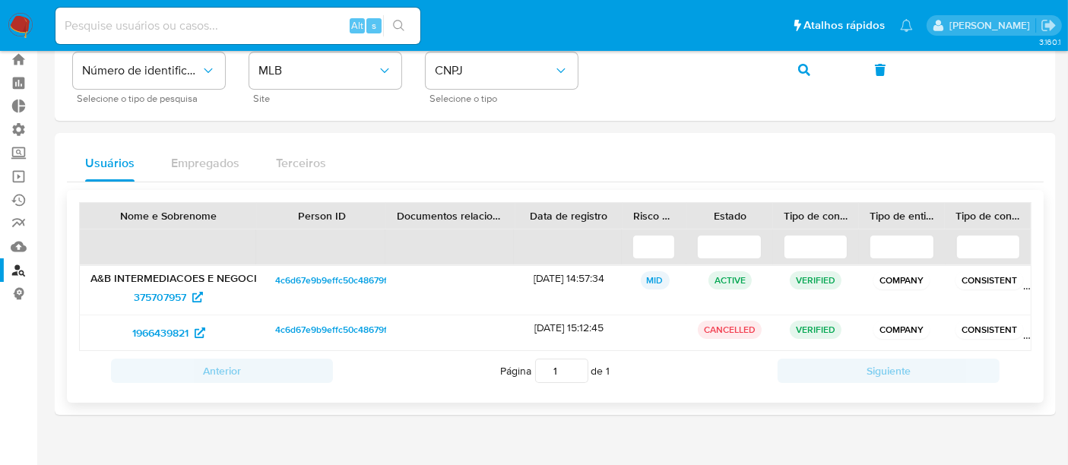
scroll to position [66, 0]
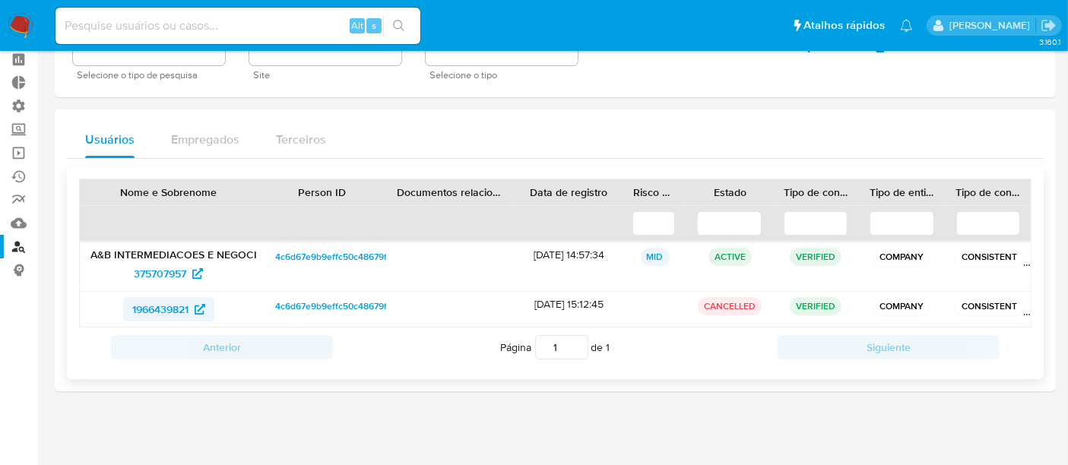
click at [164, 313] on span "1966439821" at bounding box center [160, 309] width 56 height 24
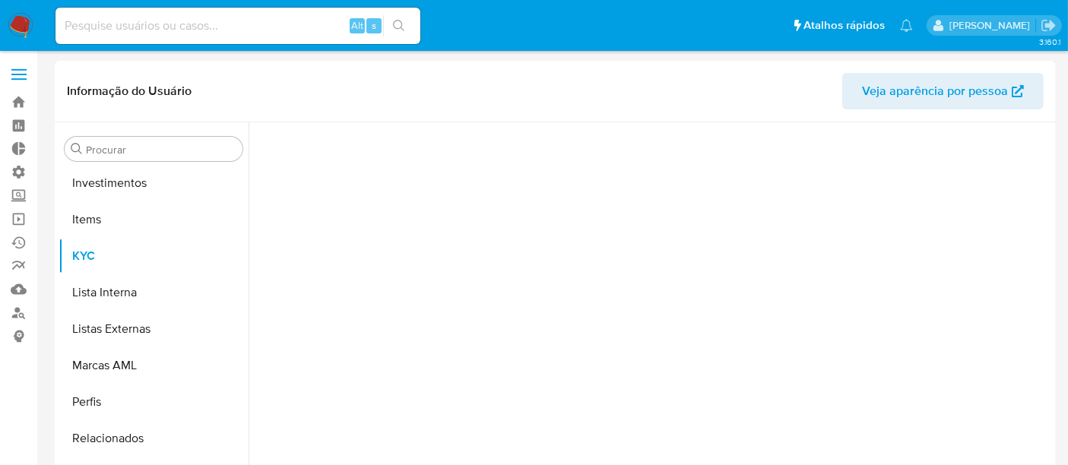
scroll to position [787, 0]
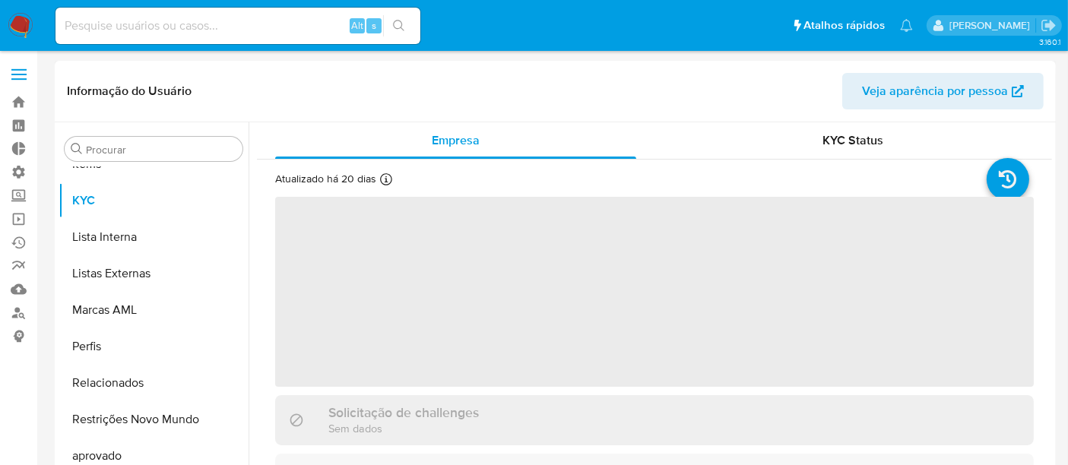
select select "10"
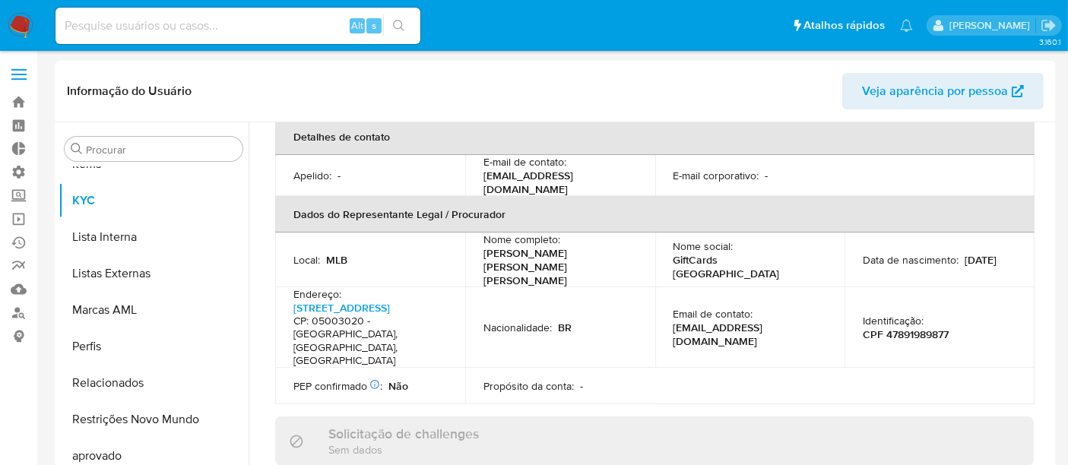
scroll to position [129, 0]
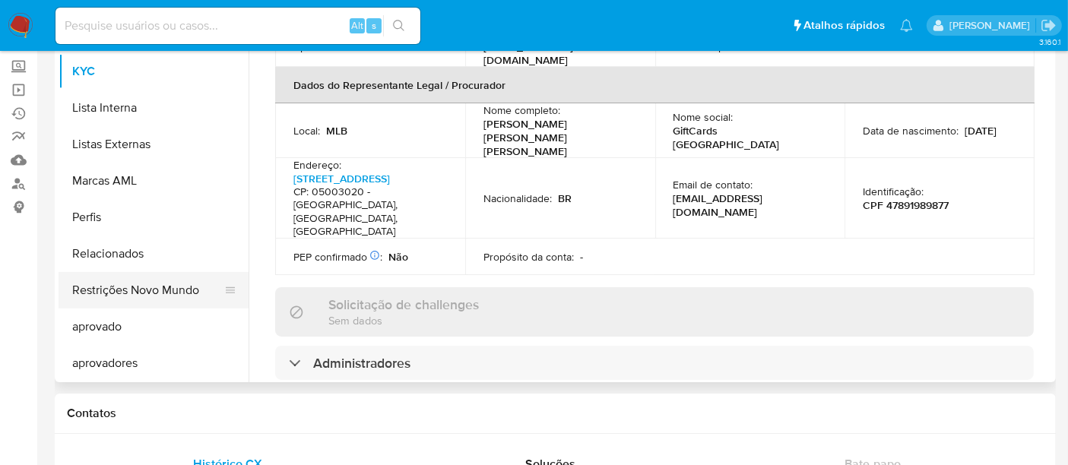
click at [145, 293] on button "Restrições Novo Mundo" at bounding box center [148, 290] width 178 height 36
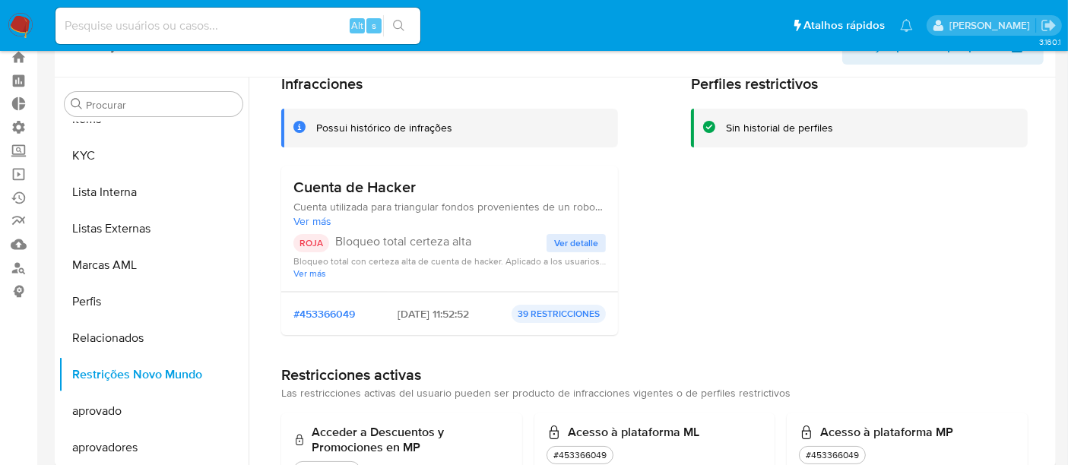
scroll to position [0, 0]
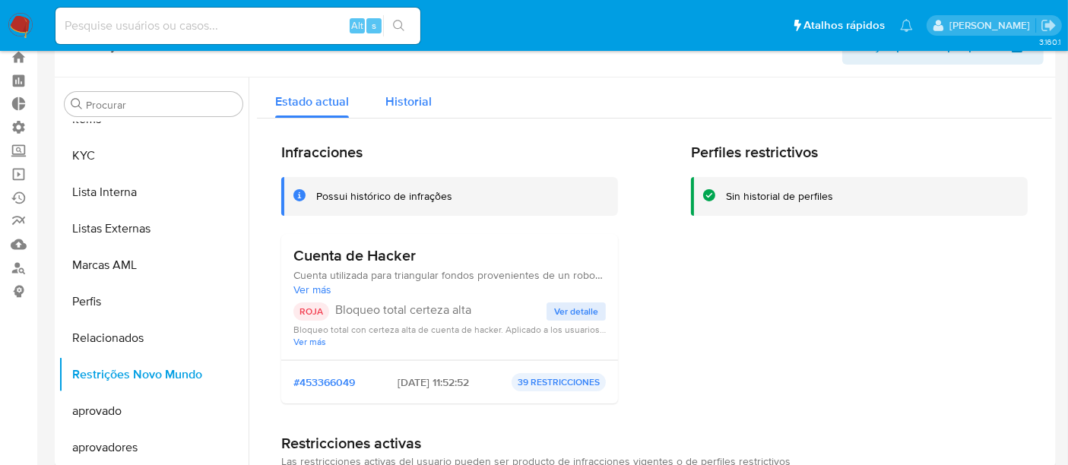
click at [408, 107] on span "Historial" at bounding box center [408, 101] width 46 height 17
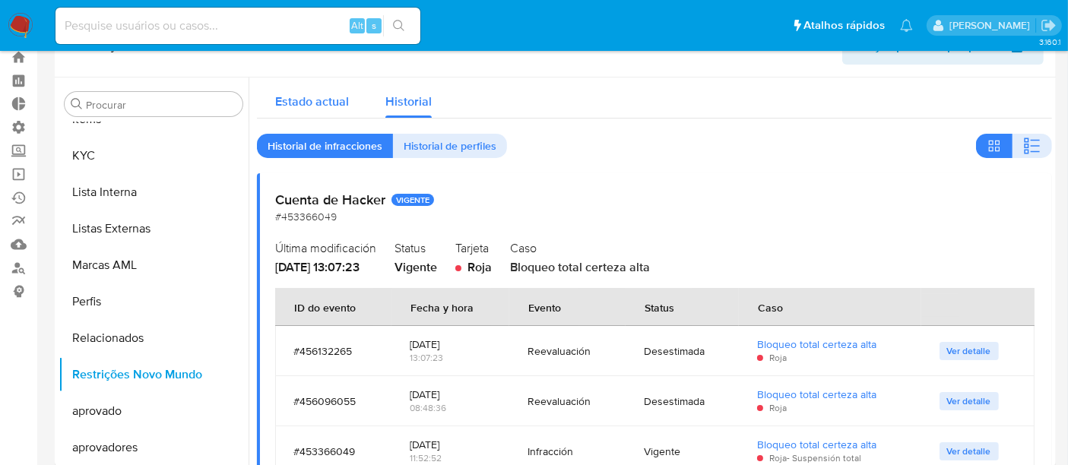
click at [288, 90] on div "Estado actual" at bounding box center [312, 98] width 74 height 40
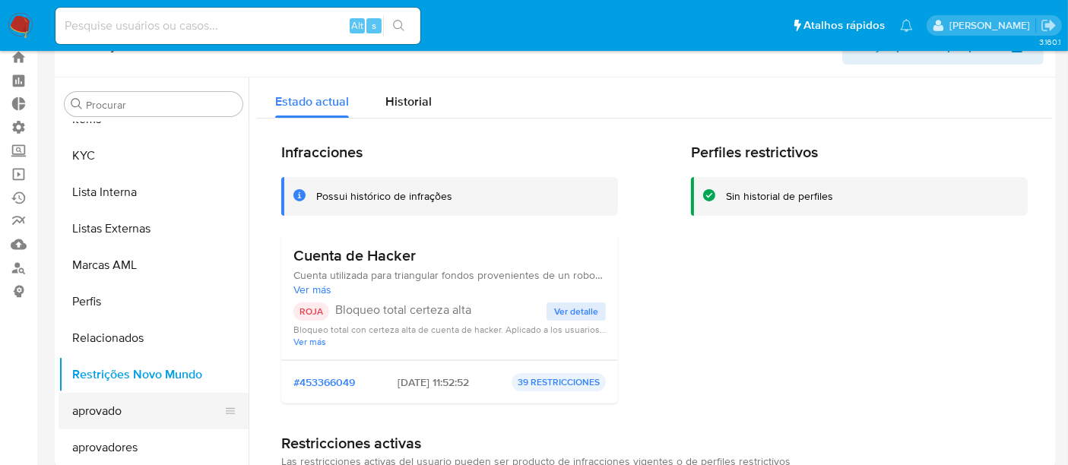
click at [90, 414] on button "aprovado" at bounding box center [148, 411] width 178 height 36
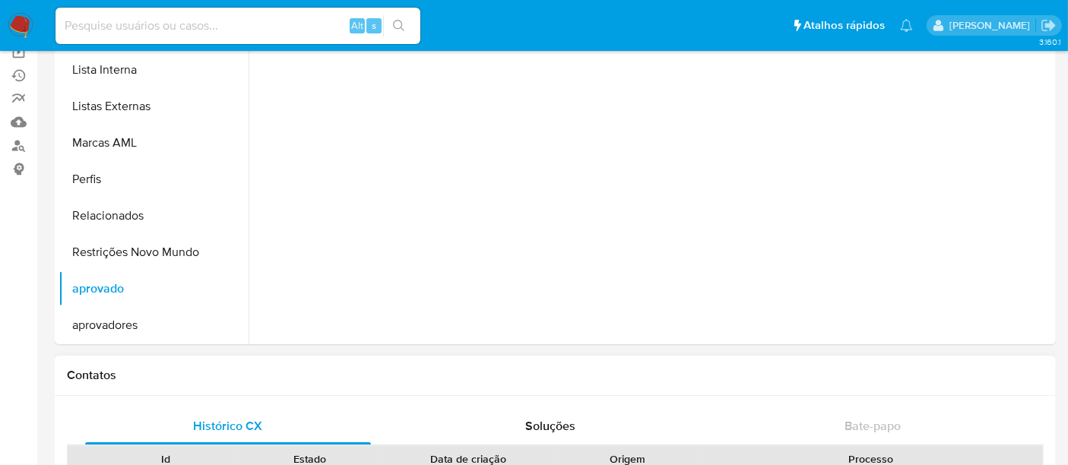
scroll to position [169, 0]
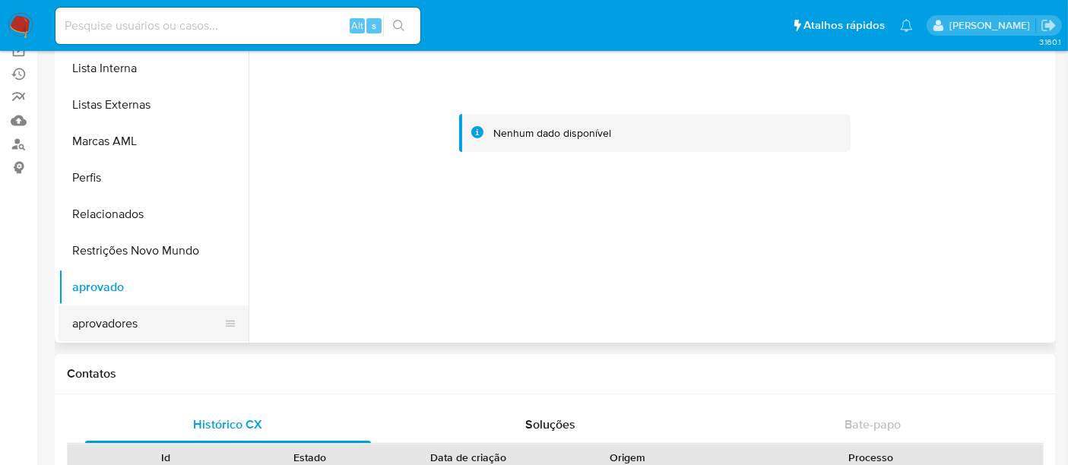
click at [122, 329] on button "aprovadores" at bounding box center [148, 323] width 178 height 36
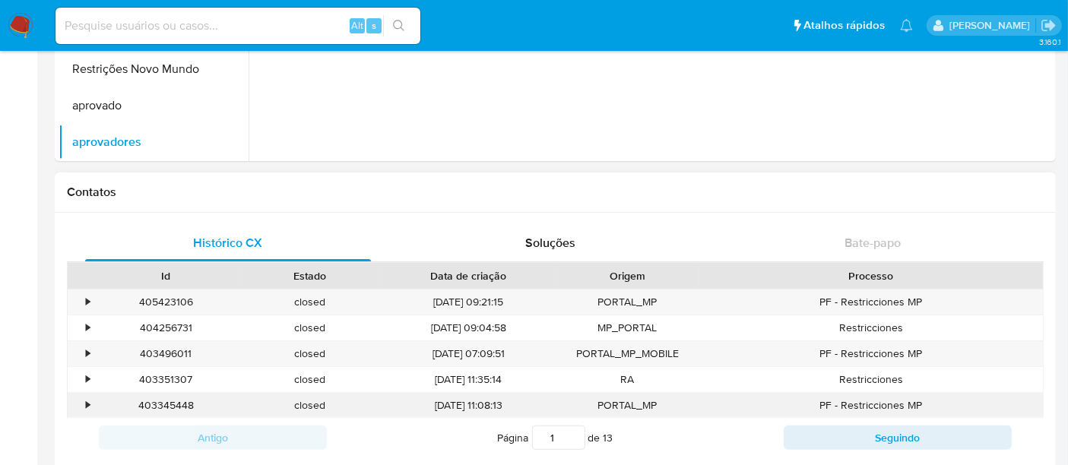
scroll to position [422, 0]
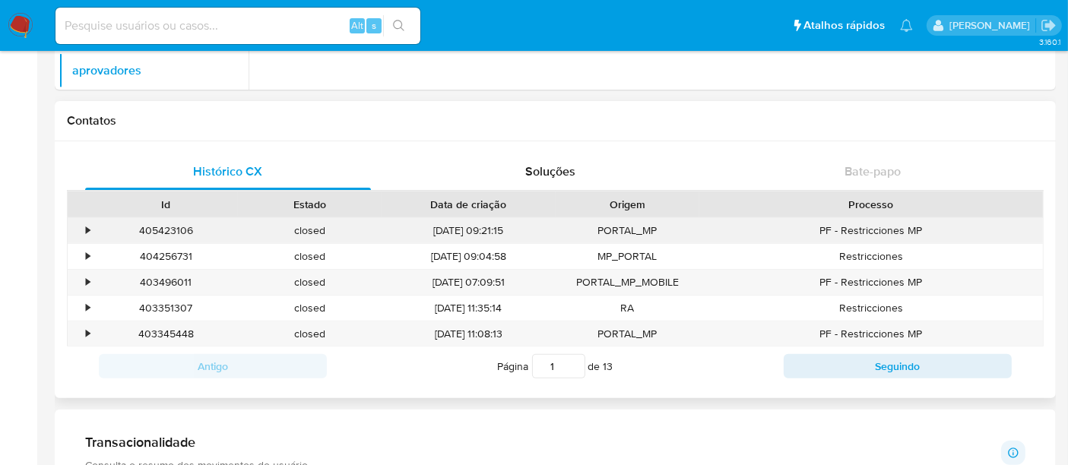
click at [86, 233] on div "•" at bounding box center [88, 230] width 4 height 14
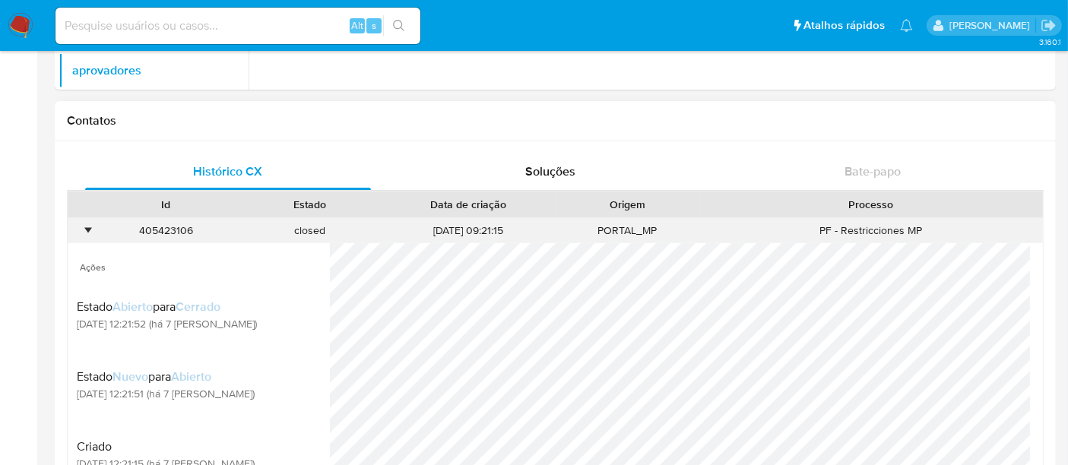
click at [86, 226] on div "•" at bounding box center [88, 230] width 4 height 14
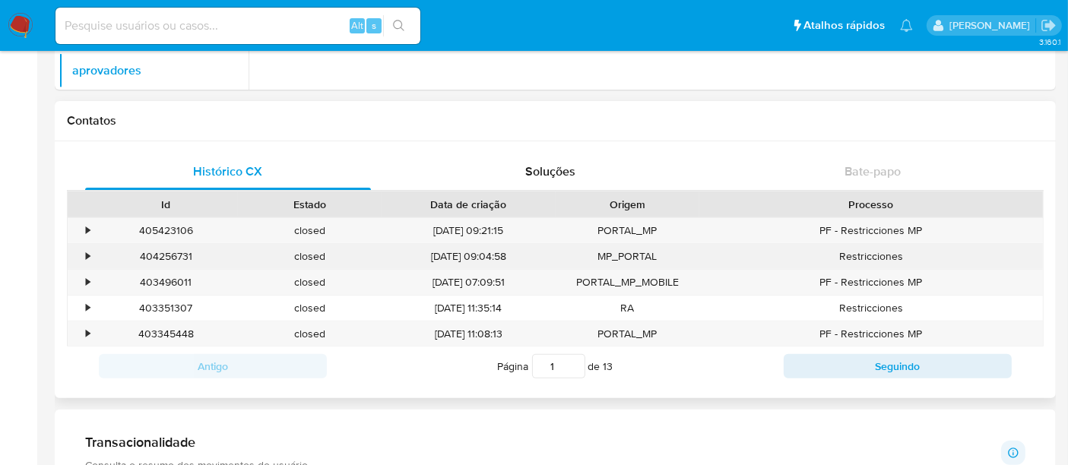
click at [82, 251] on div "•" at bounding box center [81, 256] width 27 height 25
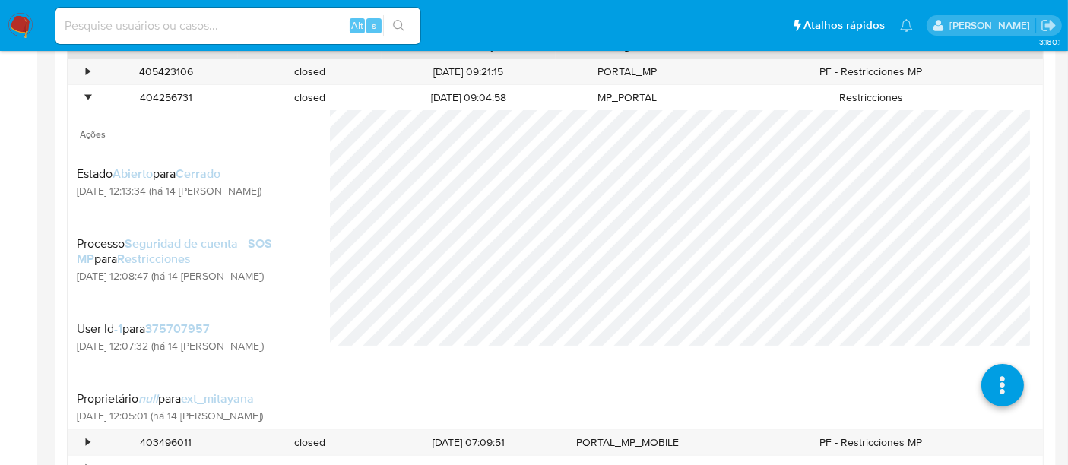
scroll to position [675, 0]
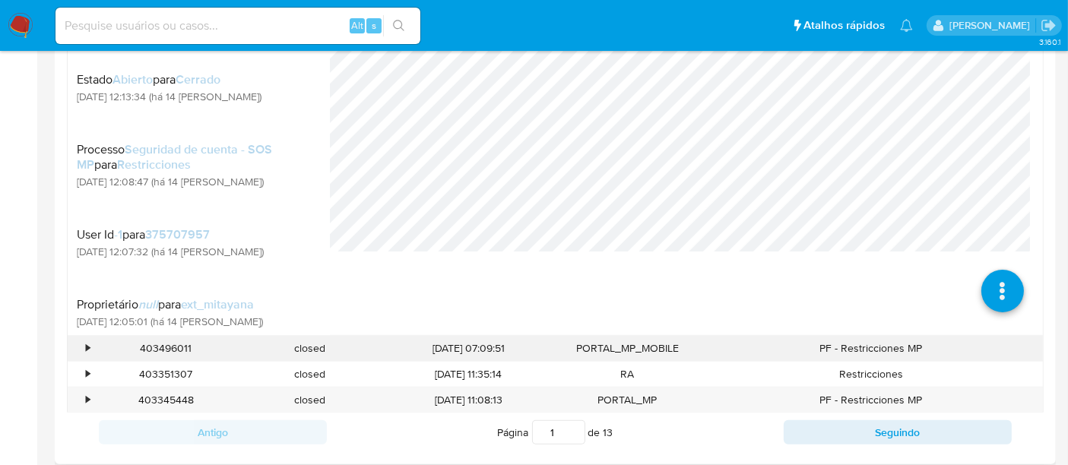
click at [91, 351] on div "•" at bounding box center [81, 348] width 27 height 25
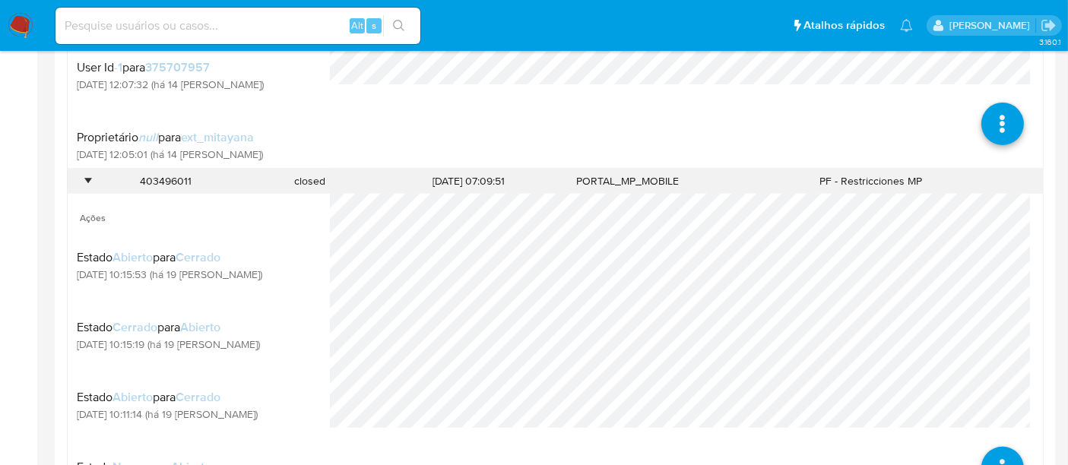
scroll to position [844, 0]
click at [86, 176] on div "•" at bounding box center [88, 179] width 4 height 14
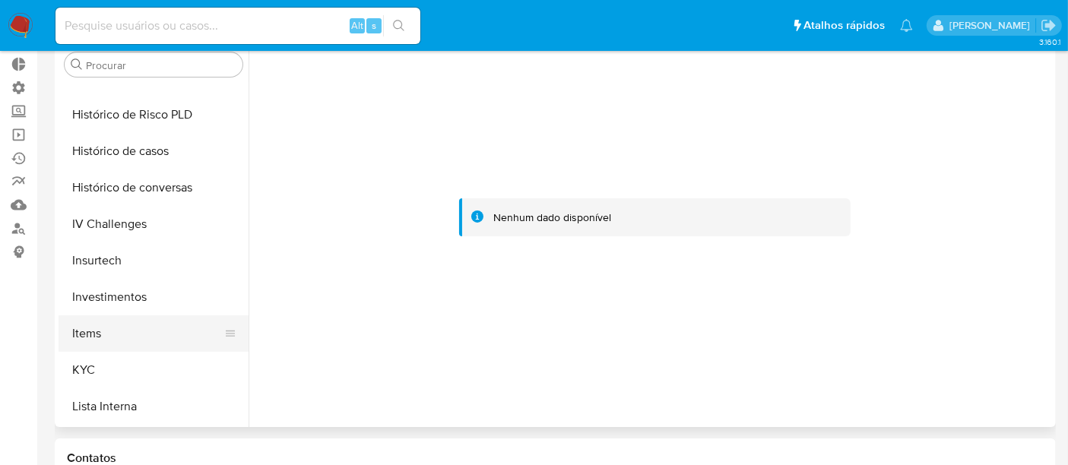
scroll to position [365, 0]
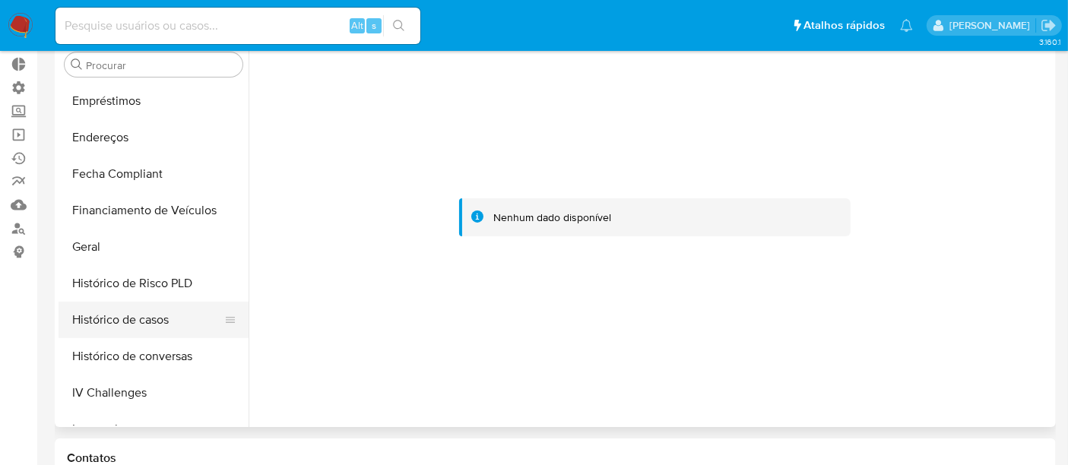
click at [129, 324] on button "Histórico de casos" at bounding box center [148, 320] width 178 height 36
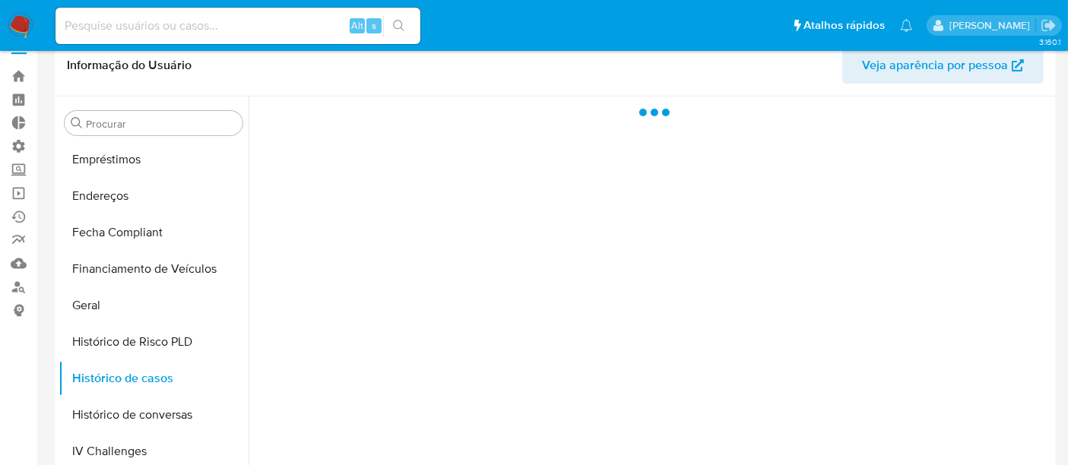
scroll to position [0, 0]
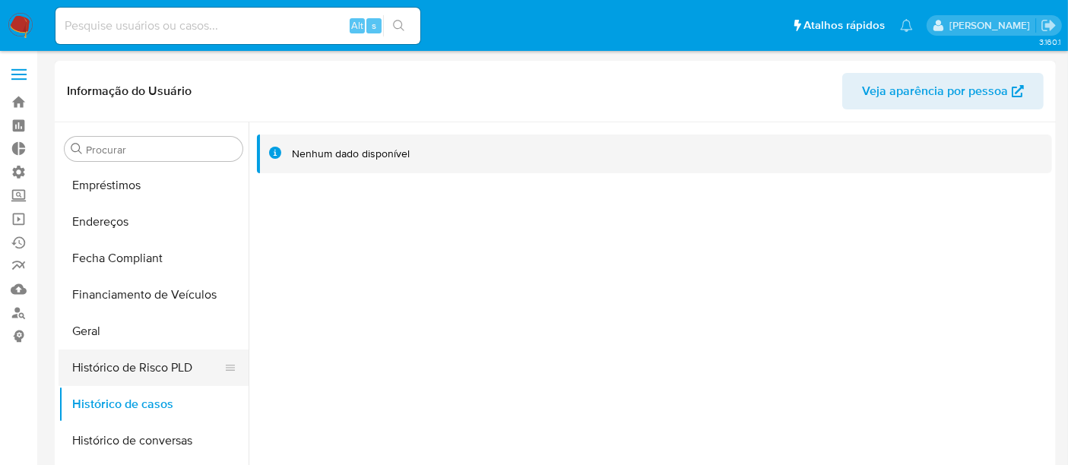
click at [132, 374] on button "Histórico de Risco PLD" at bounding box center [148, 368] width 178 height 36
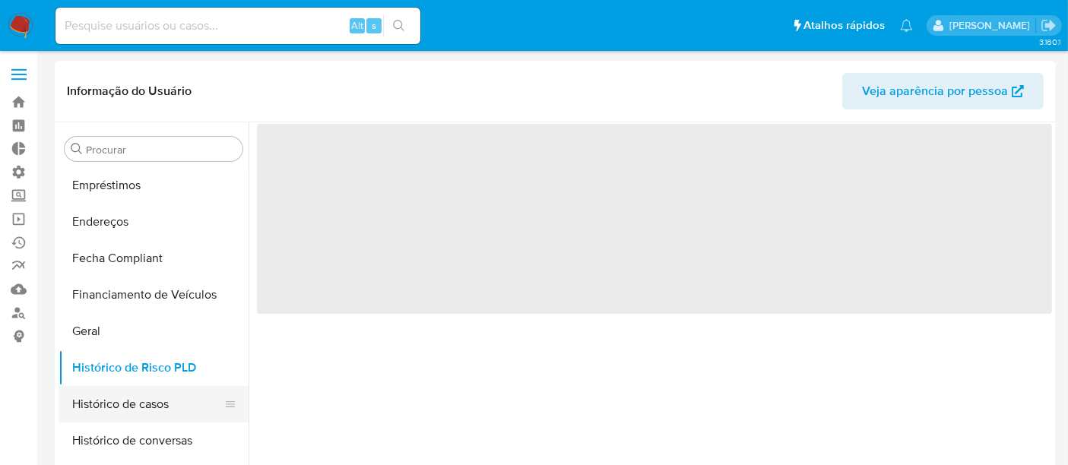
click at [129, 404] on button "Histórico de casos" at bounding box center [148, 404] width 178 height 36
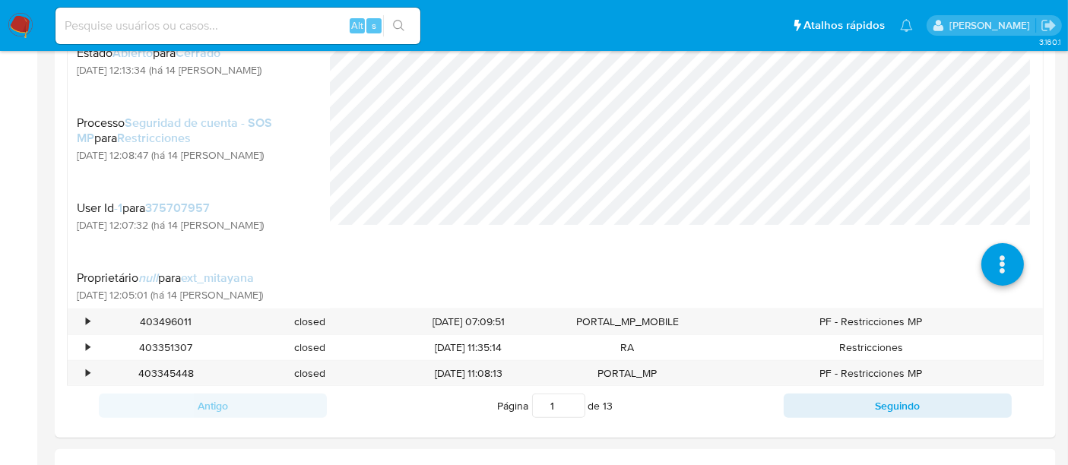
scroll to position [675, 0]
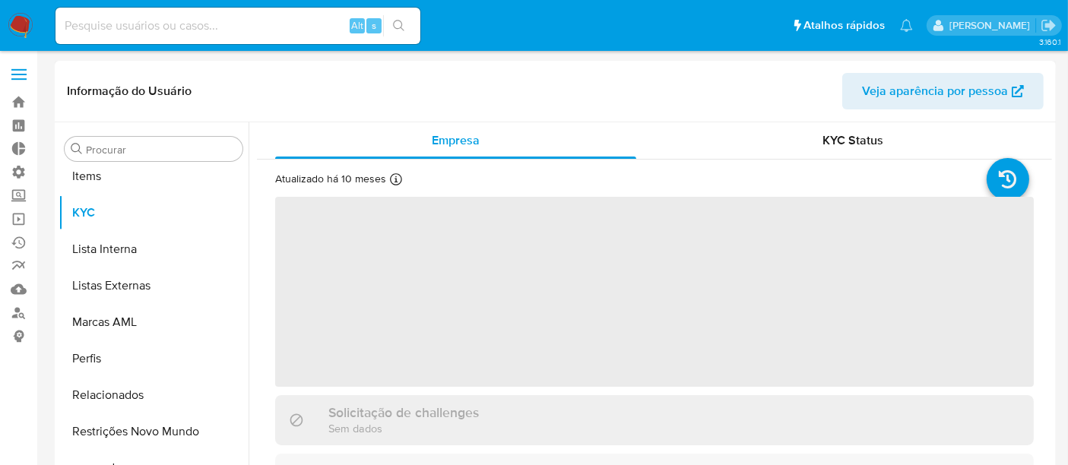
scroll to position [787, 0]
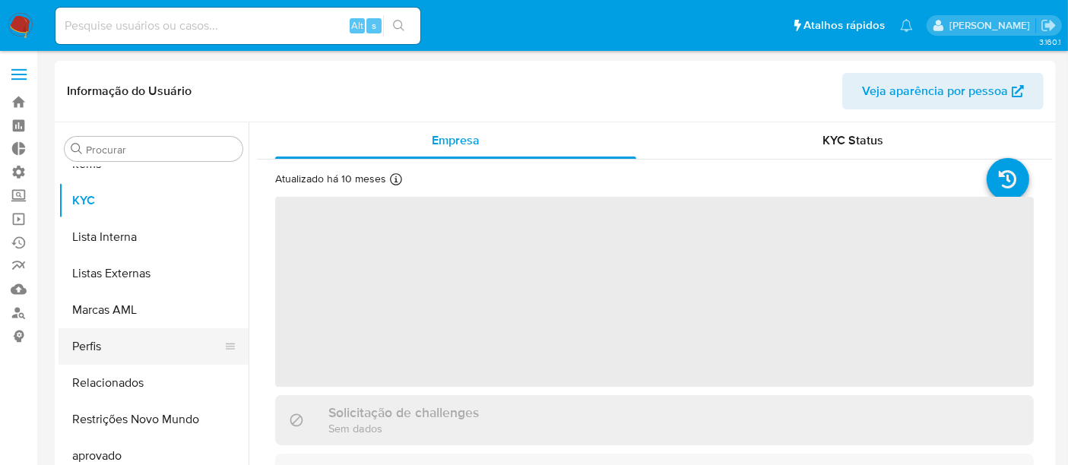
select select "10"
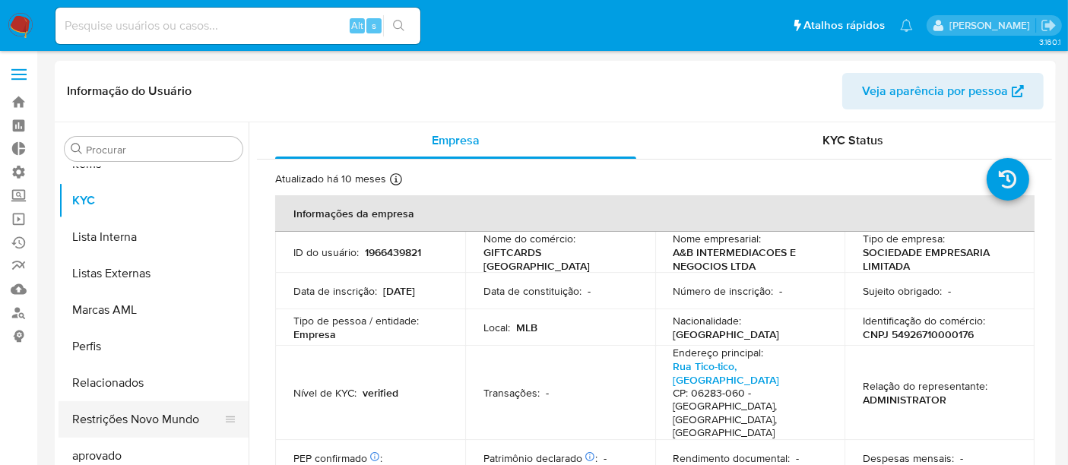
click at [139, 416] on button "Restrições Novo Mundo" at bounding box center [148, 419] width 178 height 36
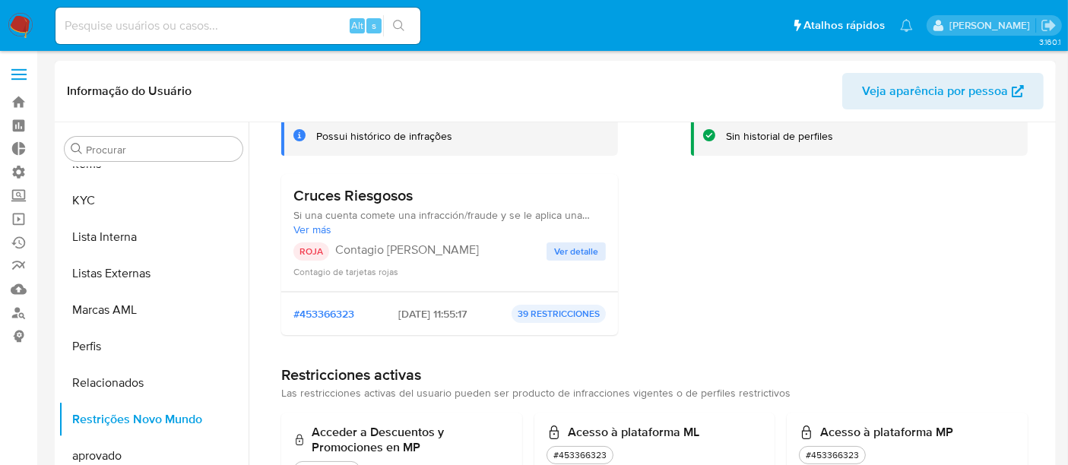
scroll to position [0, 0]
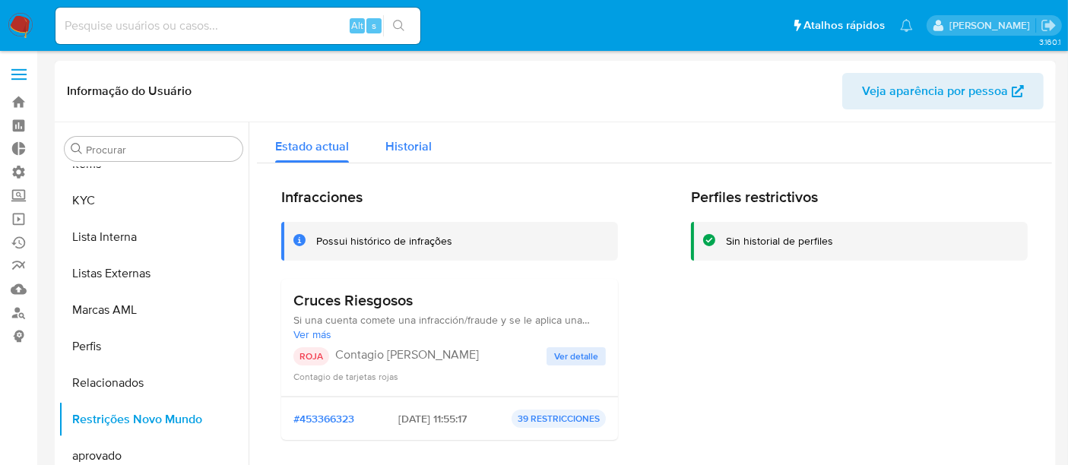
click at [399, 150] on span "Historial" at bounding box center [408, 146] width 46 height 17
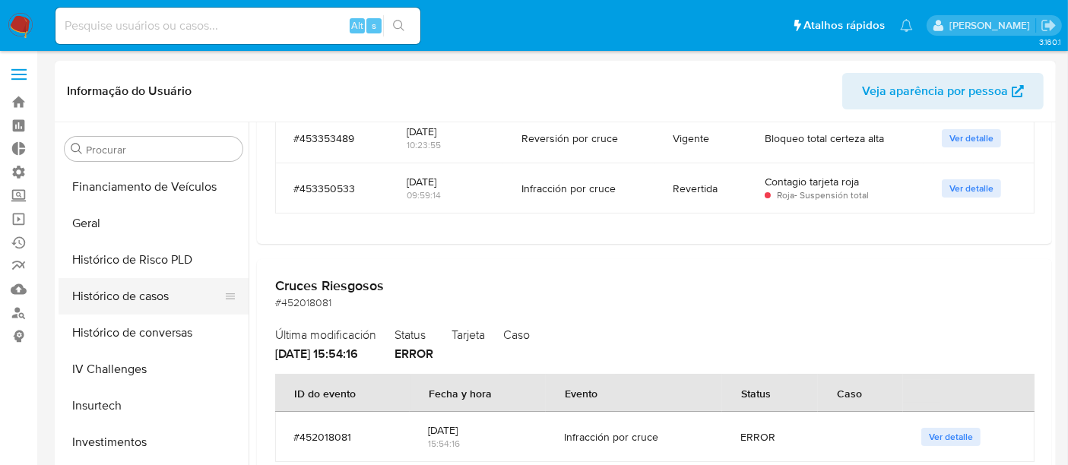
scroll to position [449, 0]
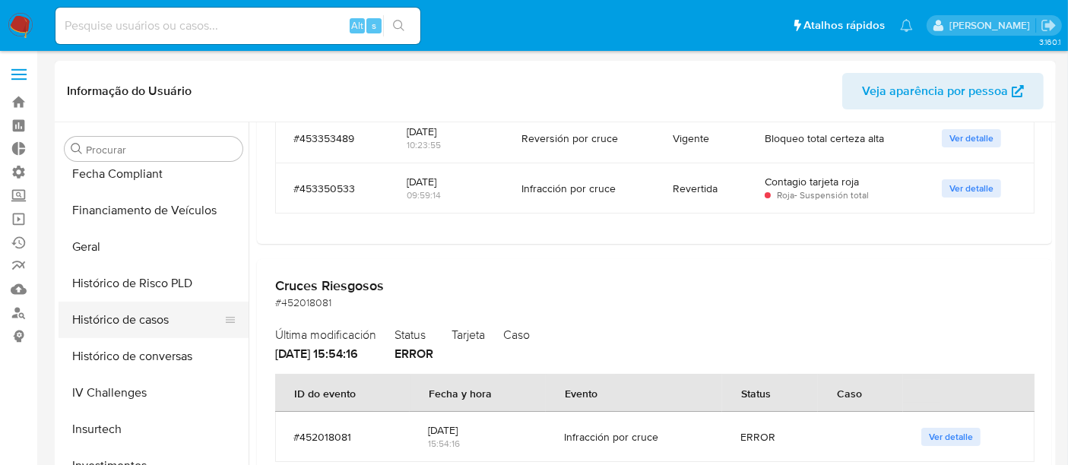
click at [123, 315] on button "Histórico de casos" at bounding box center [148, 320] width 178 height 36
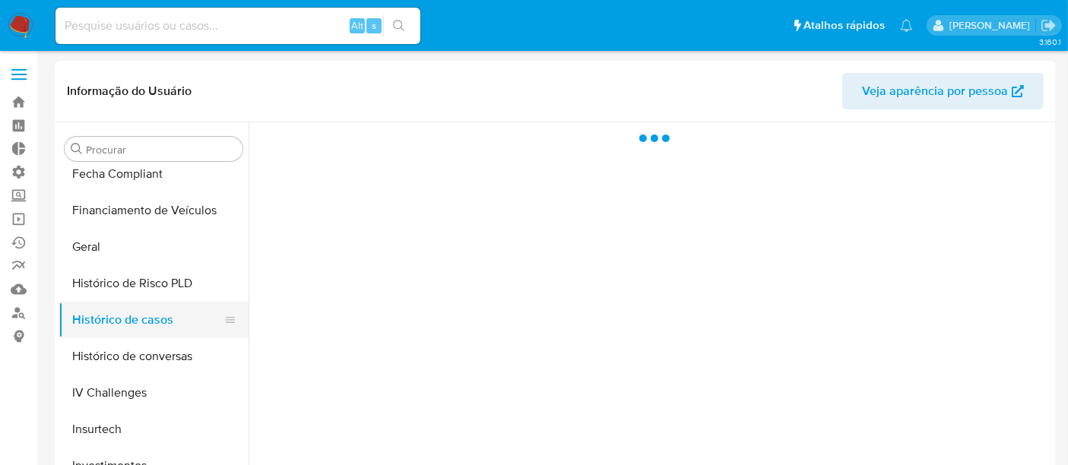
scroll to position [0, 0]
